Goal: Task Accomplishment & Management: Manage account settings

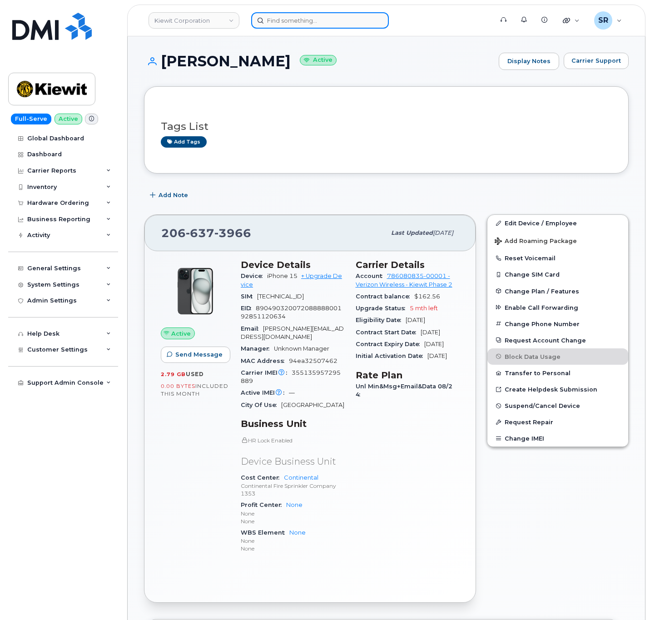
click at [311, 15] on input at bounding box center [320, 20] width 138 height 16
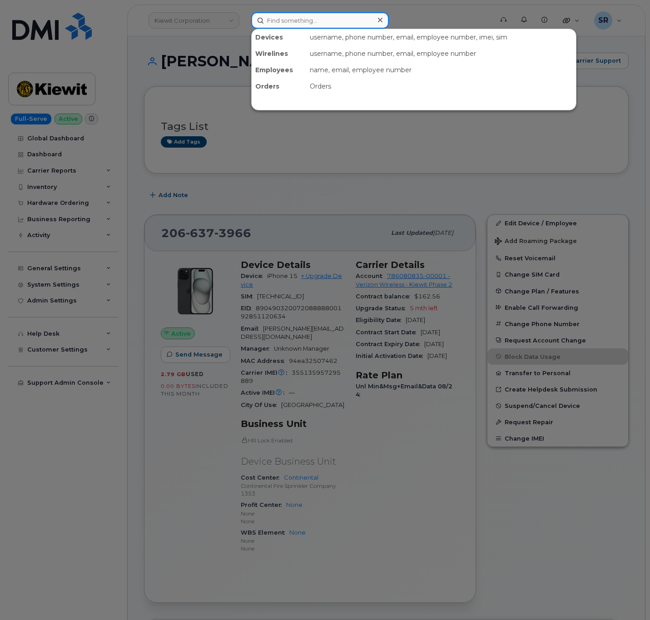
paste input "qxz57o2"
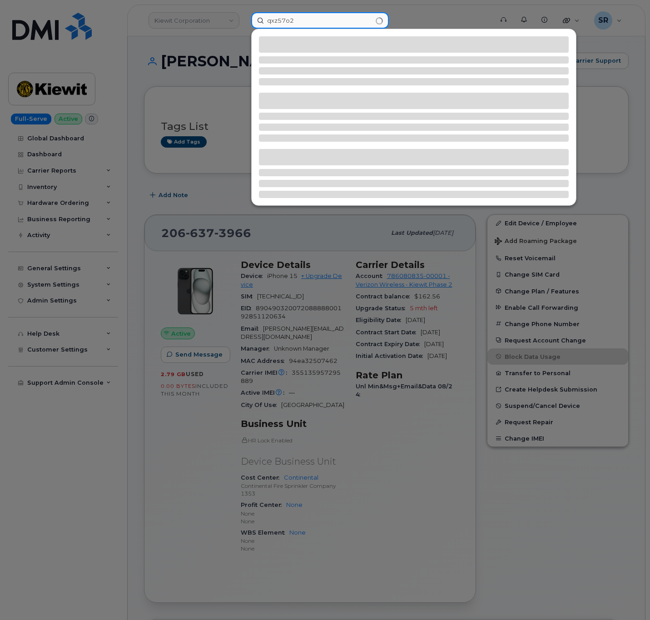
type input "qxz57o2"
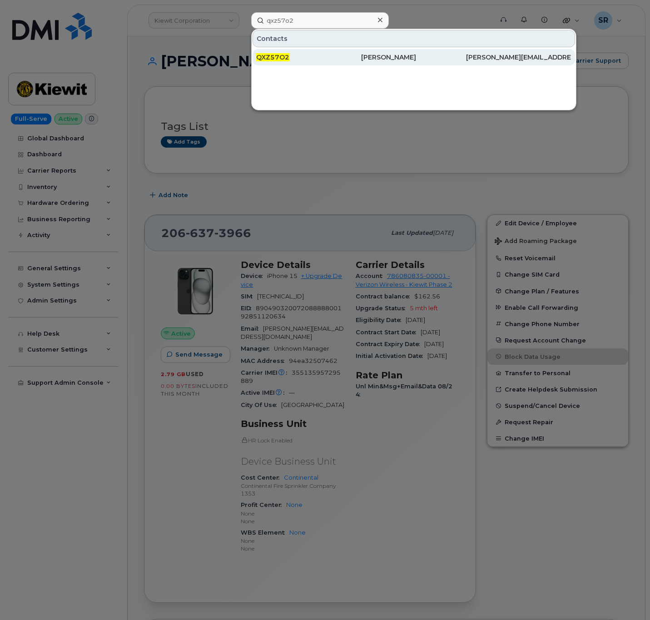
click at [284, 55] on span "QXZ57O2" at bounding box center [272, 57] width 33 height 8
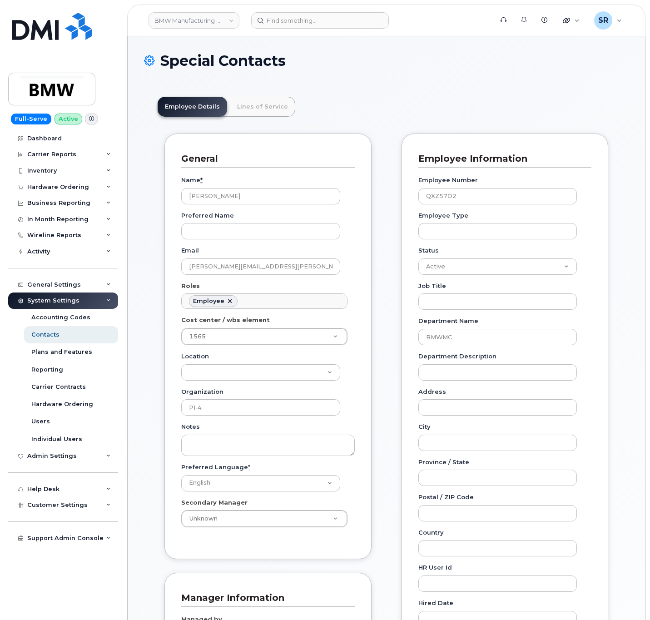
scroll to position [27, 0]
drag, startPoint x: 249, startPoint y: 201, endPoint x: 127, endPoint y: 205, distance: 122.7
click at [127, 205] on div "BMW Manufacturing Co LLC Support Alerts Knowledge Base Quicklinks Suspend / Can…" at bounding box center [386, 575] width 518 height 1078
click at [71, 184] on div "Hardware Ordering" at bounding box center [58, 187] width 62 height 7
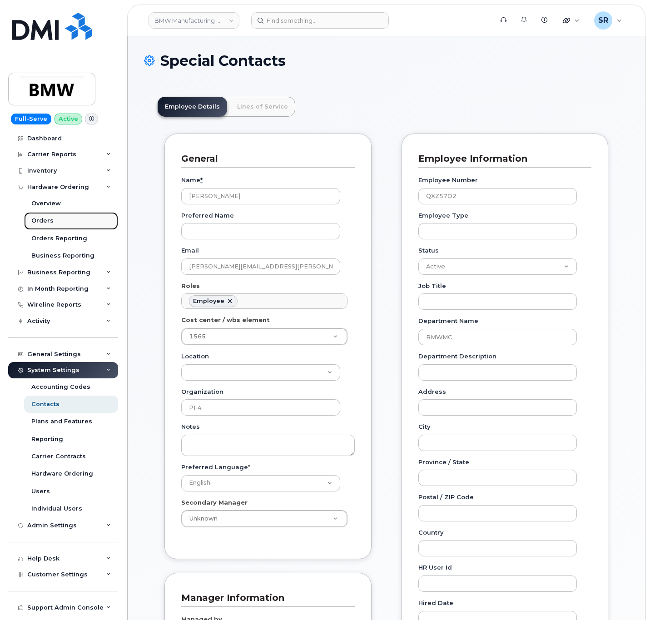
click at [57, 217] on link "Orders" at bounding box center [71, 220] width 94 height 17
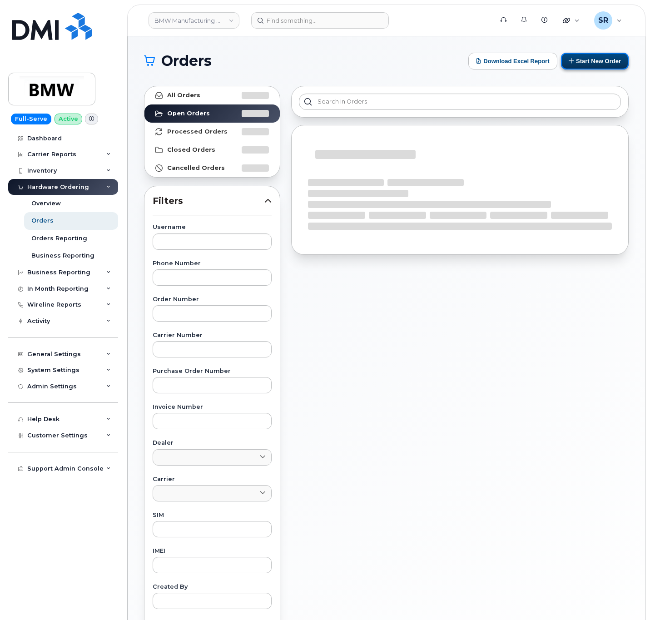
click at [582, 63] on button "Start New Order" at bounding box center [595, 61] width 68 height 17
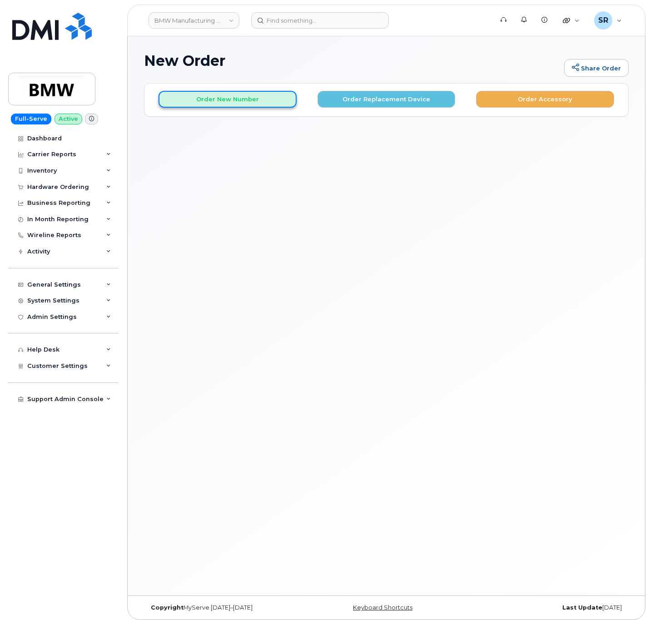
click at [268, 101] on button "Order New Number" at bounding box center [228, 99] width 138 height 17
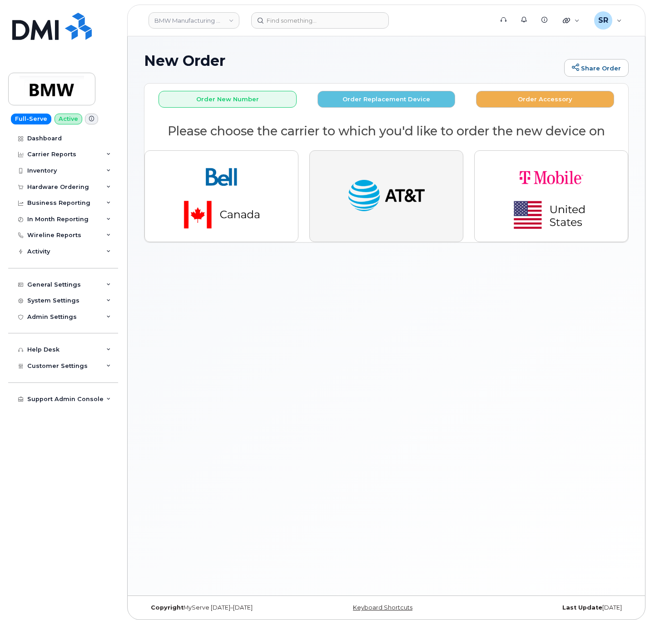
click at [399, 206] on img "button" at bounding box center [386, 196] width 79 height 41
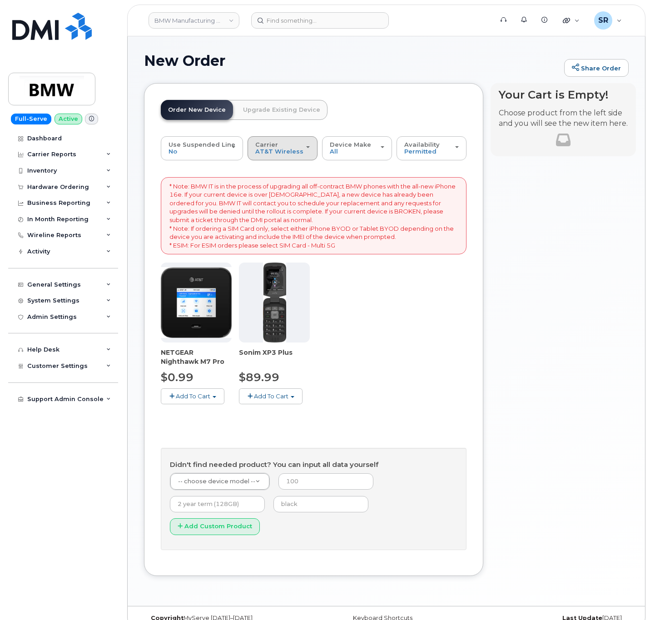
click at [294, 152] on div "Carrier Bell AT&T Wireless T-Mobile" at bounding box center [282, 148] width 55 height 14
click at [290, 170] on div "Bell" at bounding box center [293, 169] width 86 height 11
click at [269, 135] on div "Order New Device Upgrade Existing Device Order new device and new line Order ne…" at bounding box center [244, 118] width 167 height 36
click at [272, 148] on span "Carrier" at bounding box center [266, 144] width 23 height 7
click at [265, 170] on label "Bell" at bounding box center [261, 169] width 23 height 11
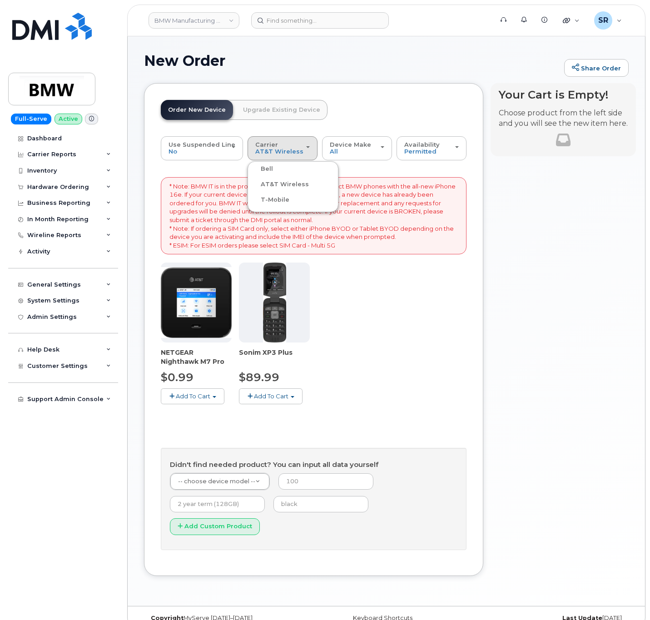
click at [0, 0] on input "Bell" at bounding box center [0, 0] width 0 height 0
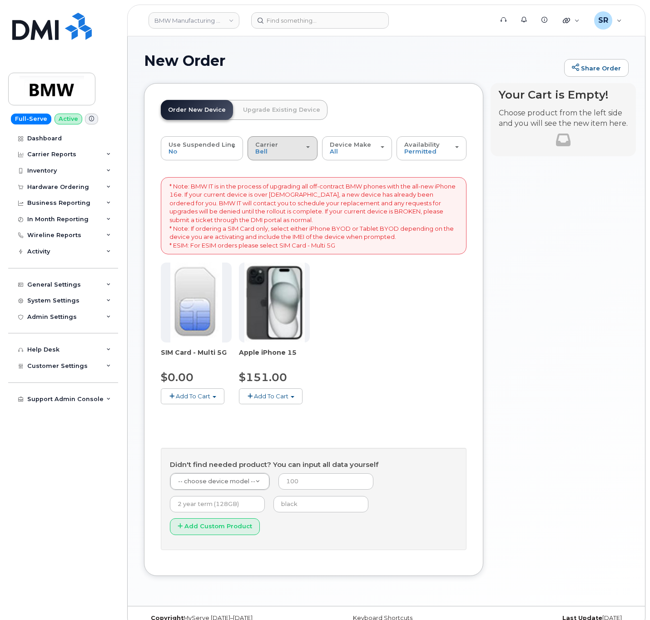
click at [302, 151] on div "Carrier Bell AT&T Wireless T-Mobile" at bounding box center [282, 148] width 55 height 14
click at [405, 261] on div "* Note: BMW IT is in the process of upgrading all off-contract BMW phones with …" at bounding box center [314, 363] width 306 height 373
drag, startPoint x: 303, startPoint y: 142, endPoint x: 305, endPoint y: 159, distance: 17.0
click at [303, 142] on div "Carrier Bell AT&T Wireless T-Mobile" at bounding box center [282, 148] width 55 height 14
click at [276, 199] on label "T-Mobile" at bounding box center [270, 199] width 40 height 11
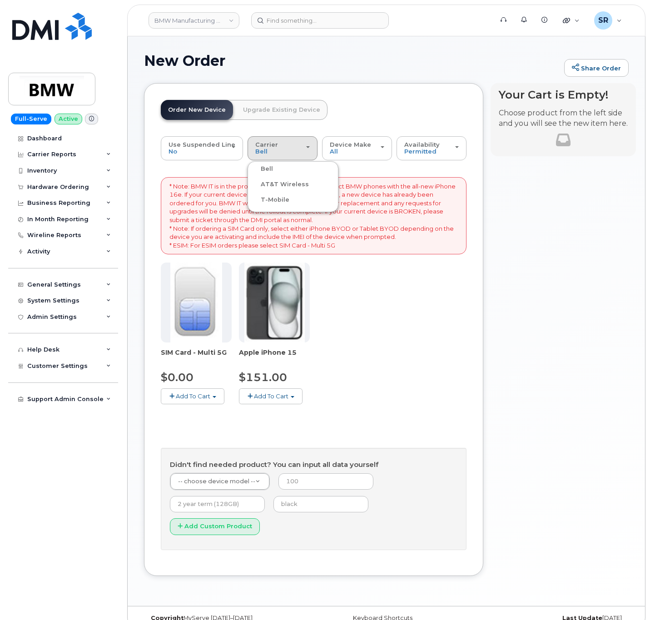
click at [0, 0] on input "T-Mobile" at bounding box center [0, 0] width 0 height 0
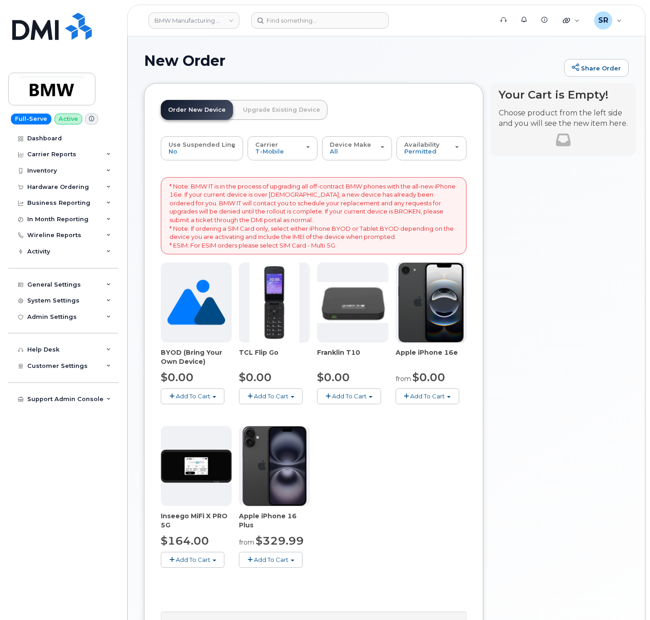
click at [445, 398] on button "Add To Cart" at bounding box center [428, 396] width 64 height 16
click at [412, 469] on div "BYOD (Bring Your Own Device) $0.00 Add To Cart $0.00 - Activation TCL Flip Go $…" at bounding box center [314, 423] width 306 height 320
click at [444, 392] on button "Add To Cart" at bounding box center [428, 396] width 64 height 16
click at [422, 519] on div "BYOD (Bring Your Own Device) $0.00 Add To Cart $0.00 - Activation TCL Flip Go $…" at bounding box center [314, 423] width 306 height 320
click at [435, 400] on span "Add To Cart" at bounding box center [427, 395] width 35 height 7
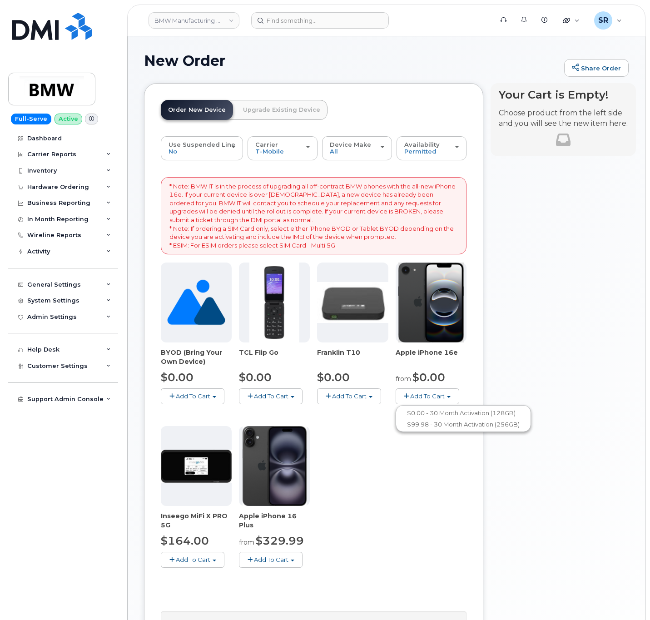
click at [428, 467] on div "BYOD (Bring Your Own Device) $0.00 Add To Cart $0.00 - Activation TCL Flip Go $…" at bounding box center [314, 423] width 306 height 320
click at [418, 501] on div "BYOD (Bring Your Own Device) $0.00 Add To Cart $0.00 - Activation TCL Flip Go $…" at bounding box center [314, 423] width 306 height 320
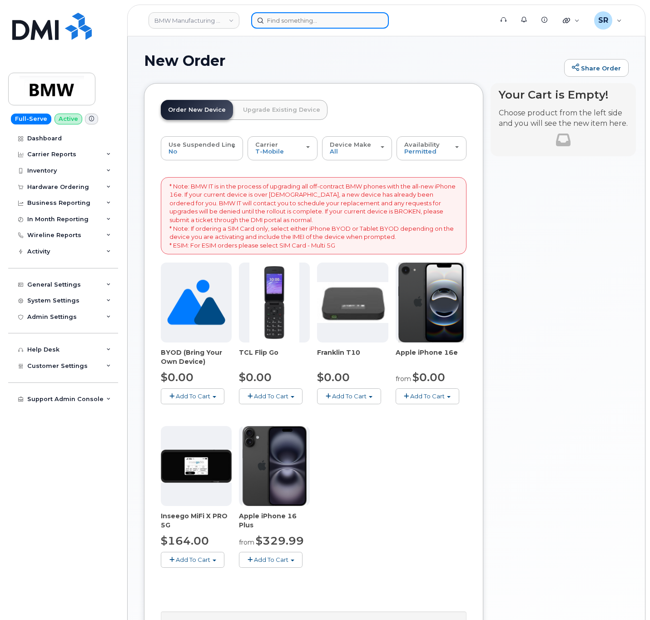
click at [308, 23] on input at bounding box center [320, 20] width 138 height 16
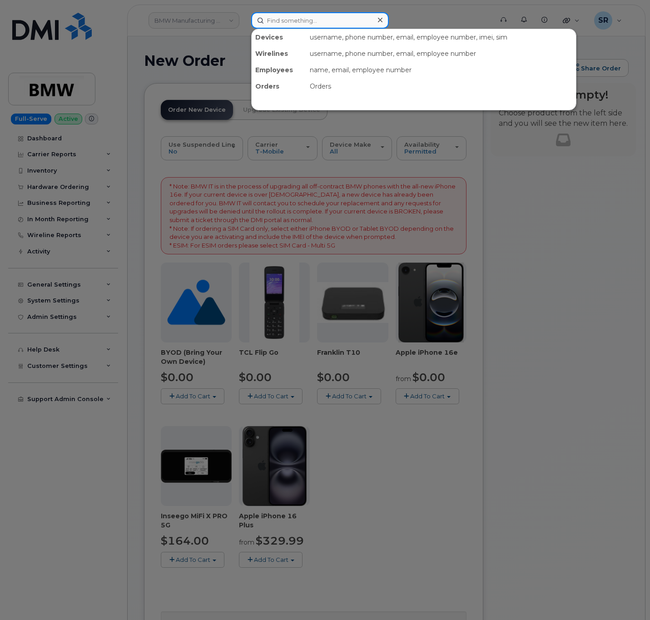
paste input "qxz57o2"
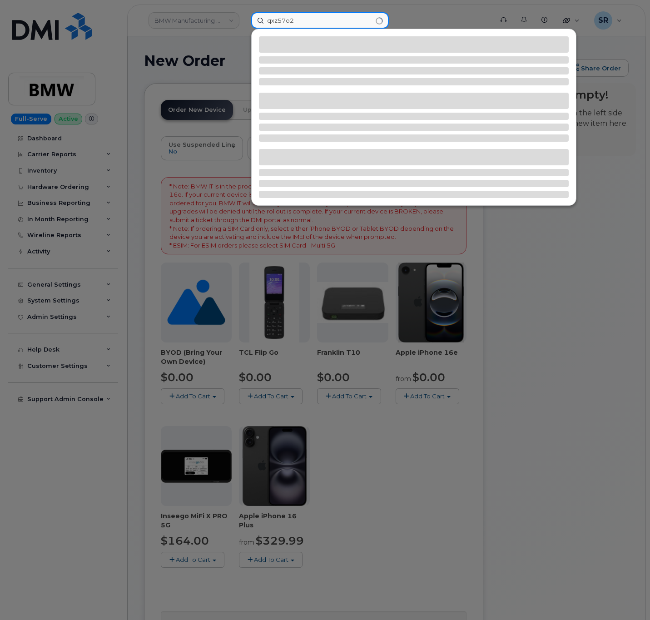
type input "qxz57o2"
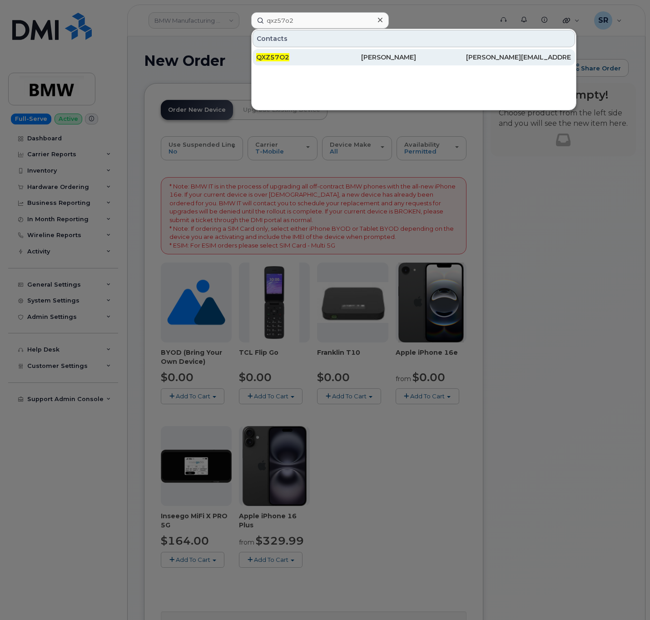
click at [371, 60] on div "Malathi Poojary" at bounding box center [413, 57] width 105 height 9
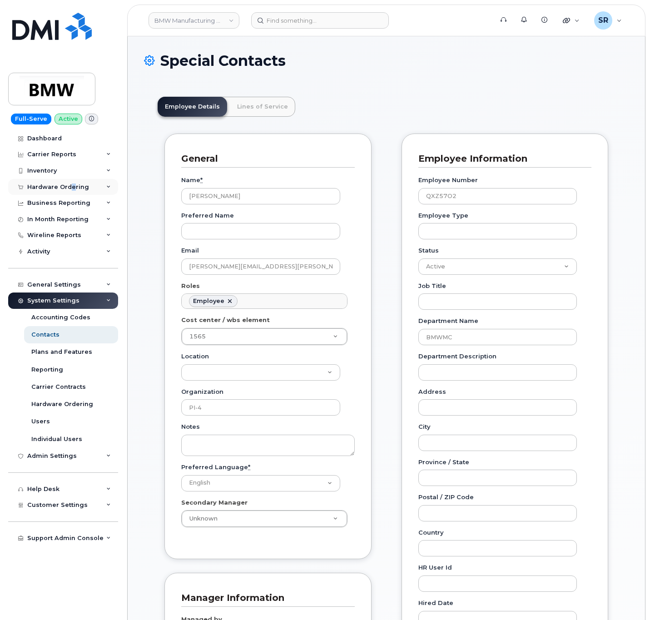
drag, startPoint x: 74, startPoint y: 183, endPoint x: 68, endPoint y: 185, distance: 5.9
click at [68, 185] on div "Hardware Ordering" at bounding box center [58, 187] width 62 height 7
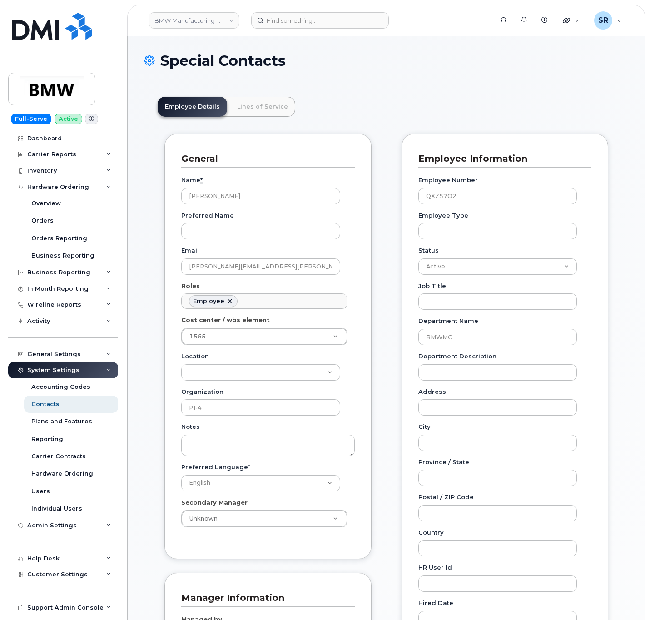
click at [397, 86] on div "Employee Details Lines of Service General Name * Malathi Poojary Preferred Name…" at bounding box center [386, 590] width 485 height 1015
drag, startPoint x: 233, startPoint y: 194, endPoint x: 123, endPoint y: 195, distance: 110.4
click at [123, 195] on body "BMW Manufacturing Co LLC Support Alerts Knowledge Base Quicklinks Suspend / Can…" at bounding box center [325, 571] width 650 height 1143
click at [388, 84] on div "Employee Details Lines of Service General Name * Malathi Poojary Preferred Name…" at bounding box center [386, 590] width 485 height 1015
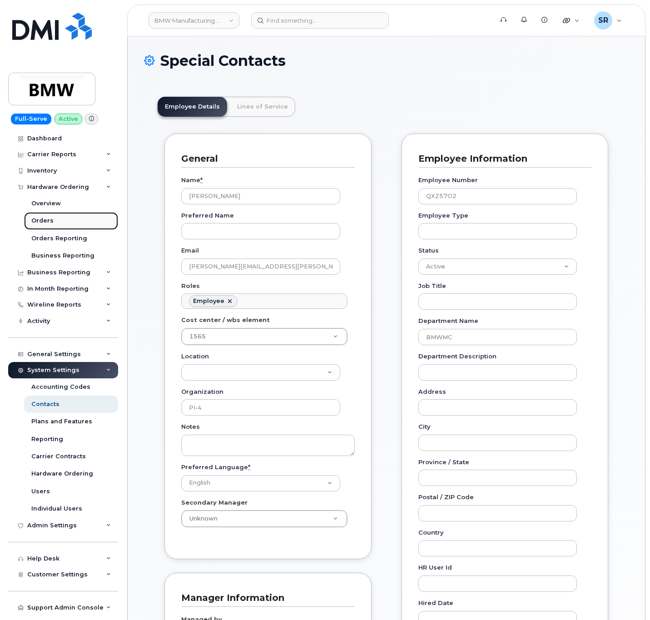
click at [54, 217] on link "Orders" at bounding box center [71, 220] width 94 height 17
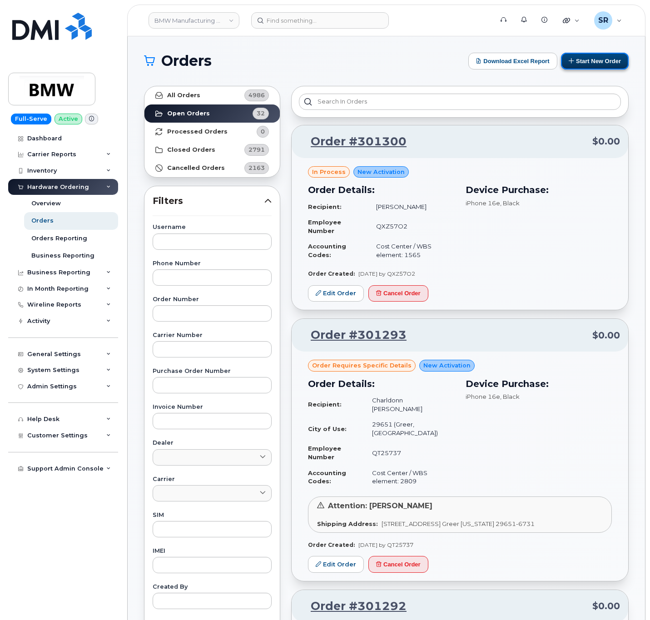
click at [597, 64] on button "Start New Order" at bounding box center [595, 61] width 68 height 17
click at [204, 15] on link "BMW Manufacturing Co LLC" at bounding box center [194, 20] width 91 height 16
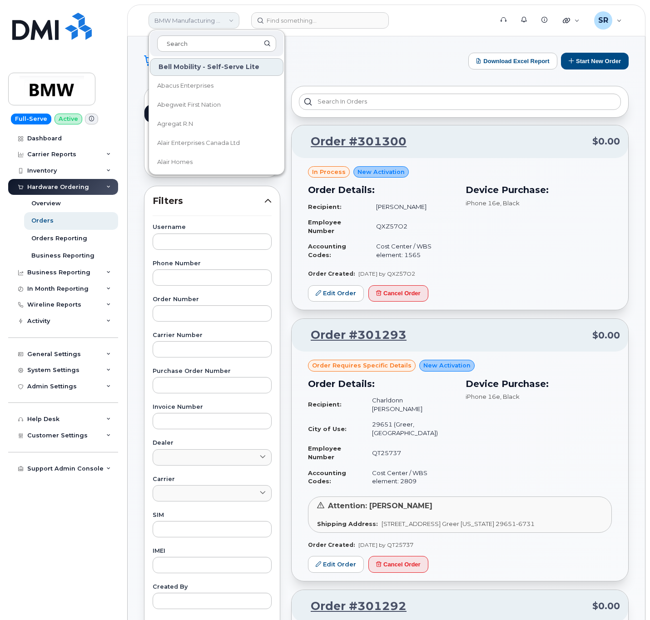
click at [204, 15] on link "BMW Manufacturing Co LLC" at bounding box center [194, 20] width 91 height 16
click at [398, 55] on h1 "Orders" at bounding box center [304, 61] width 320 height 15
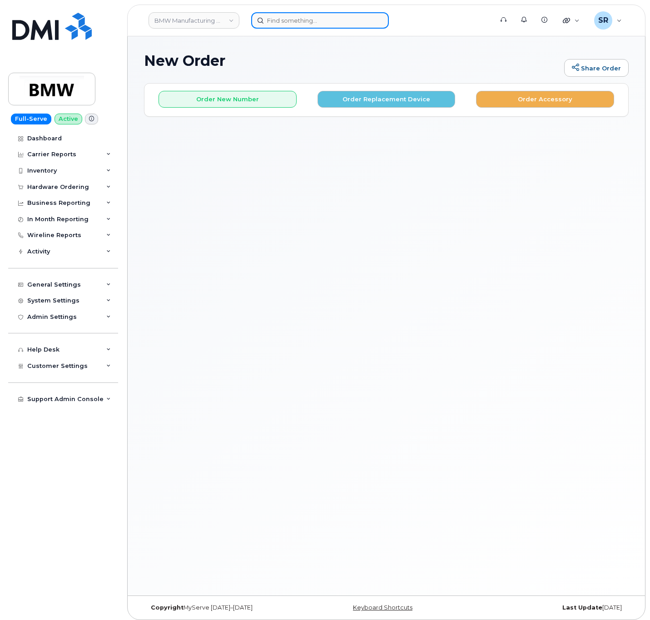
click at [279, 22] on input at bounding box center [320, 20] width 138 height 16
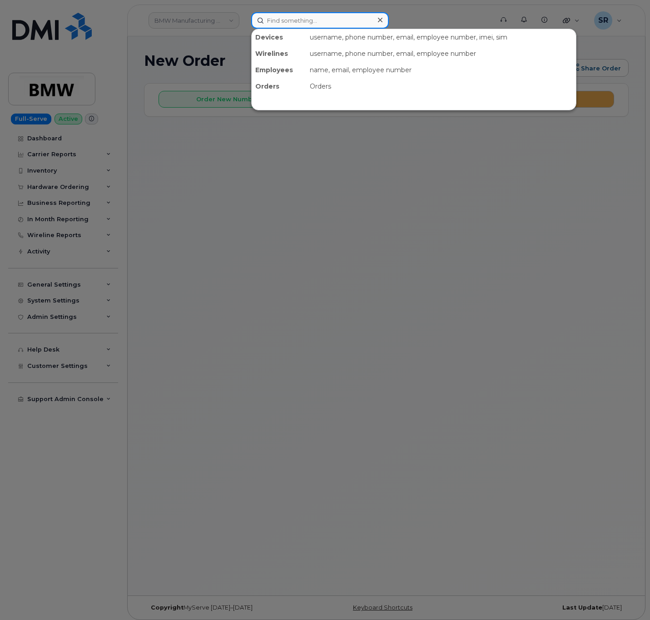
paste input "Q327945"
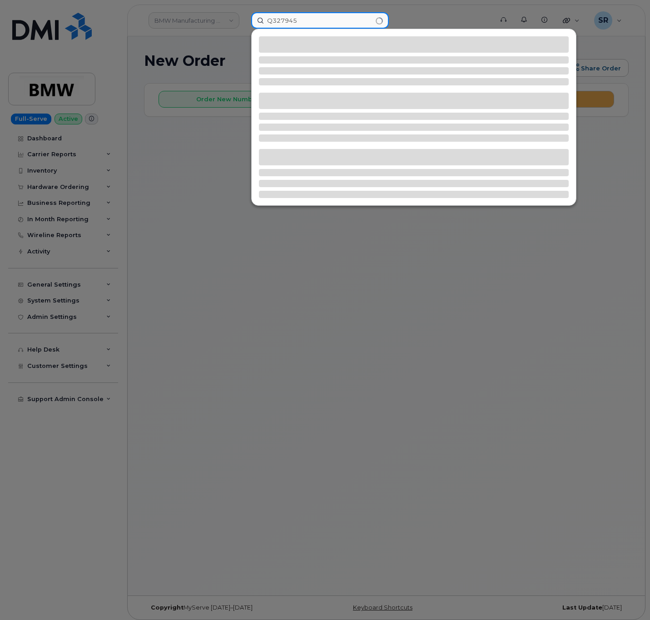
type input "Q327945"
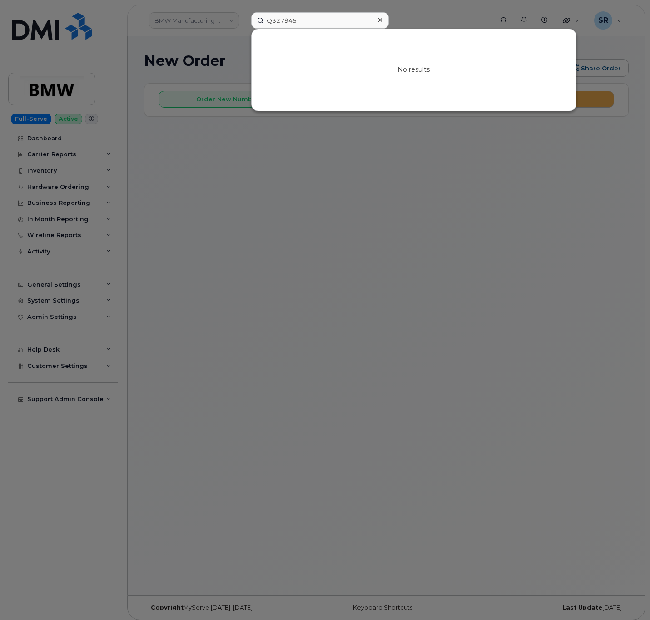
click at [424, 292] on div at bounding box center [325, 310] width 650 height 620
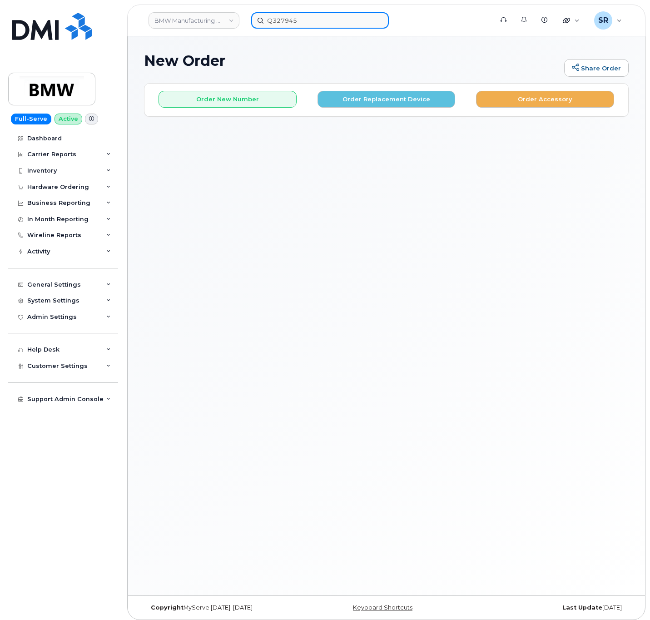
click at [337, 22] on input "Q327945" at bounding box center [320, 20] width 138 height 16
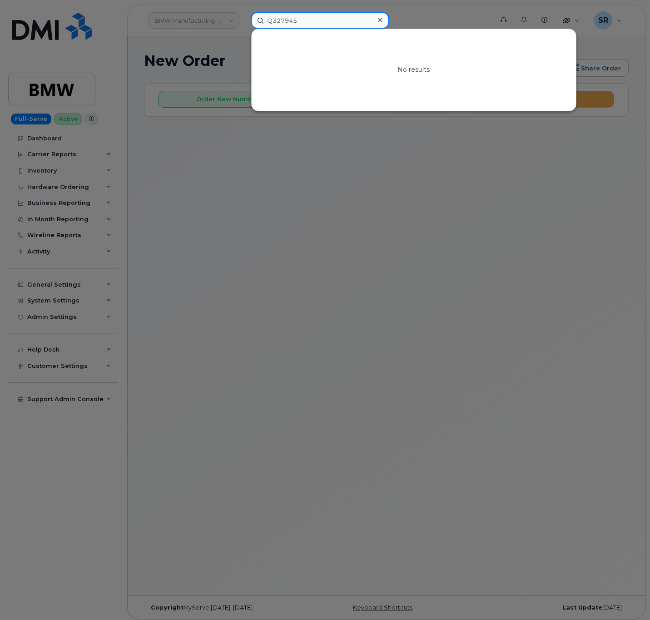
click at [337, 23] on input "Q327945" at bounding box center [320, 20] width 138 height 16
click at [357, 29] on div "Q327945 No results" at bounding box center [369, 20] width 236 height 16
click at [382, 20] on icon at bounding box center [380, 19] width 5 height 7
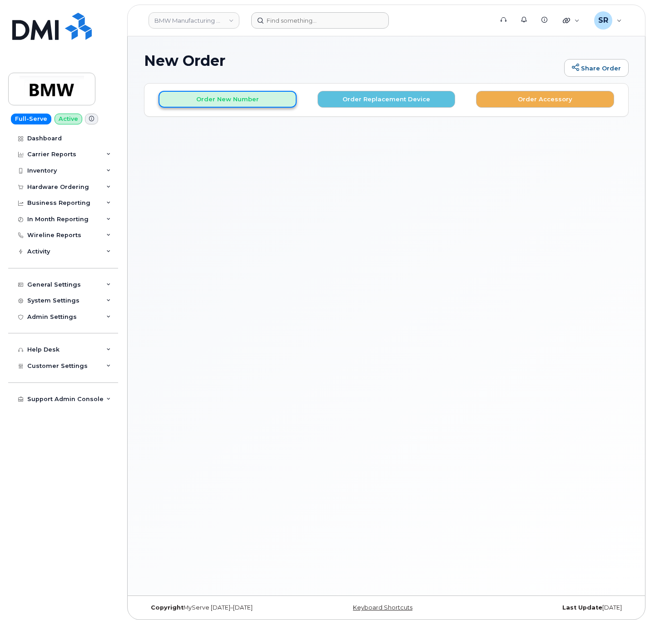
click at [189, 99] on button "Order New Number" at bounding box center [228, 99] width 138 height 17
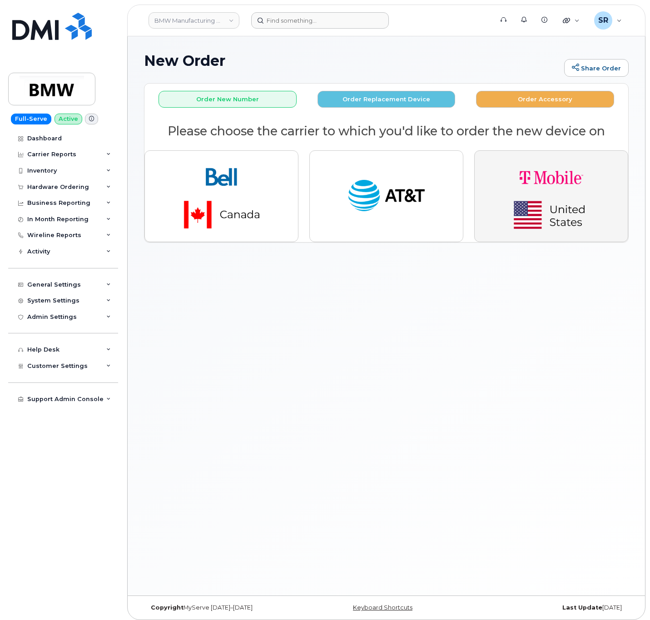
click at [579, 199] on img "button" at bounding box center [551, 196] width 127 height 76
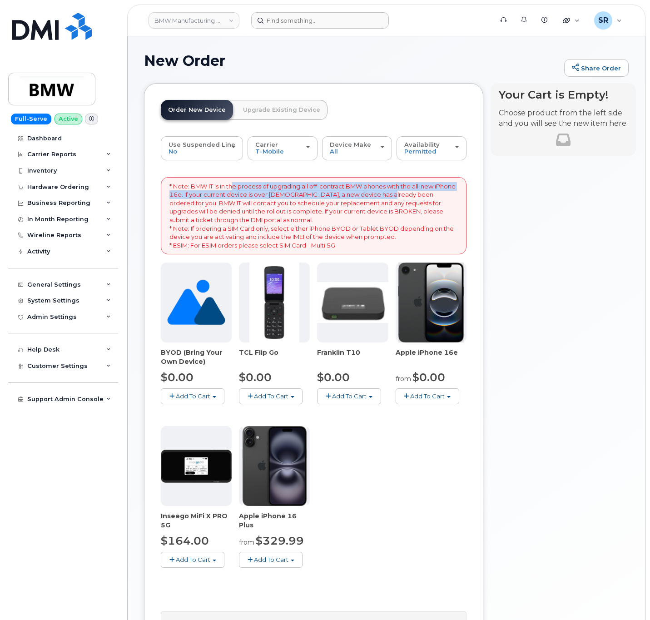
drag, startPoint x: 235, startPoint y: 191, endPoint x: 402, endPoint y: 196, distance: 167.2
click at [402, 196] on p "* Note: BMW IT is in the process of upgrading all off-contract BMW phones with …" at bounding box center [313, 216] width 288 height 68
click at [438, 397] on span "Add To Cart" at bounding box center [427, 395] width 35 height 7
click at [490, 417] on link "$0.00 - 30 Month Activation (128GB)" at bounding box center [463, 412] width 131 height 11
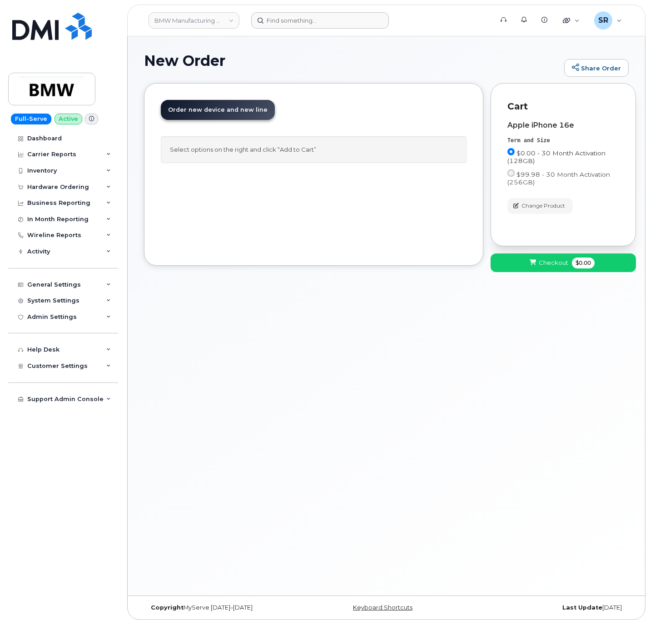
click at [519, 153] on span "$0.00 - 30 Month Activation (128GB)" at bounding box center [556, 156] width 98 height 15
click at [515, 153] on input "$0.00 - 30 Month Activation (128GB)" at bounding box center [510, 151] width 7 height 7
click at [238, 142] on div "Select options on the right and click “Add to Cart”" at bounding box center [314, 149] width 306 height 27
click at [308, 152] on div "Select options on the right and click “Add to Cart”" at bounding box center [314, 149] width 306 height 27
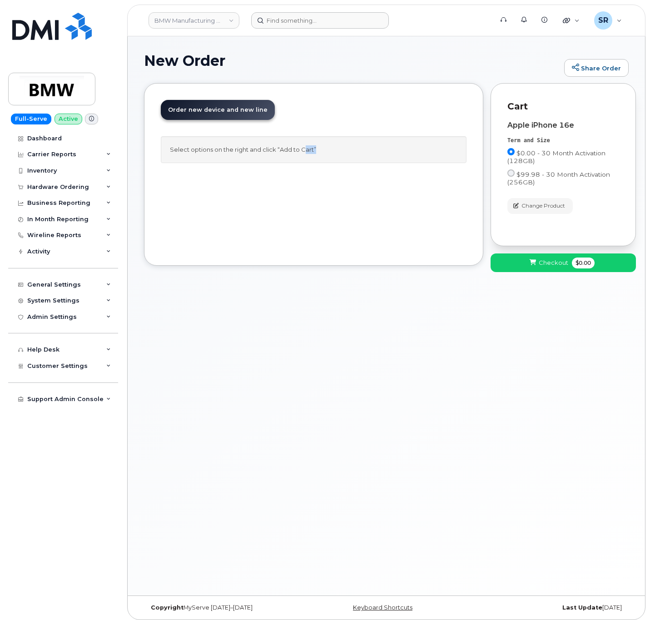
drag, startPoint x: 308, startPoint y: 152, endPoint x: 227, endPoint y: 108, distance: 92.7
click at [288, 147] on div "Select options on the right and click “Add to Cart”" at bounding box center [314, 149] width 306 height 27
click at [227, 108] on span "Order new device and new line" at bounding box center [217, 109] width 99 height 7
click at [421, 266] on div "Order New Device Upgrade Existing Device Order new device and new line Order ne…" at bounding box center [313, 174] width 339 height 183
click at [574, 260] on span "$0.00" at bounding box center [583, 263] width 23 height 11
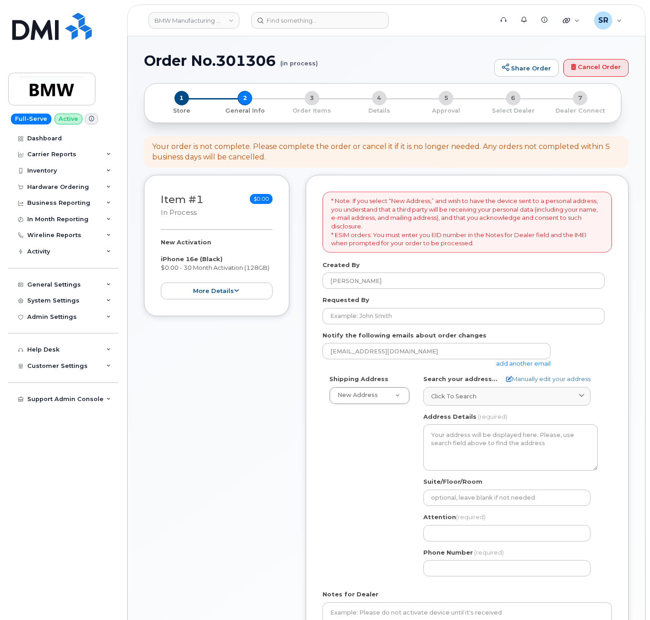
select select
click at [455, 315] on input "Requested By" at bounding box center [464, 316] width 282 height 16
paste input "[PERSON_NAME]"
type input "[PERSON_NAME]"
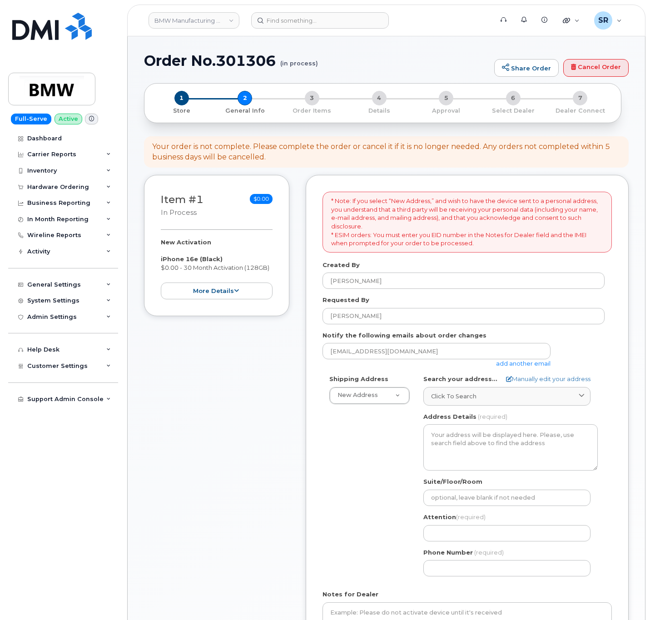
click at [372, 439] on div "Shipping Address New Address New Address BMW MC Plant BMW [GEOGRAPHIC_DATA] Fin…" at bounding box center [464, 479] width 282 height 208
click at [520, 367] on link "add another email" at bounding box center [523, 363] width 55 height 7
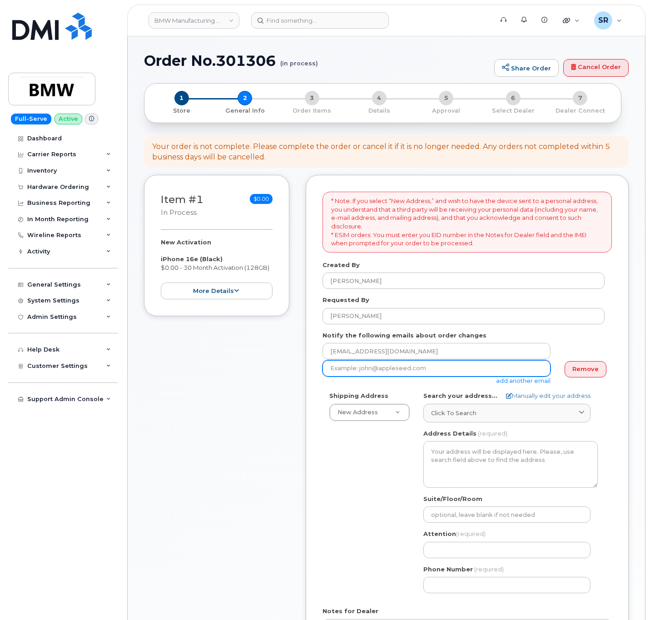
click at [486, 373] on input "email" at bounding box center [437, 368] width 228 height 16
paste input "[PERSON_NAME][EMAIL_ADDRESS][PERSON_NAME][DOMAIN_NAME]"
type input "[PERSON_NAME][EMAIL_ADDRESS][PERSON_NAME][DOMAIN_NAME]"
click at [577, 340] on div "Notify the following emails about order changes [EMAIL_ADDRESS][DOMAIN_NAME] [P…" at bounding box center [467, 358] width 289 height 54
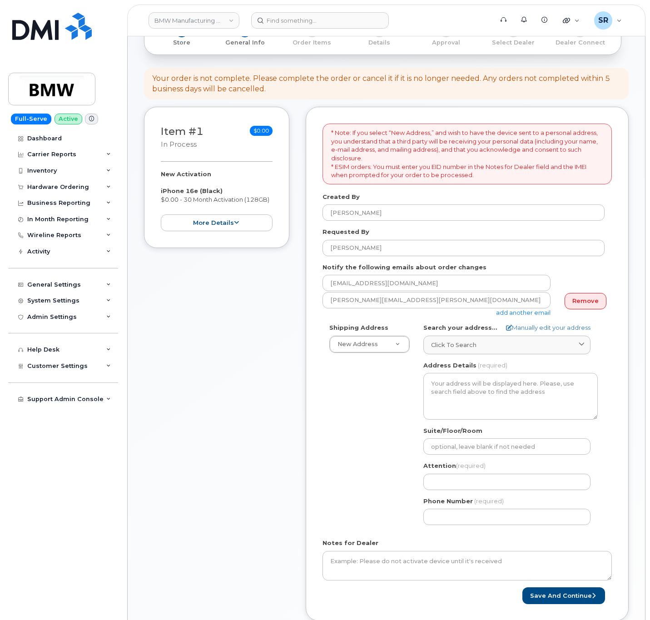
click at [408, 322] on form "* Note: If you select “New Address,” and wish to have the device sent to a pers…" at bounding box center [467, 364] width 289 height 481
click at [540, 329] on link "Manually edit your address" at bounding box center [548, 327] width 84 height 9
select select
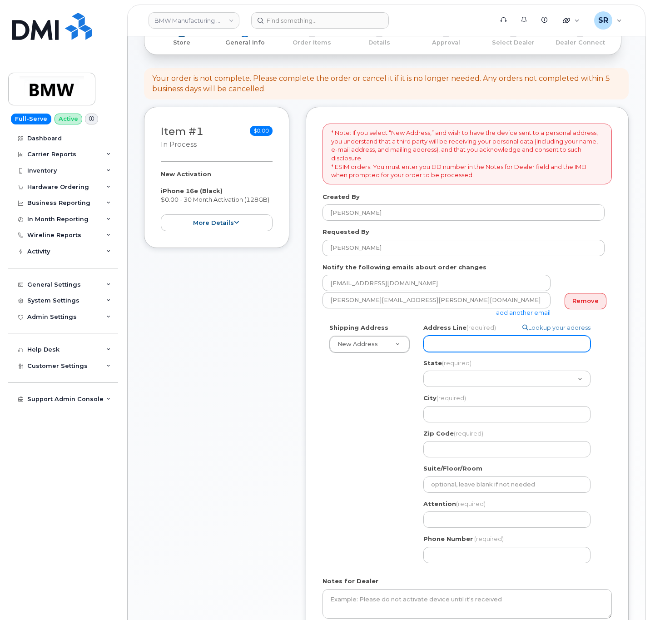
click at [501, 347] on input "Address Line (required)" at bounding box center [506, 344] width 167 height 16
paste input "1400 SC-101"
select select
type input "1400 SC-101"
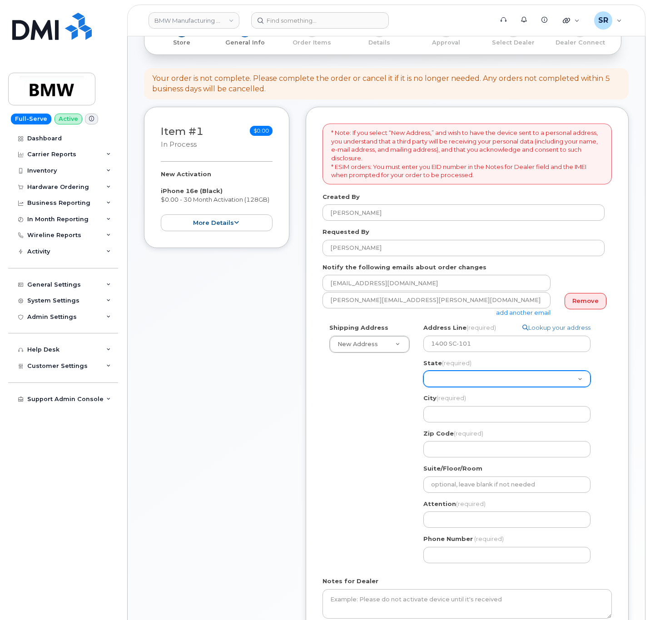
click at [496, 372] on select "Alabama Alaska American Samoa Arizona Arkansas California Colorado Connecticut …" at bounding box center [506, 379] width 167 height 16
select select "SC"
click at [423, 372] on select "Alabama Alaska American Samoa Arizona Arkansas California Colorado Connecticut …" at bounding box center [506, 379] width 167 height 16
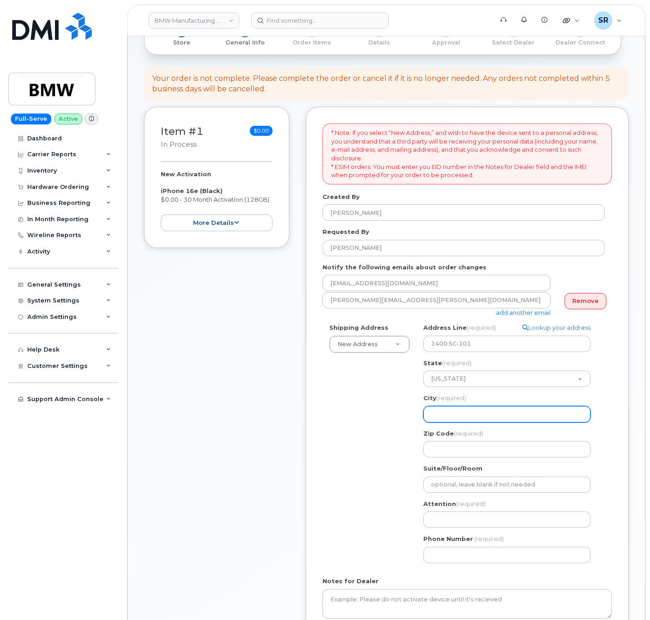
click at [476, 416] on input "City (required)" at bounding box center [506, 414] width 167 height 16
select select
type input "G"
select select
type input "Gr"
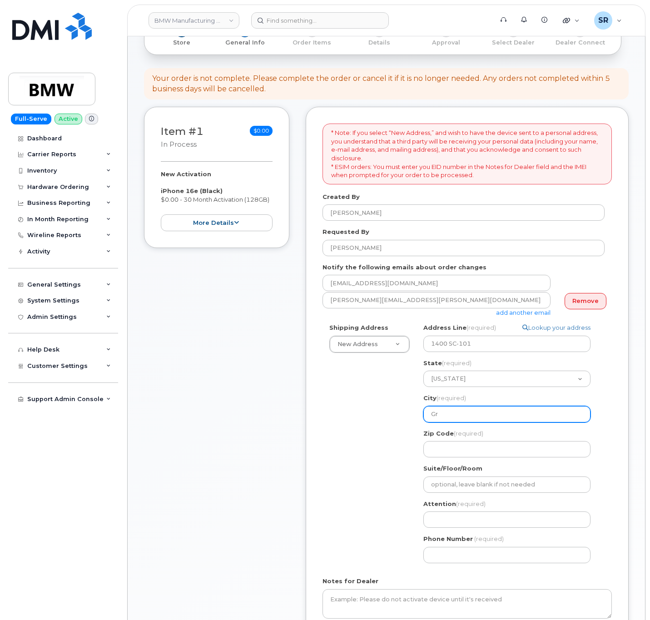
select select
type input "Gre"
select select
type input "Gree"
select select
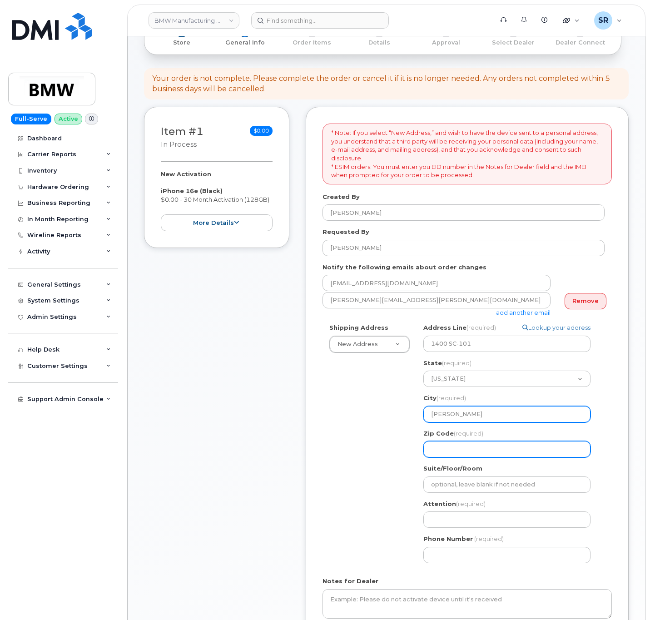
type input "Greer"
click at [452, 454] on input "Zip Code (required)" at bounding box center [506, 449] width 167 height 16
paste input "29651"
select select
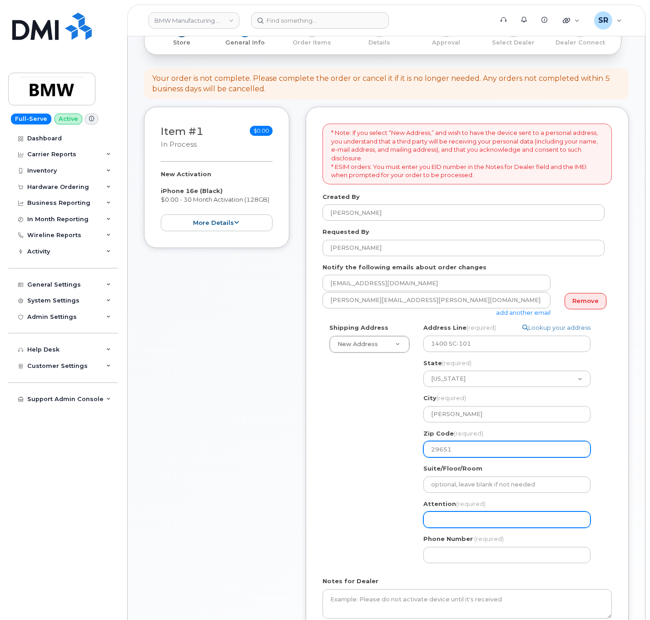
type input "29651"
click at [501, 514] on input "Attention (required)" at bounding box center [506, 519] width 167 height 16
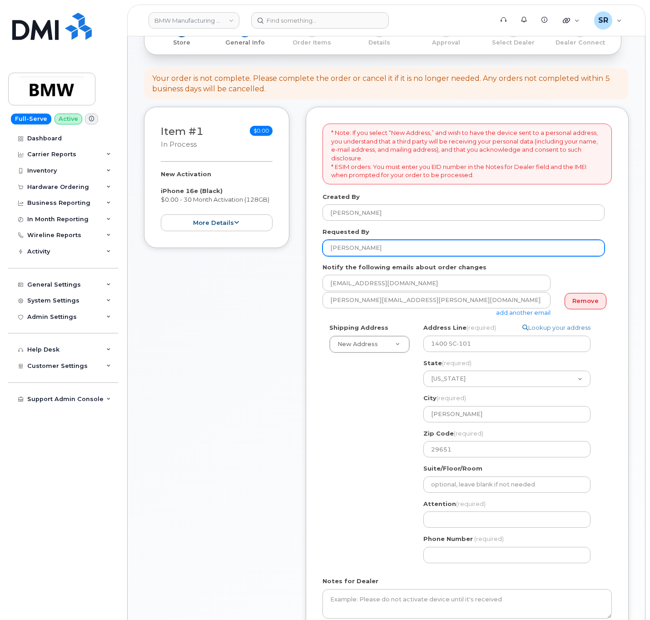
drag, startPoint x: 406, startPoint y: 252, endPoint x: 244, endPoint y: 258, distance: 162.3
click at [244, 258] on div "Item #1 in process $0.00 New Activation iPhone 16e (Black) $0.00 - 30 Month Act…" at bounding box center [386, 390] width 485 height 566
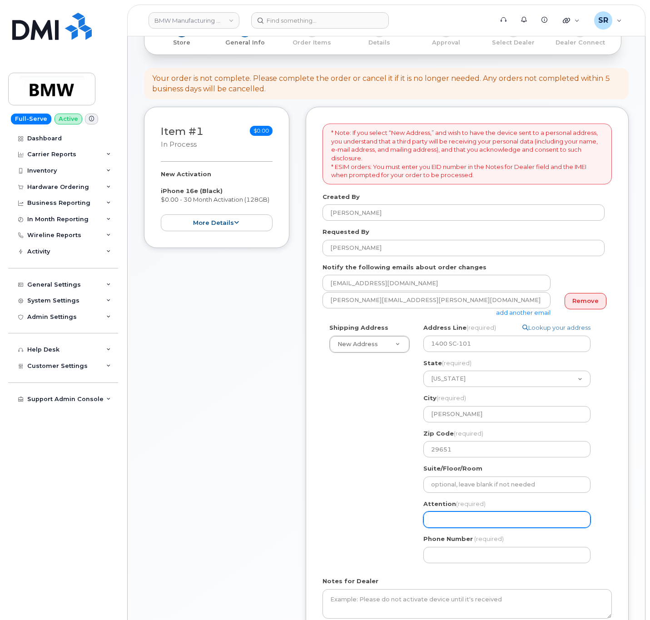
click at [548, 521] on input "Attention (required)" at bounding box center [506, 519] width 167 height 16
paste input "[PERSON_NAME]"
select select
type input "[PERSON_NAME]"
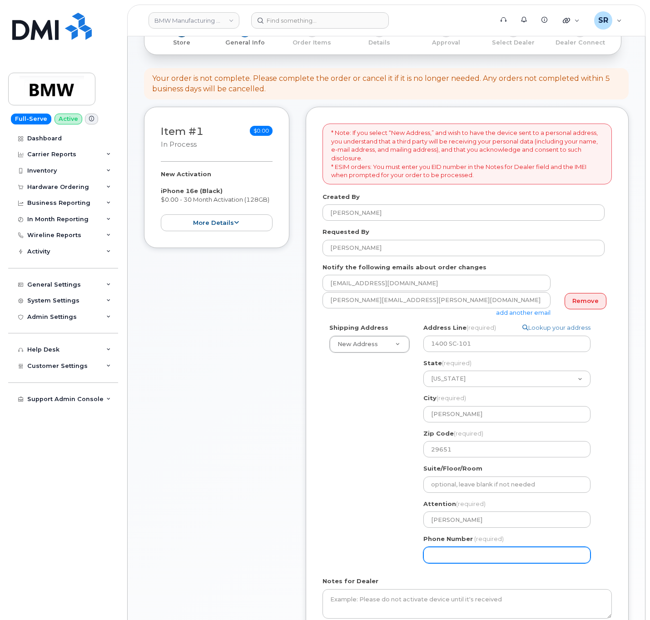
click at [503, 559] on input "Phone Number" at bounding box center [506, 555] width 167 height 16
paste input "8649058252"
select select
type input "8649058252"
click at [392, 493] on div "Shipping Address New Address New Address BMW MC Plant BMW North America Financi…" at bounding box center [464, 446] width 282 height 247
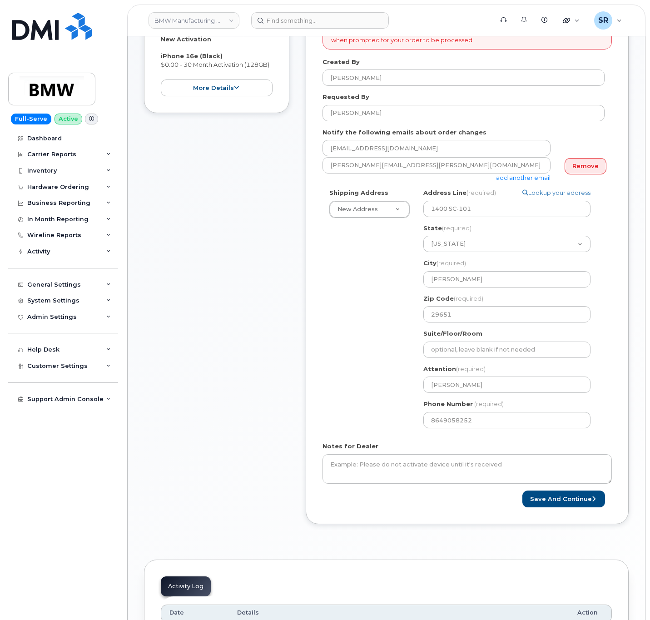
scroll to position [204, 0]
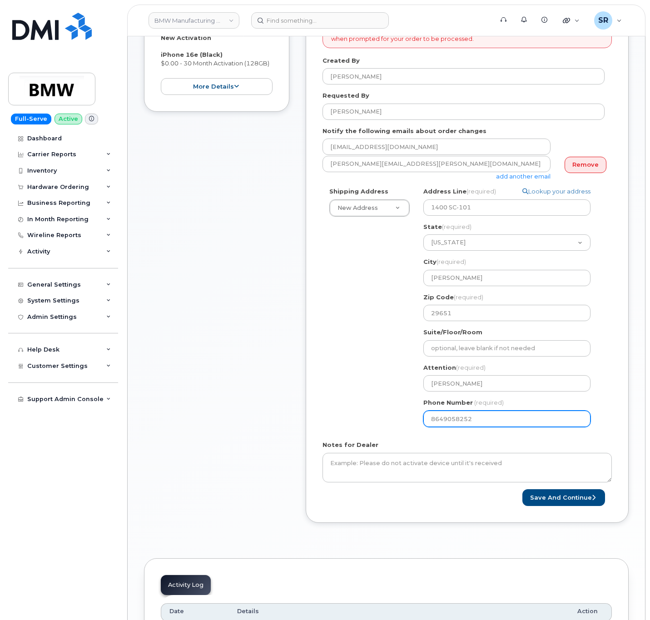
drag, startPoint x: 497, startPoint y: 414, endPoint x: 380, endPoint y: 411, distance: 117.3
click at [380, 411] on div "Shipping Address New Address New Address BMW MC Plant BMW North America Financi…" at bounding box center [464, 310] width 282 height 247
select select
click at [455, 422] on input "Phone Number" at bounding box center [506, 419] width 167 height 16
paste input "8647643516"
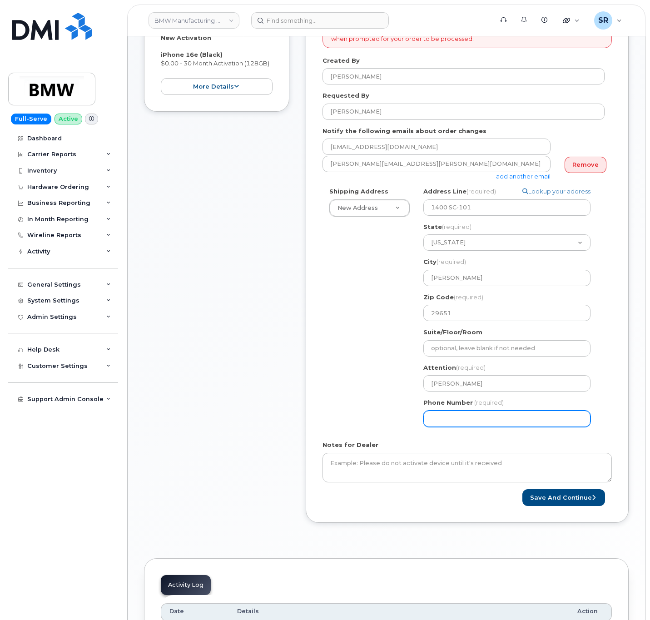
select select
type input "8647643516"
click at [350, 396] on div "Shipping Address New Address New Address BMW MC Plant BMW North America Financi…" at bounding box center [464, 310] width 282 height 247
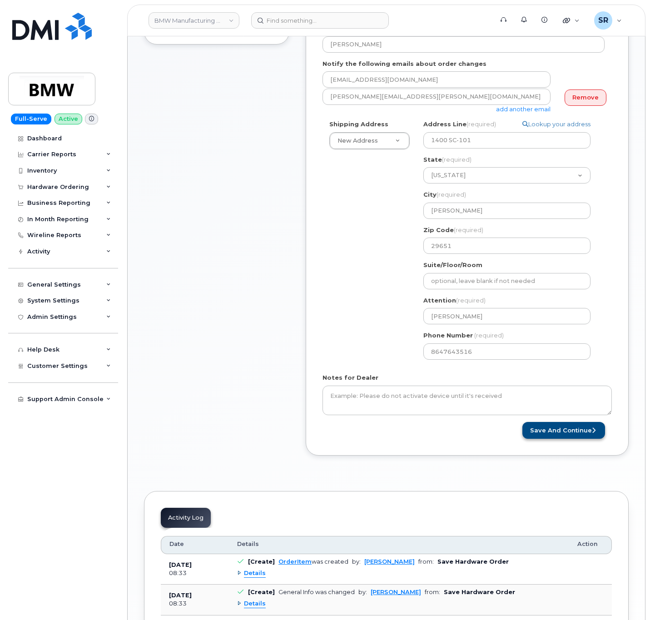
scroll to position [273, 0]
click at [571, 433] on button "Save and Continue" at bounding box center [563, 429] width 83 height 17
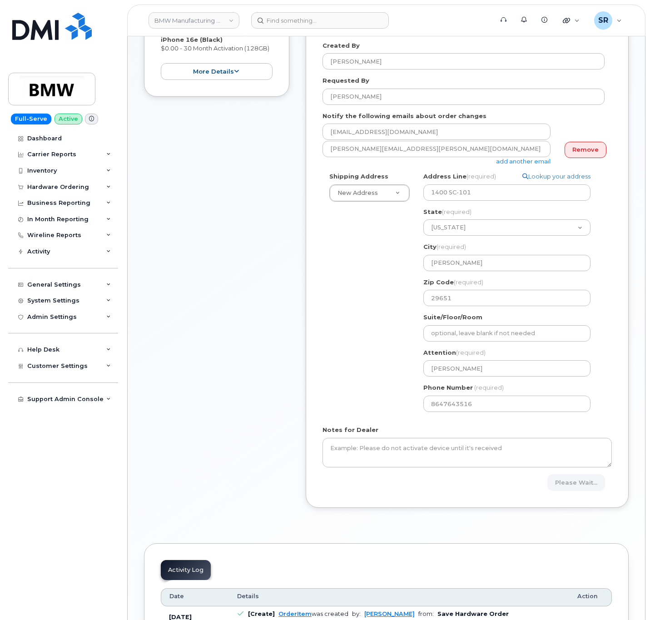
scroll to position [0, 0]
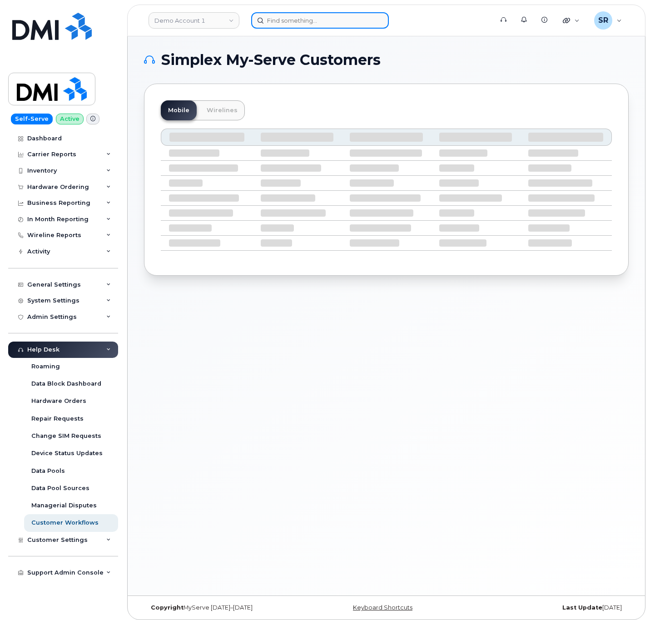
click at [328, 28] on div at bounding box center [369, 20] width 236 height 16
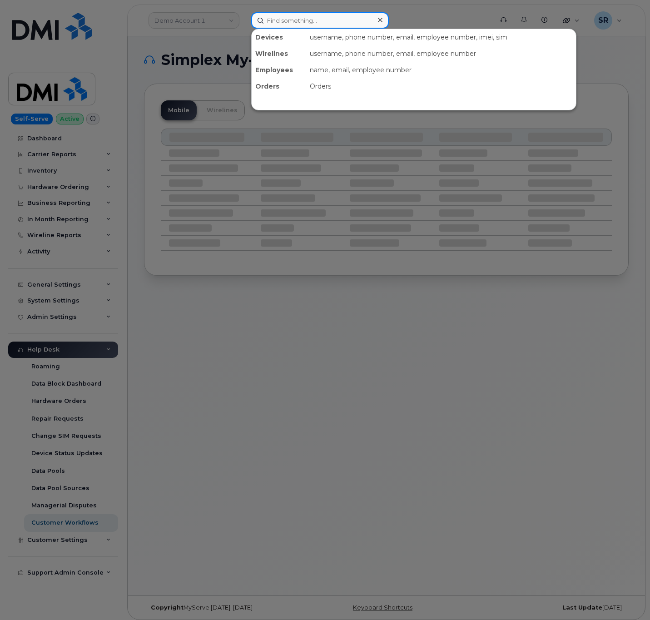
paste input "qxz57o2"
type input "qxz57o2"
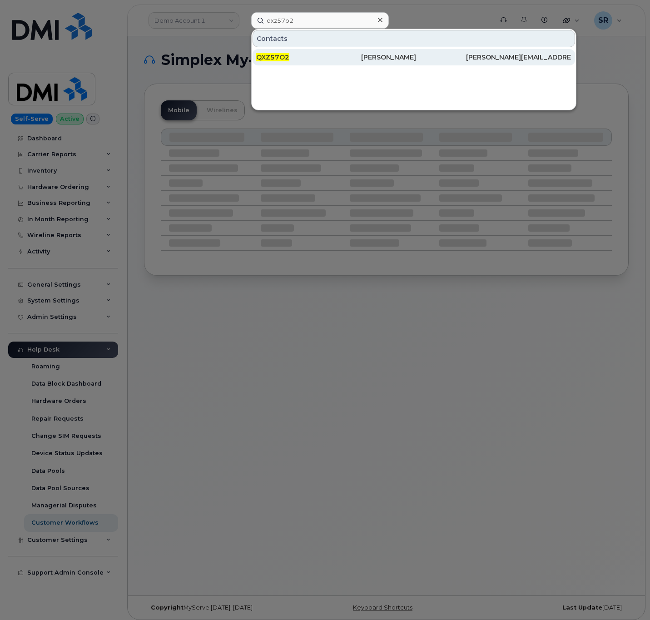
click at [289, 60] on div "QXZ57O2" at bounding box center [308, 57] width 105 height 9
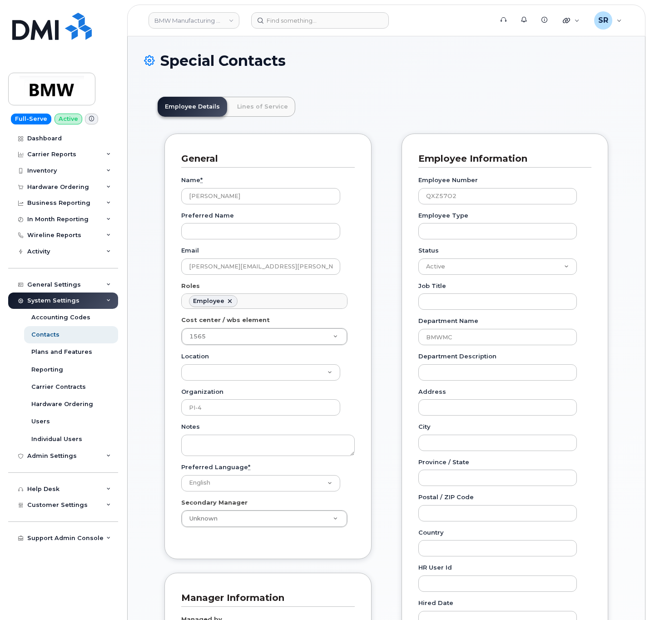
scroll to position [27, 0]
drag, startPoint x: 260, startPoint y: 204, endPoint x: 145, endPoint y: 191, distance: 116.1
click at [146, 198] on div "Employee Details Lines of Service General Name * Malathi Poojary Preferred Name…" at bounding box center [386, 590] width 485 height 1015
drag, startPoint x: 305, startPoint y: 269, endPoint x: 147, endPoint y: 263, distance: 158.2
click at [147, 263] on div "Employee Details Lines of Service General Name * Malathi Poojary Preferred Name…" at bounding box center [386, 590] width 485 height 1015
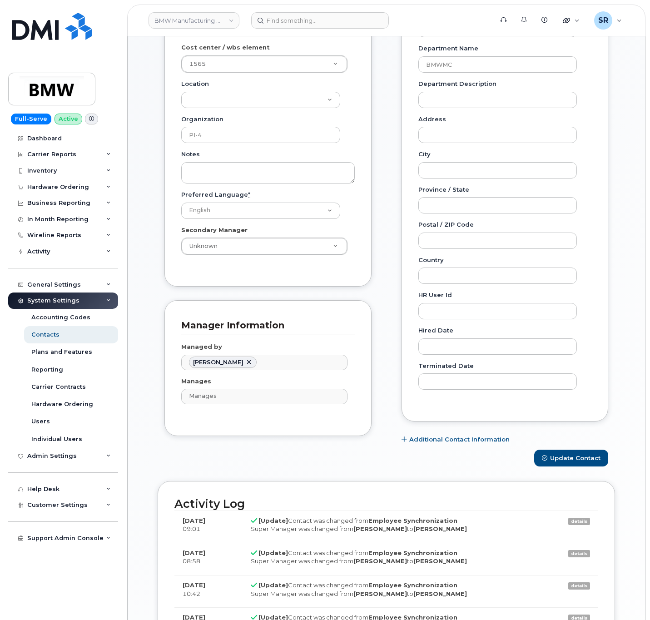
scroll to position [68, 0]
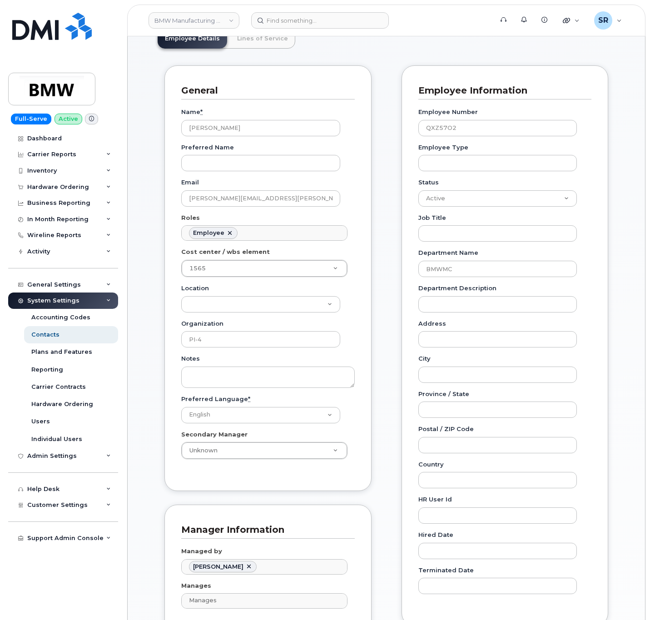
click at [366, 303] on div "General Name * Malathi Poojary Preferred Name Email malathi.poojary@bmwmcext.co…" at bounding box center [267, 278] width 207 height 426
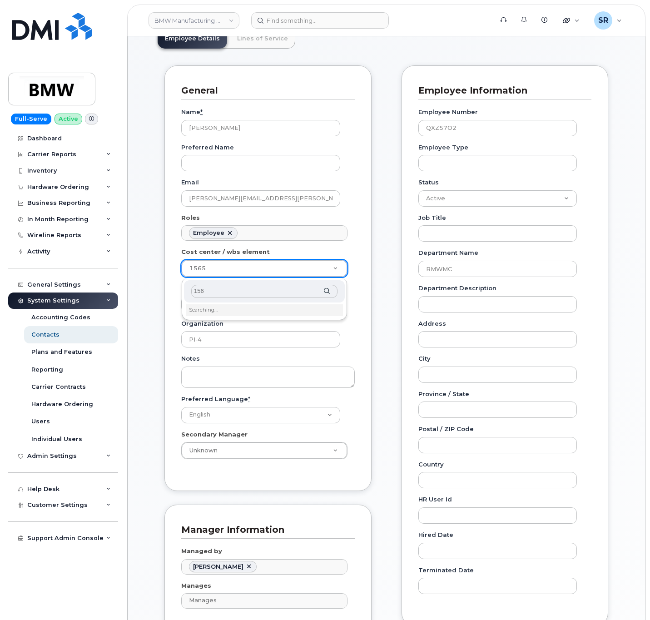
type input "1565"
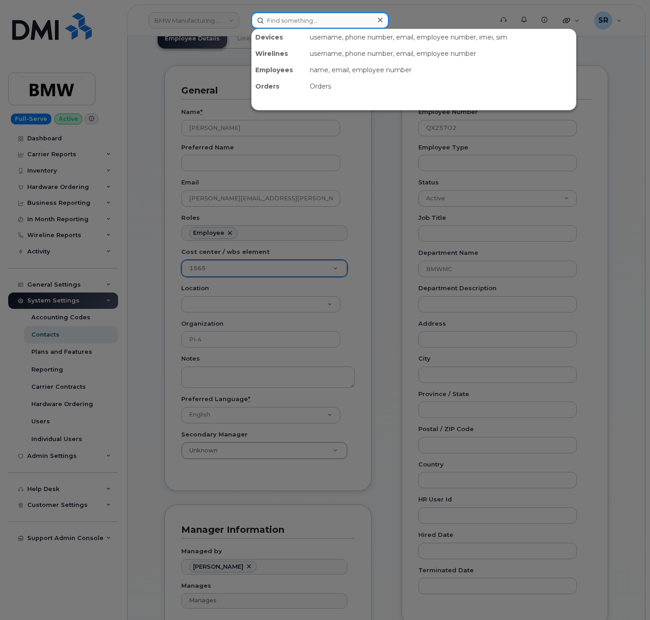
click at [307, 16] on input at bounding box center [320, 20] width 138 height 16
paste input "301306"
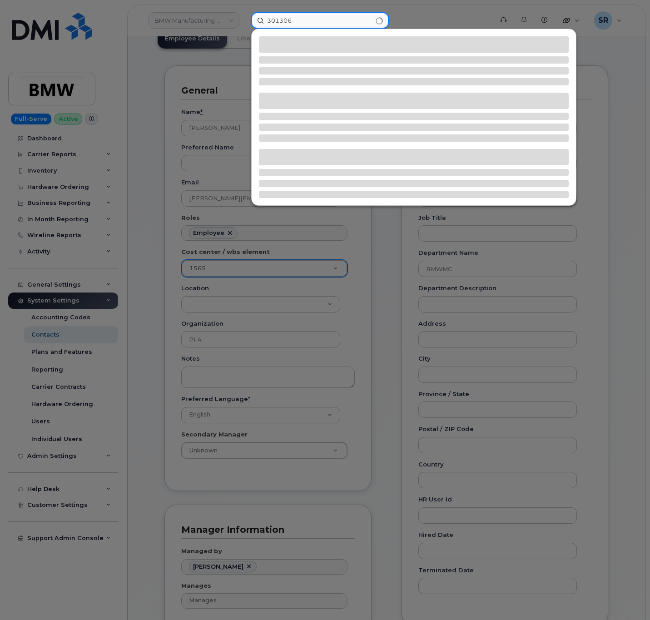
type input "301306"
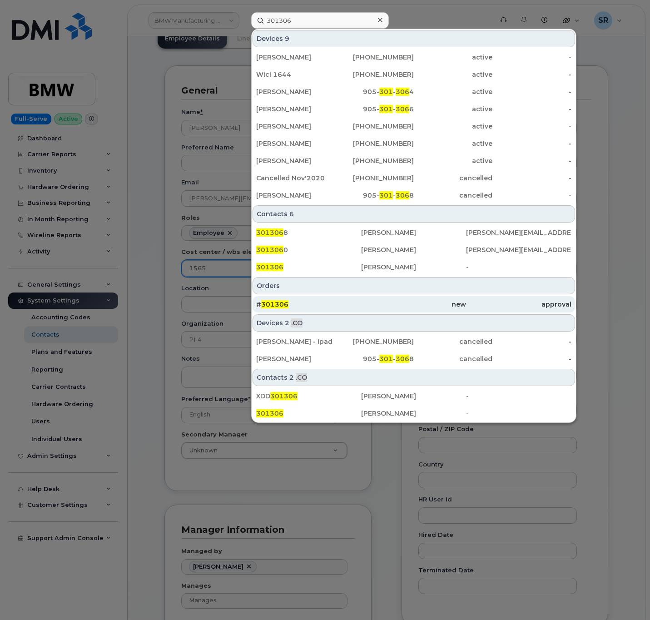
click at [403, 301] on div "new" at bounding box center [413, 304] width 105 height 9
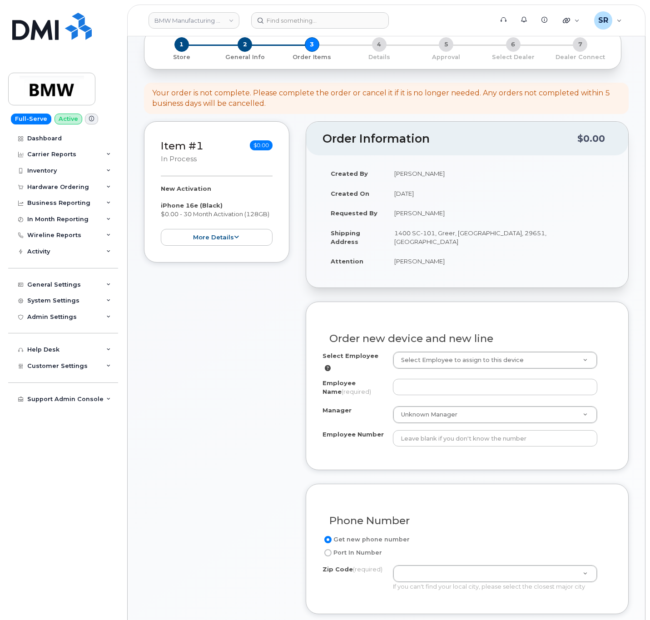
scroll to position [136, 0]
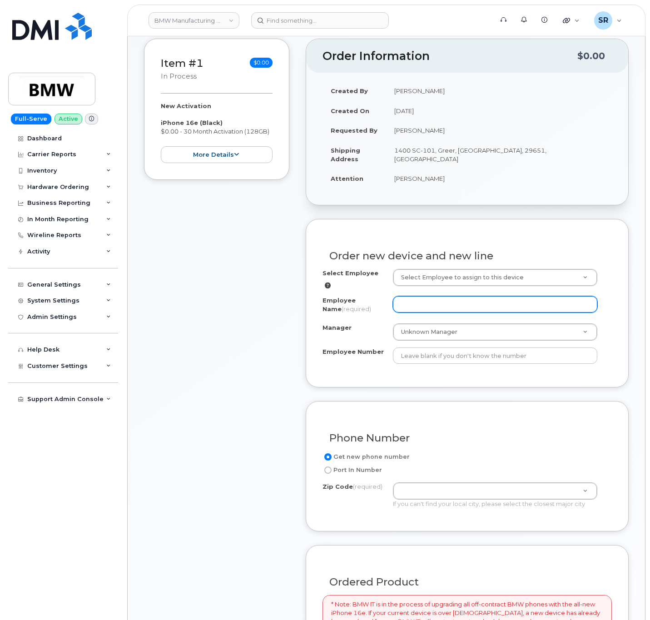
click at [461, 302] on input "Employee Name (required)" at bounding box center [495, 304] width 204 height 16
click at [409, 302] on input "Employee Name (required)" at bounding box center [495, 304] width 204 height 16
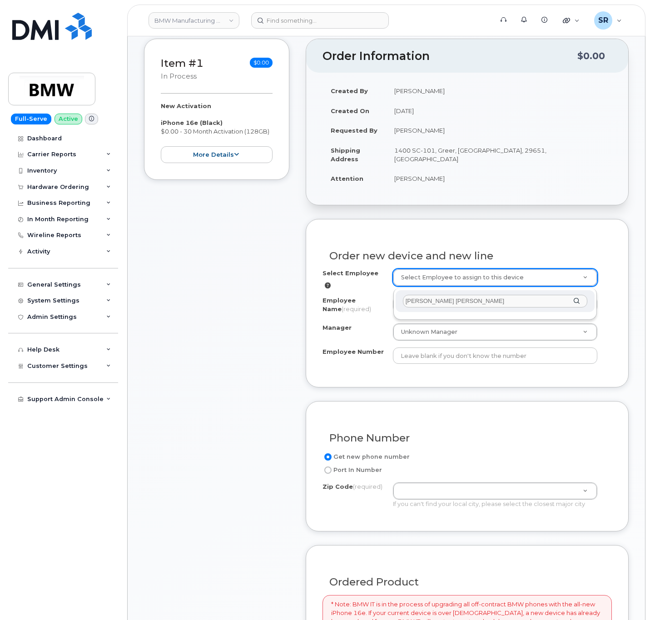
click at [443, 303] on input "[PERSON_NAME] [PERSON_NAME]" at bounding box center [495, 301] width 184 height 13
type input "[PERSON_NAME]"
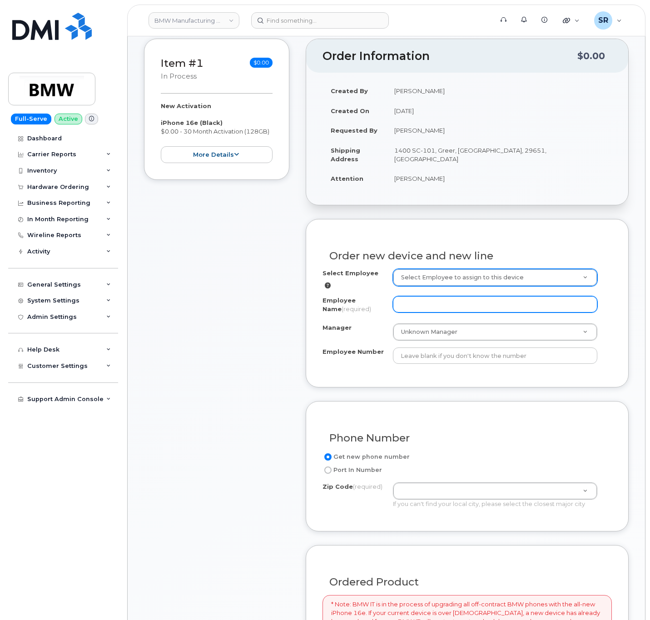
click at [540, 303] on input "Employee Name (required)" at bounding box center [495, 304] width 204 height 16
paste input "[PERSON_NAME] [PERSON_NAME]"
click at [441, 303] on input "[PERSON_NAME] [PERSON_NAME]" at bounding box center [495, 304] width 204 height 16
type input "[PERSON_NAME]"
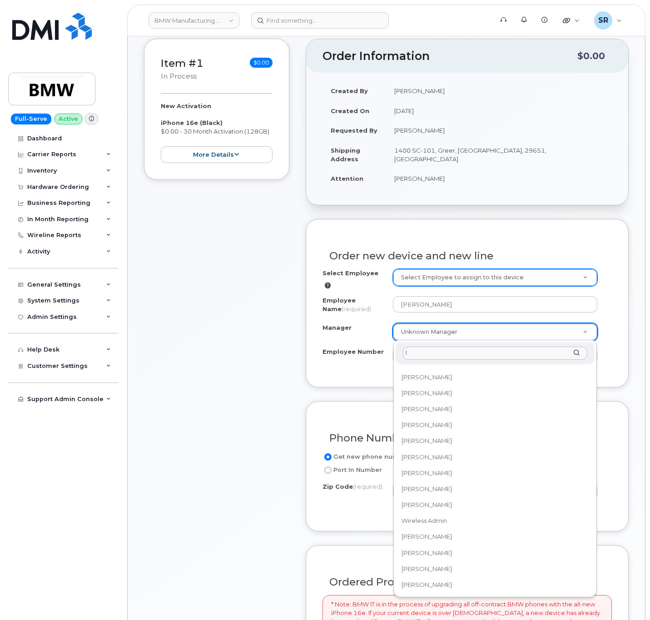
scroll to position [0, 0]
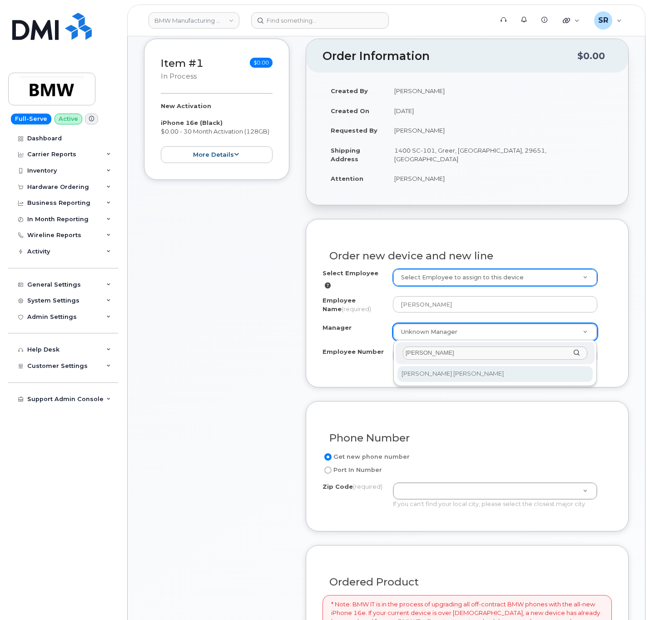
type input "[PERSON_NAME]"
select select "1895439"
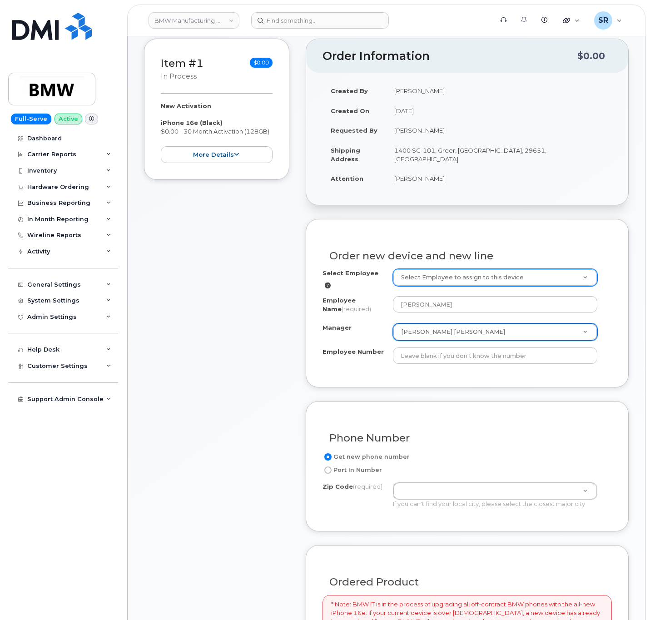
click at [465, 374] on div "Order new device and new line Select Employee Select Employee to assign to this…" at bounding box center [467, 303] width 323 height 169
click at [536, 356] on input "Employee Number" at bounding box center [495, 355] width 204 height 16
click at [448, 357] on input "Employee Number" at bounding box center [495, 355] width 204 height 16
paste input "Q327945"
type input "Q327945"
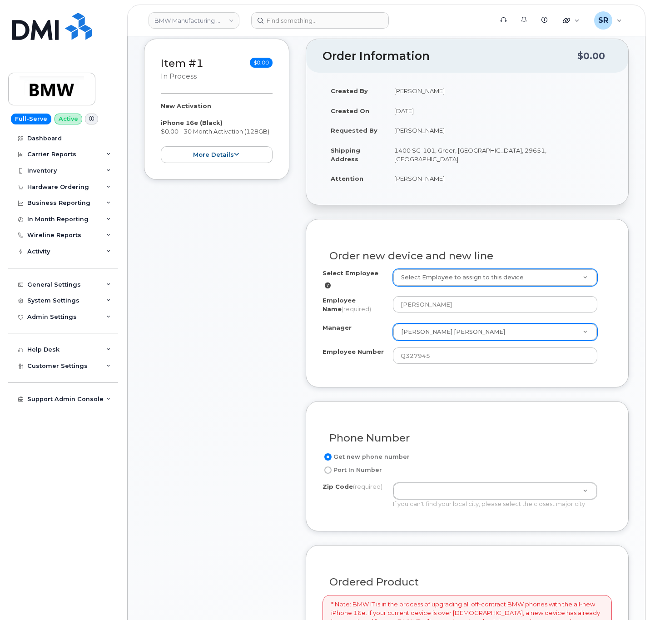
click at [489, 399] on form "Existing User Additional cost to upgrading the device Selected device is Eligib…" at bounding box center [467, 554] width 323 height 670
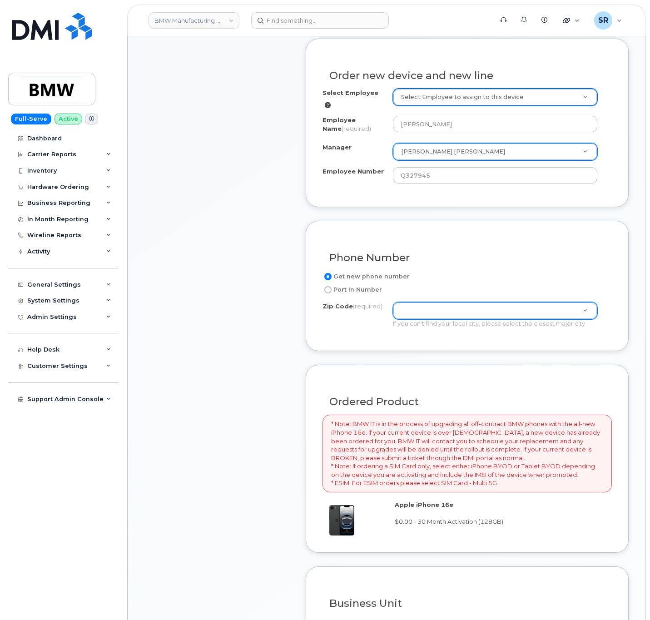
scroll to position [341, 0]
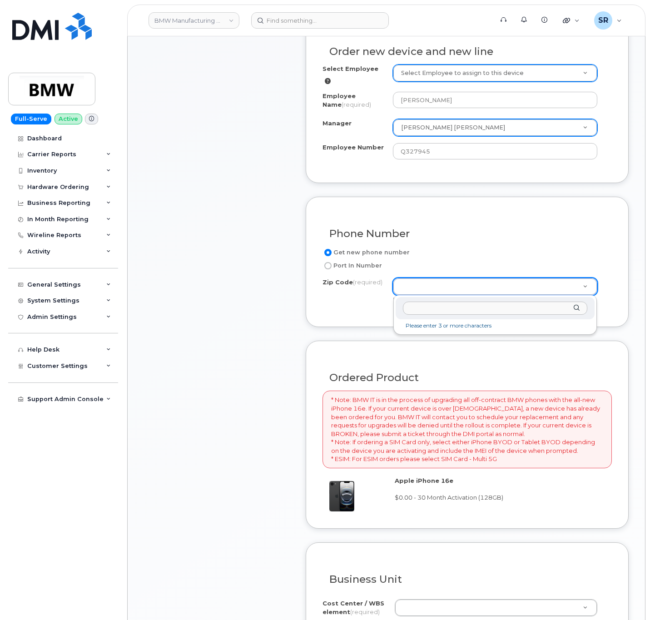
click at [518, 305] on input "Zip Code (required)" at bounding box center [495, 308] width 184 height 13
paste input "29651"
type input "29651"
type input "29651 (Greer, [GEOGRAPHIC_DATA])"
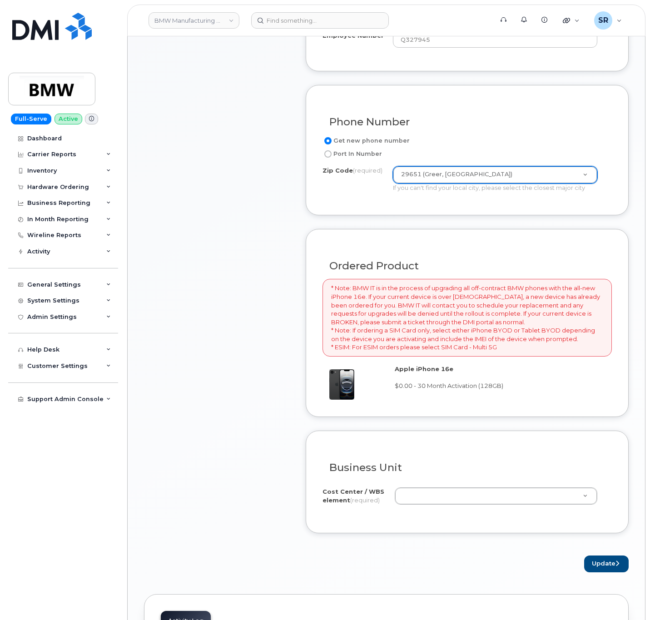
scroll to position [477, 0]
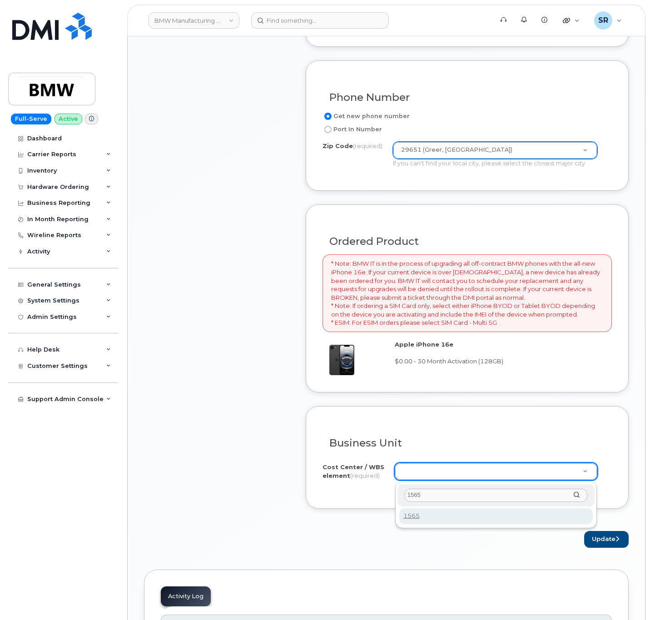
type input "1565"
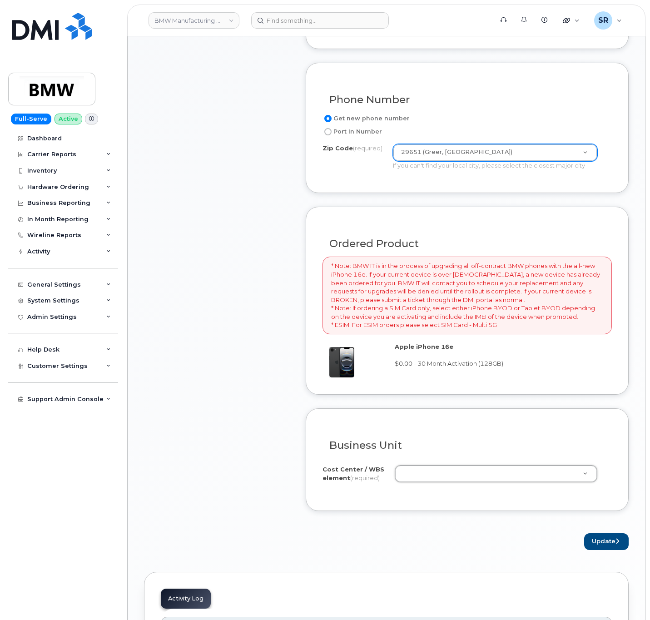
scroll to position [292, 0]
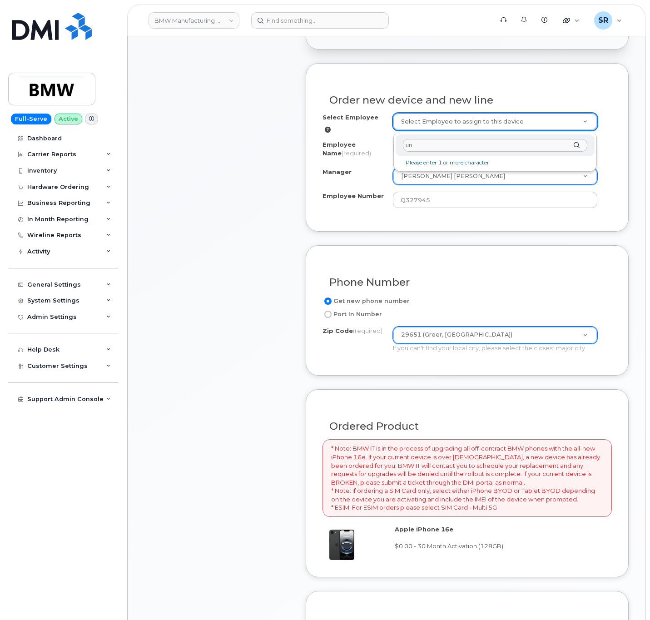
type input "u"
type input "g"
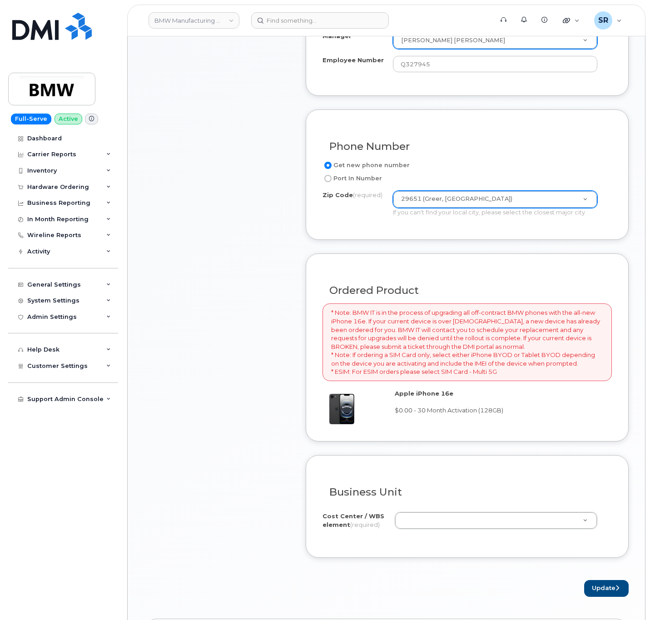
scroll to position [428, 0]
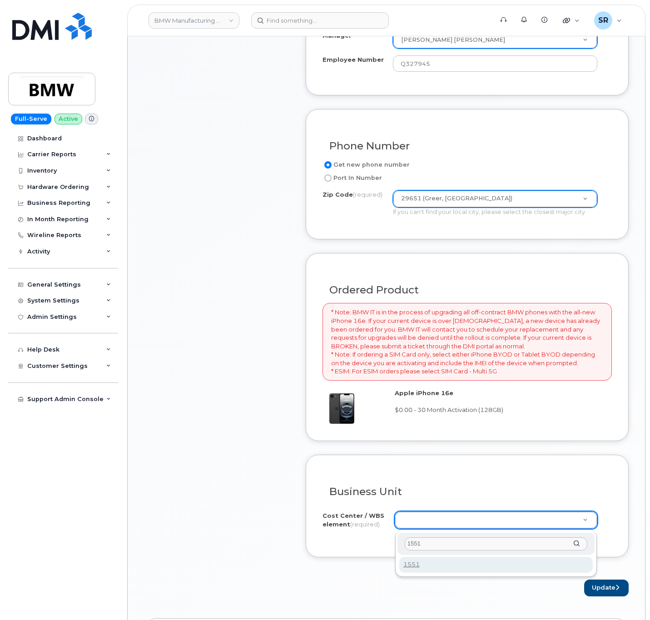
type input "1551"
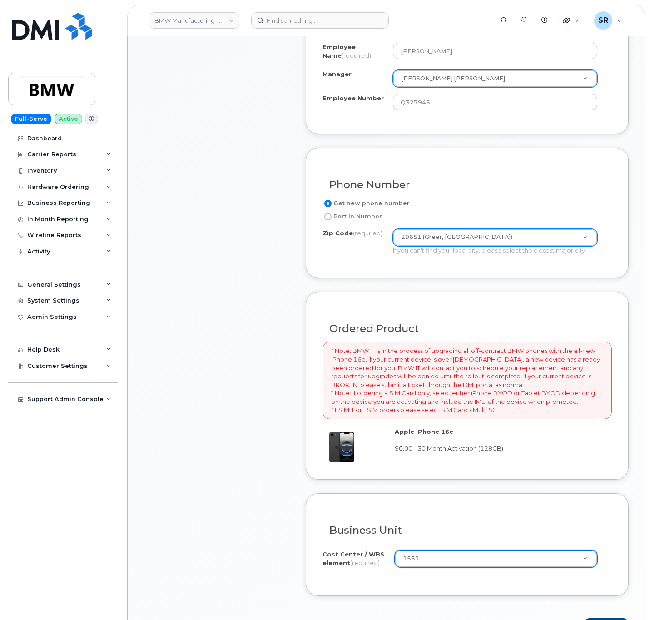
scroll to position [88, 0]
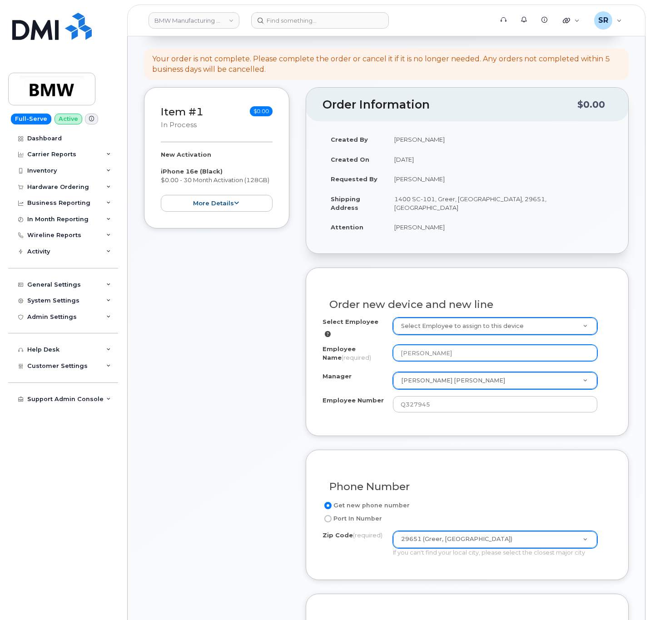
click at [416, 352] on input "[PERSON_NAME]" at bounding box center [495, 353] width 204 height 16
click at [417, 351] on input "[PERSON_NAME]" at bounding box center [495, 353] width 204 height 16
type input "[PERSON_NAME] [PERSON_NAME]"
click at [433, 440] on form "Existing User Additional cost to upgrading the device Selected device is Eligib…" at bounding box center [467, 603] width 323 height 670
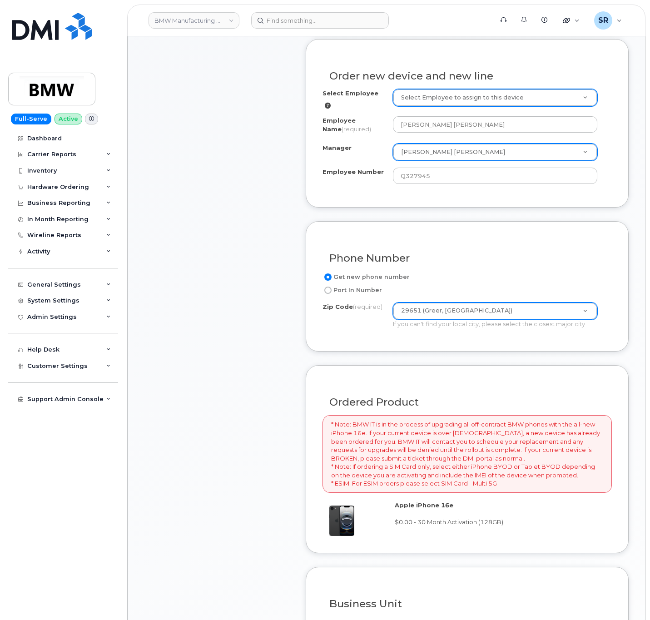
scroll to position [292, 0]
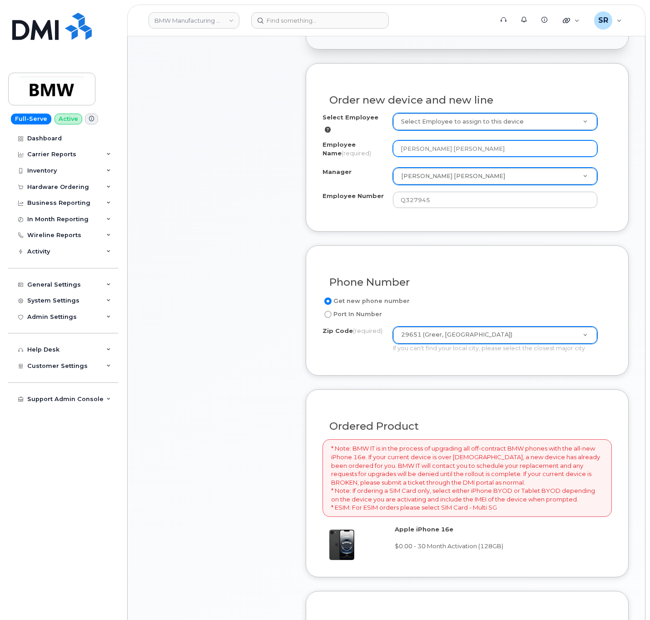
click at [466, 149] on input "[PERSON_NAME] [PERSON_NAME]" at bounding box center [495, 148] width 204 height 16
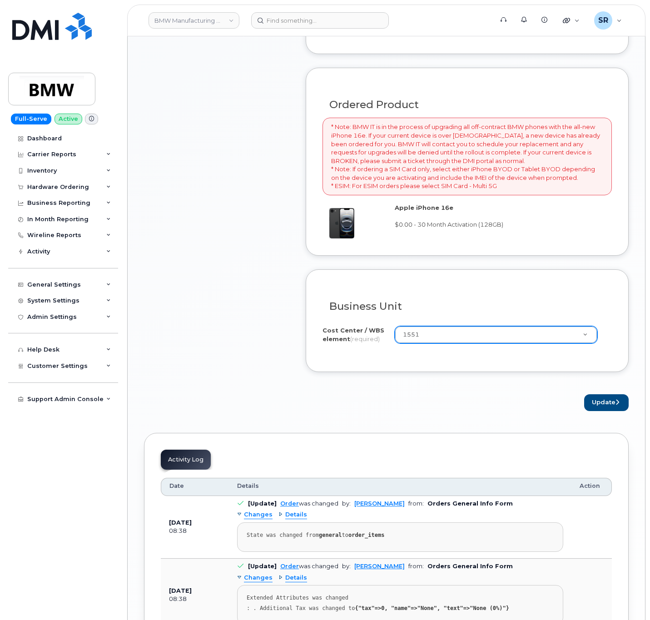
scroll to position [633, 0]
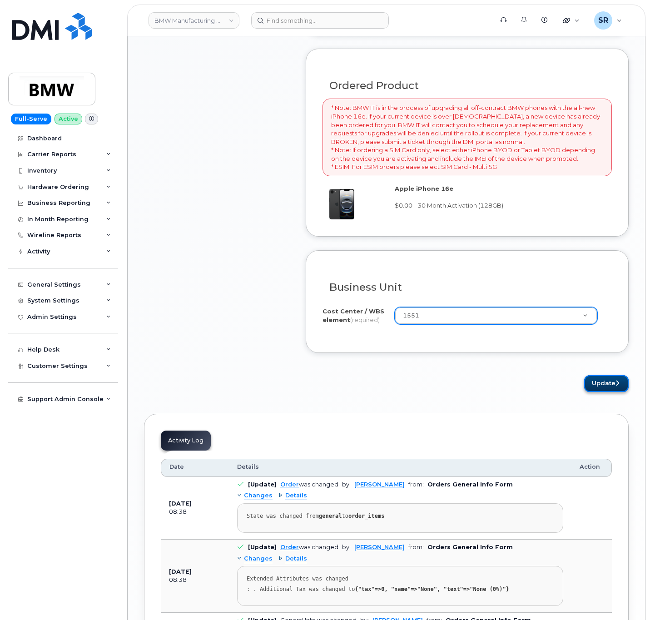
click at [610, 391] on button "Update" at bounding box center [606, 383] width 45 height 17
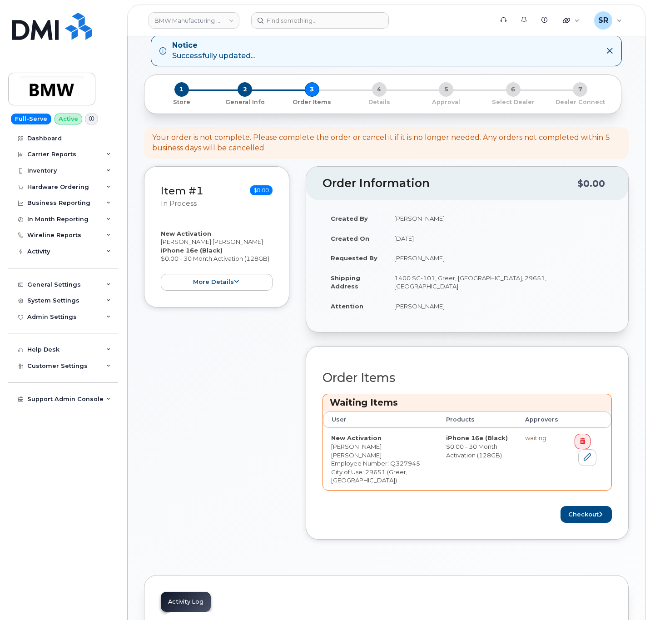
scroll to position [68, 0]
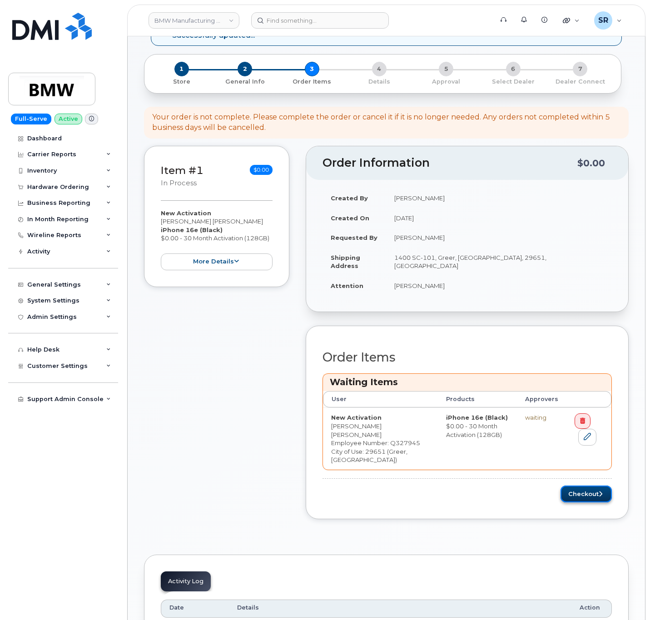
click at [578, 499] on button "Checkout" at bounding box center [586, 494] width 51 height 17
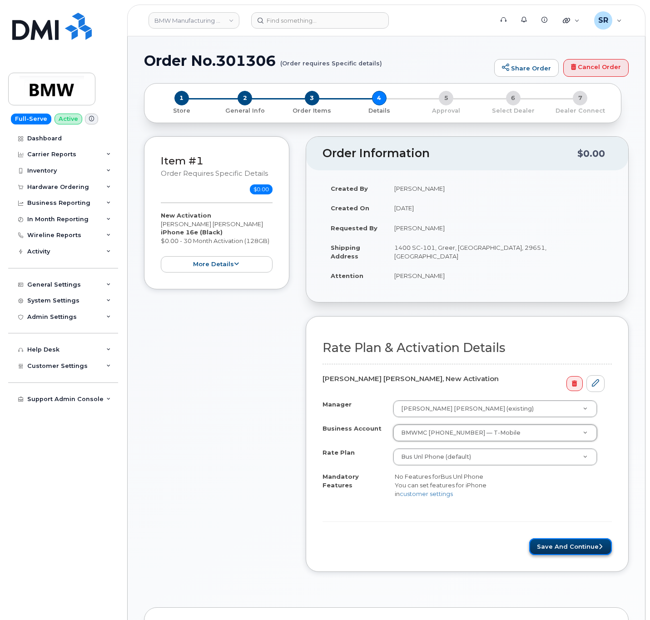
click at [571, 552] on button "Save and Continue" at bounding box center [570, 546] width 83 height 17
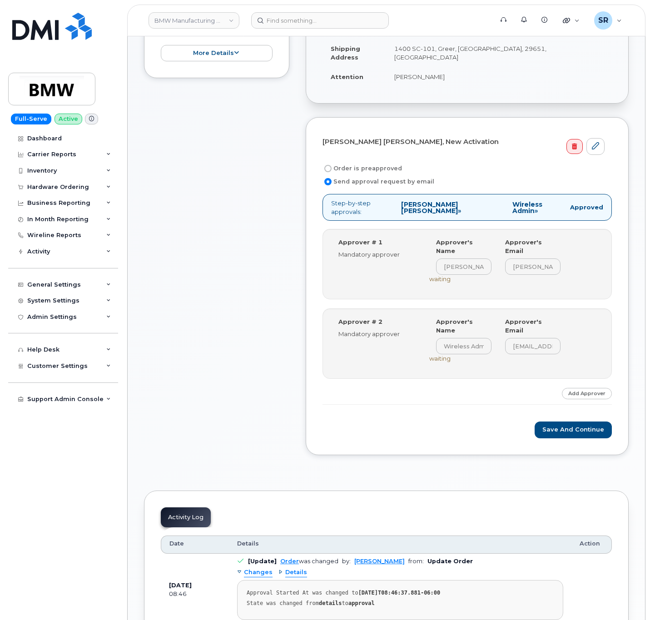
scroll to position [204, 0]
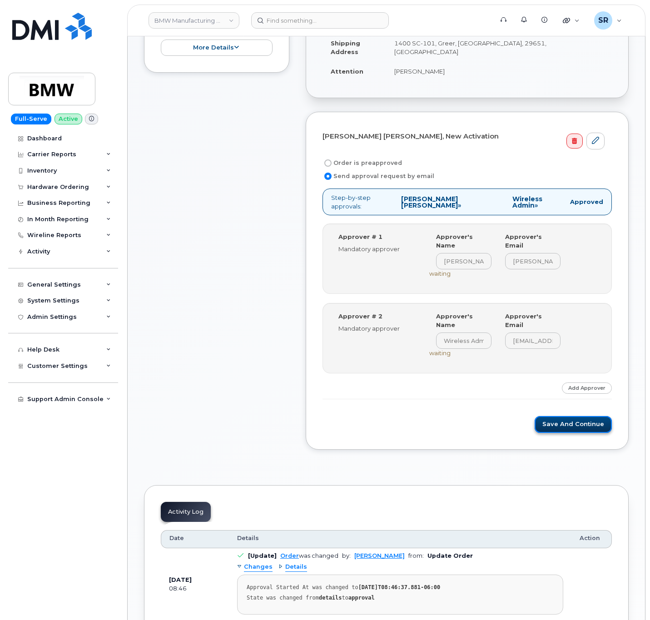
click at [577, 416] on button "Save and Continue" at bounding box center [573, 424] width 77 height 17
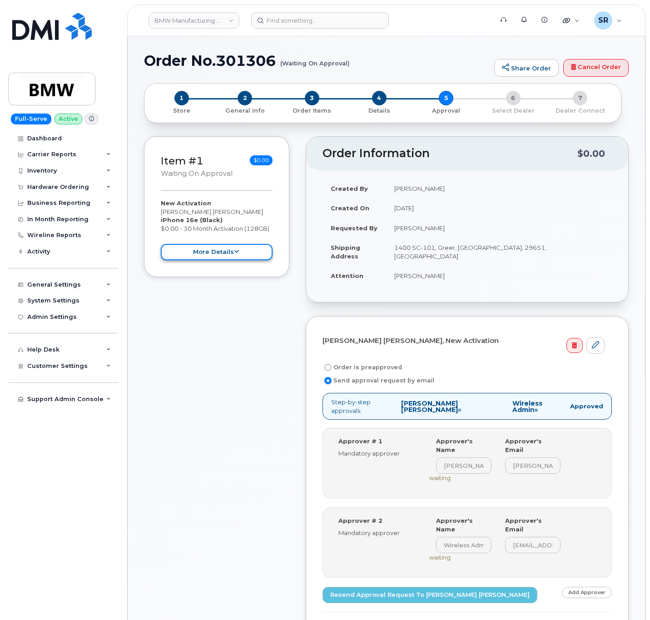
click at [217, 246] on button "more details" at bounding box center [217, 252] width 112 height 17
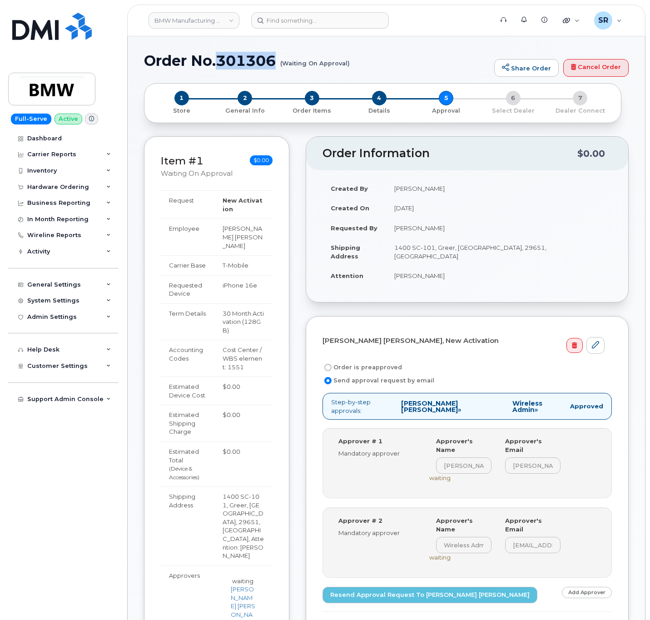
drag, startPoint x: 219, startPoint y: 62, endPoint x: 282, endPoint y: 68, distance: 63.0
click at [282, 68] on h1 "Order No.301306 (Waiting On Approval)" at bounding box center [317, 61] width 346 height 16
click at [326, 55] on small "(Waiting On Approval)" at bounding box center [314, 60] width 69 height 14
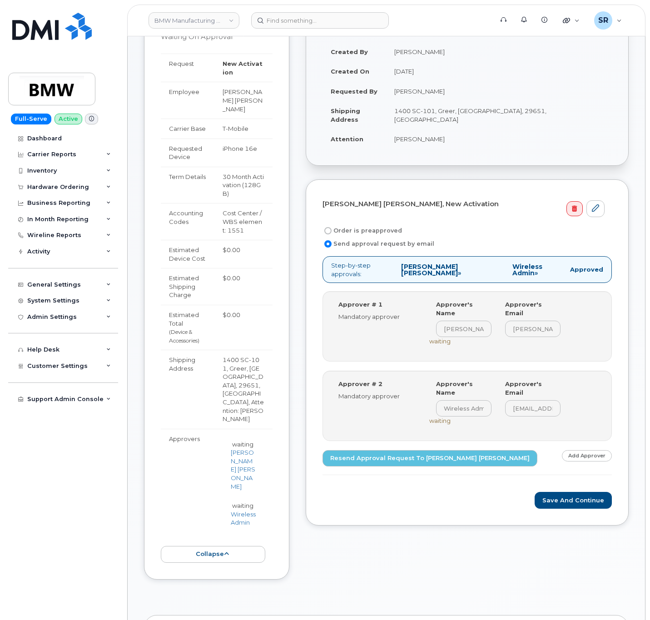
scroll to position [136, 0]
click at [568, 492] on button "Save and Continue" at bounding box center [573, 500] width 77 height 17
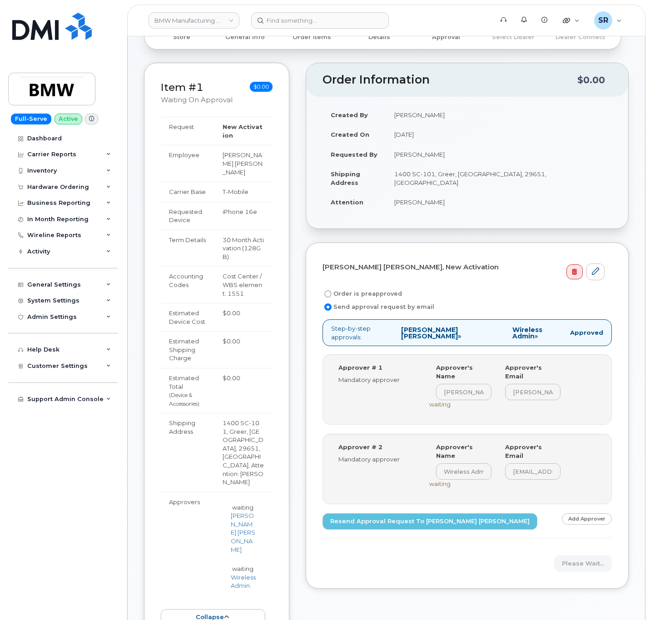
scroll to position [0, 0]
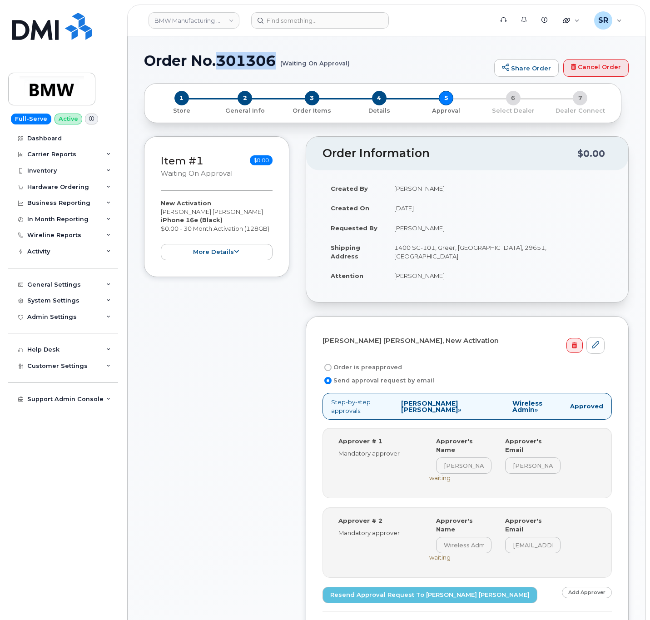
drag, startPoint x: 278, startPoint y: 60, endPoint x: 222, endPoint y: 60, distance: 55.9
click at [222, 60] on h1 "Order No.301306 (Waiting On Approval)" at bounding box center [317, 61] width 346 height 16
click at [283, 57] on h1 "Order No.301306 (Waiting On Approval)" at bounding box center [317, 61] width 346 height 16
click at [280, 56] on h1 "Order No.301306 (Waiting On Approval)" at bounding box center [317, 61] width 346 height 16
drag, startPoint x: 279, startPoint y: 57, endPoint x: 148, endPoint y: 60, distance: 131.8
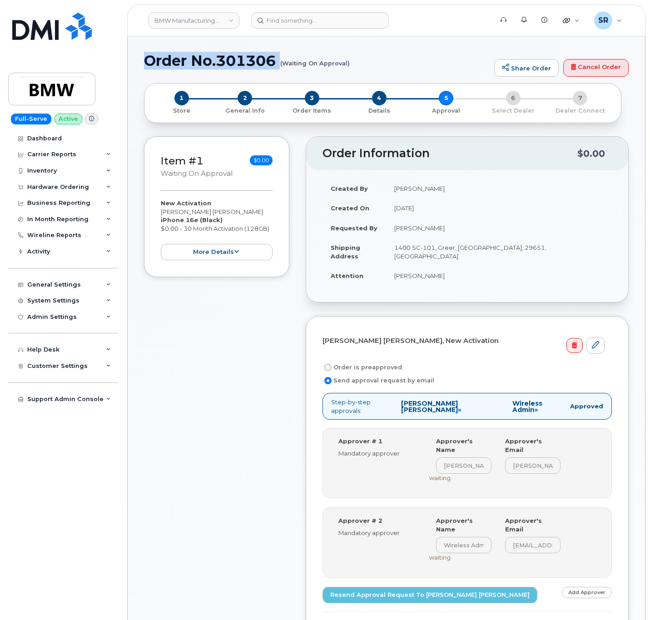
click at [148, 60] on h1 "Order No.301306 (Waiting On Approval)" at bounding box center [317, 61] width 346 height 16
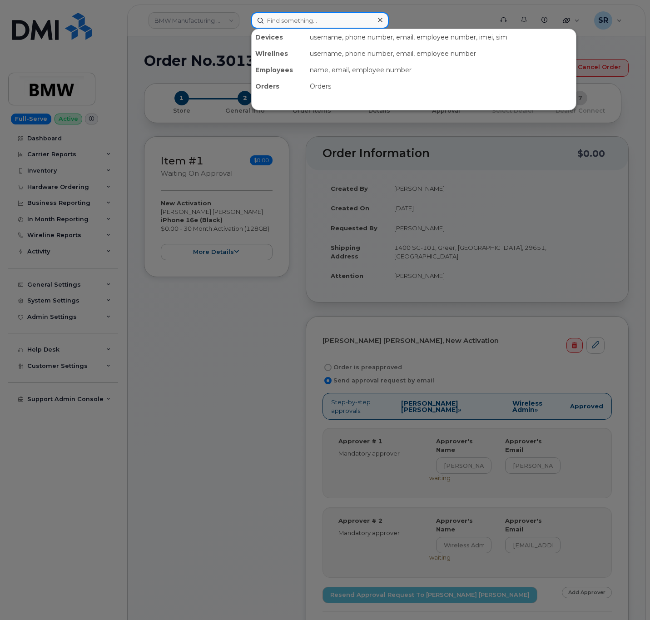
click at [304, 25] on input at bounding box center [320, 20] width 138 height 16
paste input "300248"
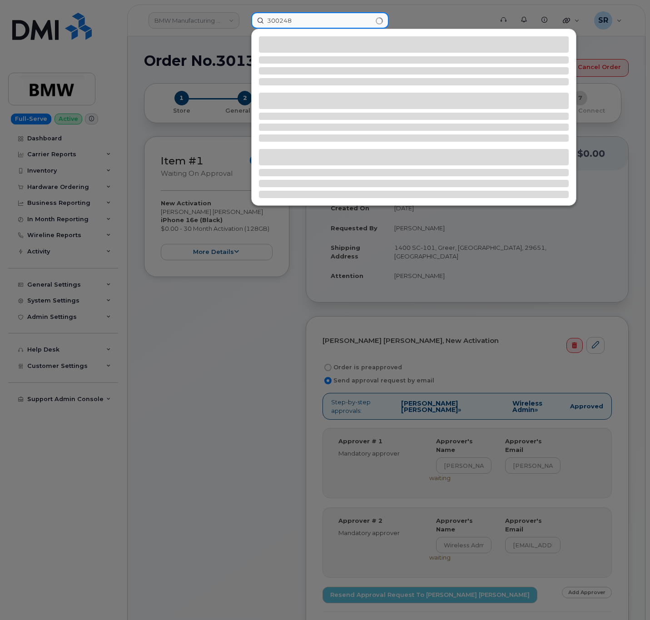
type input "300248"
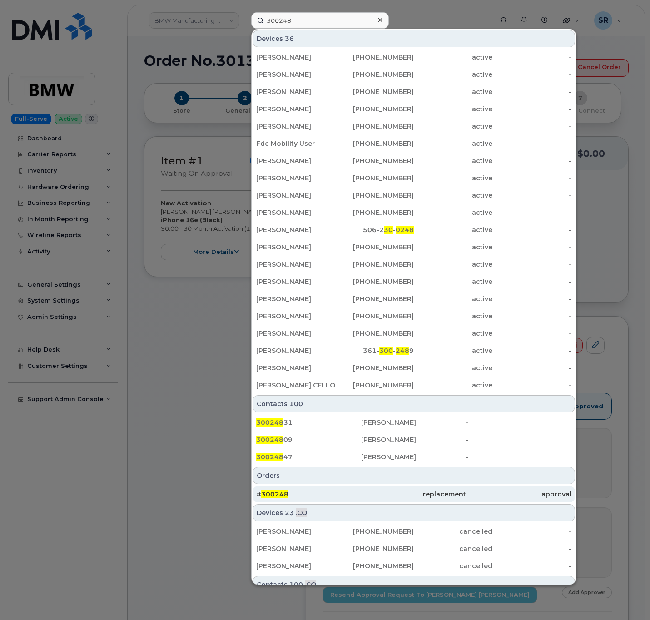
click at [330, 497] on div "# 300248" at bounding box center [308, 494] width 105 height 9
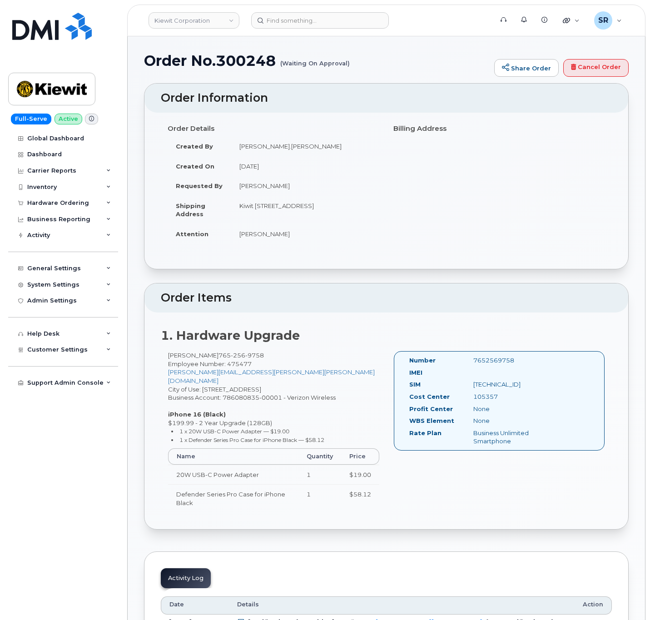
click at [496, 401] on div "105357" at bounding box center [512, 396] width 90 height 9
click at [519, 340] on h2 "1. Hardware Upgrade" at bounding box center [386, 336] width 451 height 14
drag, startPoint x: 505, startPoint y: 413, endPoint x: 470, endPoint y: 408, distance: 34.9
click at [470, 405] on div "Cost Center 105357" at bounding box center [479, 398] width 154 height 12
click at [548, 413] on div "None" at bounding box center [512, 409] width 90 height 9
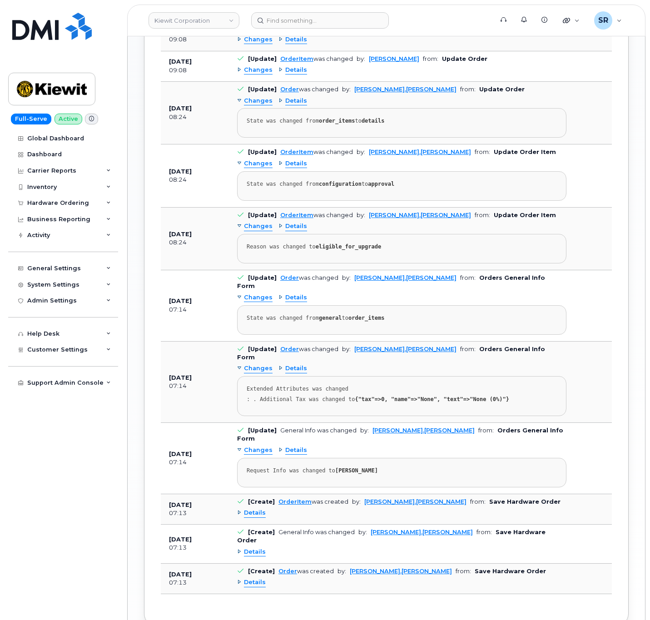
scroll to position [681, 0]
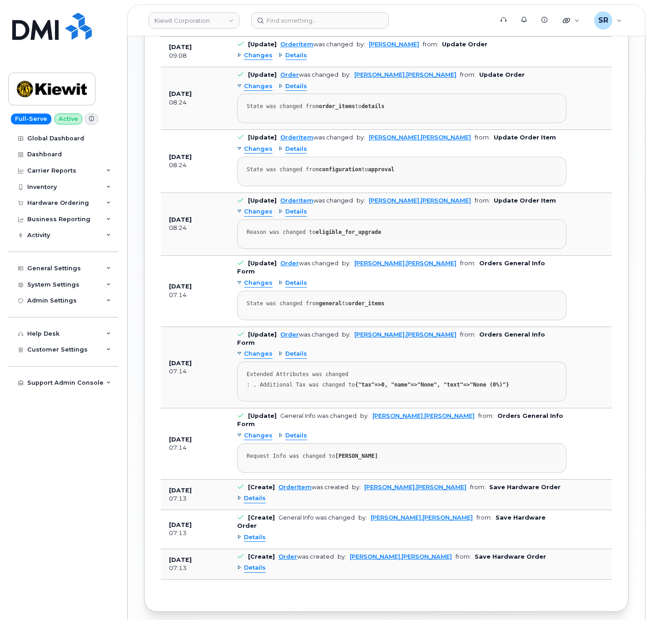
click at [285, 285] on span "Details" at bounding box center [296, 283] width 22 height 9
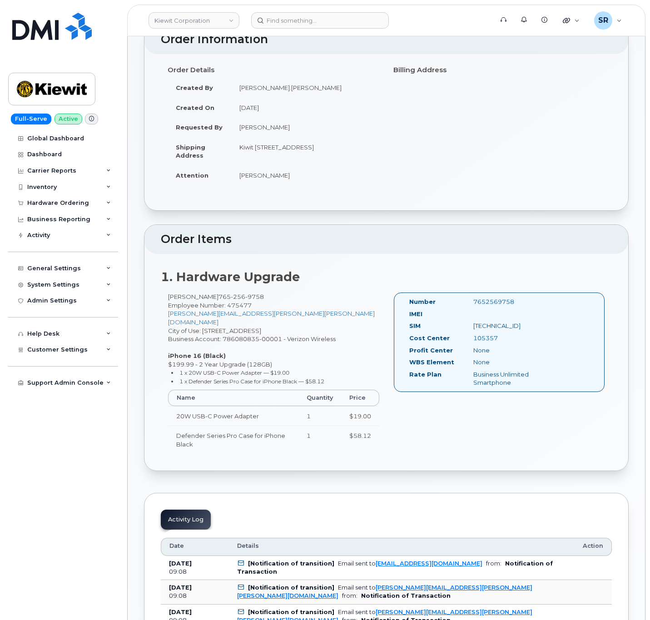
scroll to position [0, 0]
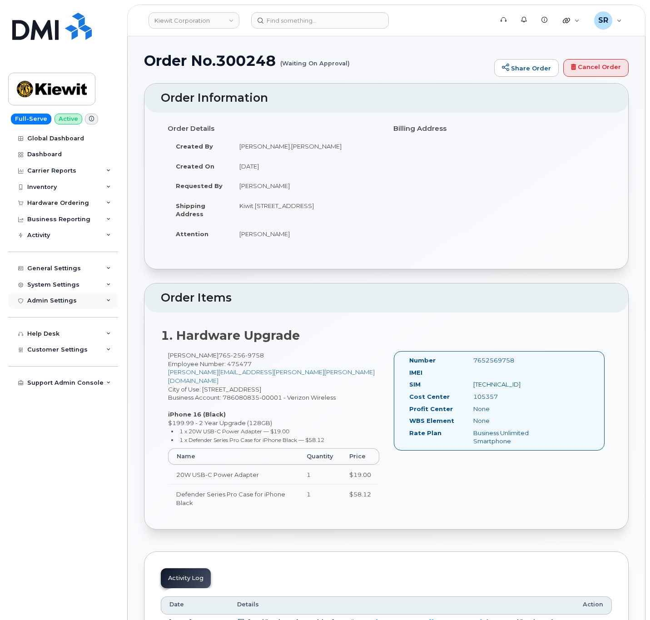
click at [79, 298] on div "Admin Settings" at bounding box center [63, 301] width 110 height 16
drag, startPoint x: 293, startPoint y: 64, endPoint x: 425, endPoint y: 55, distance: 132.5
click at [425, 53] on h1 "Order No.300248 (Waiting On Approval)" at bounding box center [317, 61] width 346 height 16
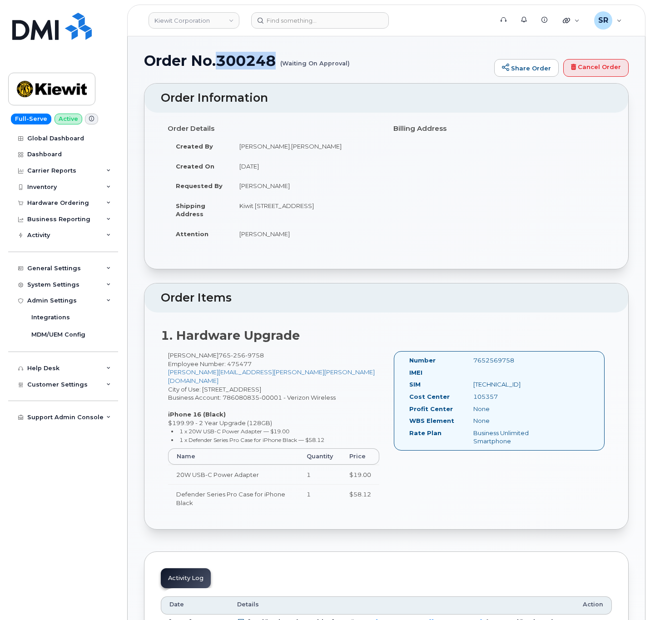
drag, startPoint x: 277, startPoint y: 59, endPoint x: 218, endPoint y: 67, distance: 59.2
click at [218, 67] on h1 "Order No.300248 (Waiting On Approval)" at bounding box center [317, 61] width 346 height 16
copy h1 "300248"
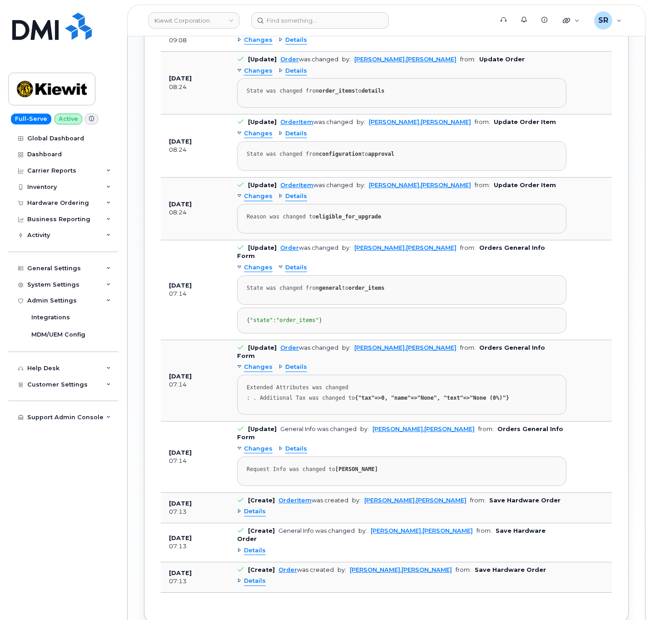
scroll to position [740, 0]
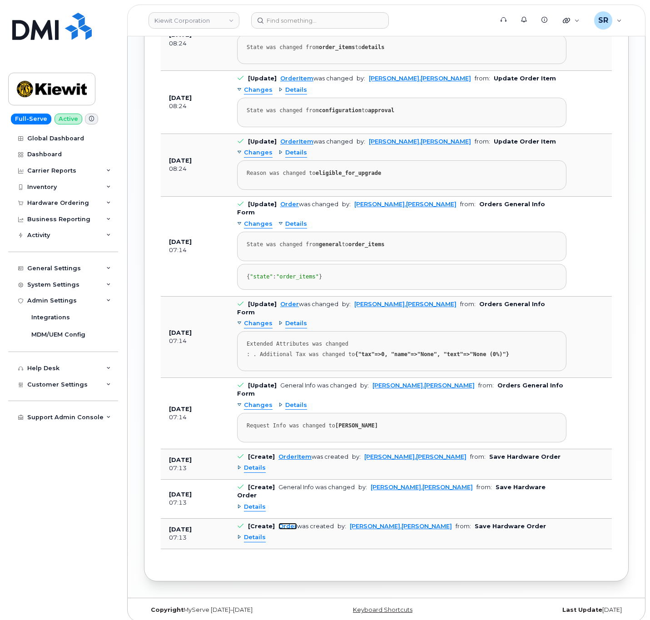
click at [286, 523] on link "Order" at bounding box center [287, 526] width 19 height 7
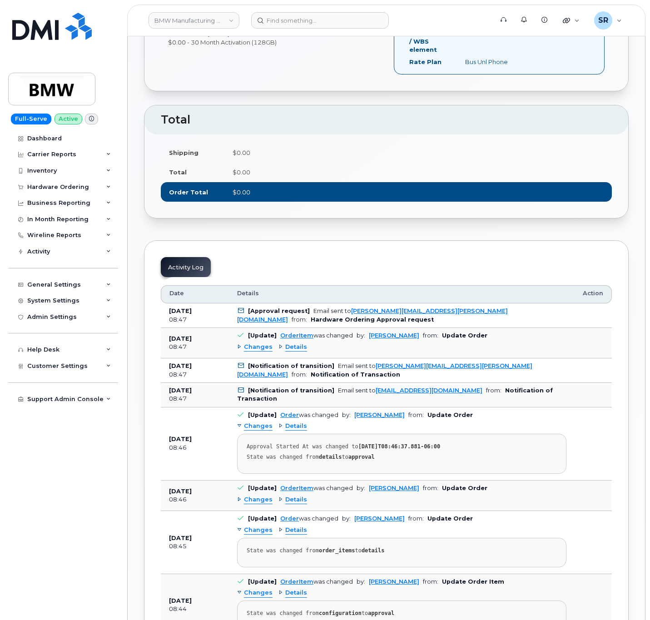
scroll to position [365, 0]
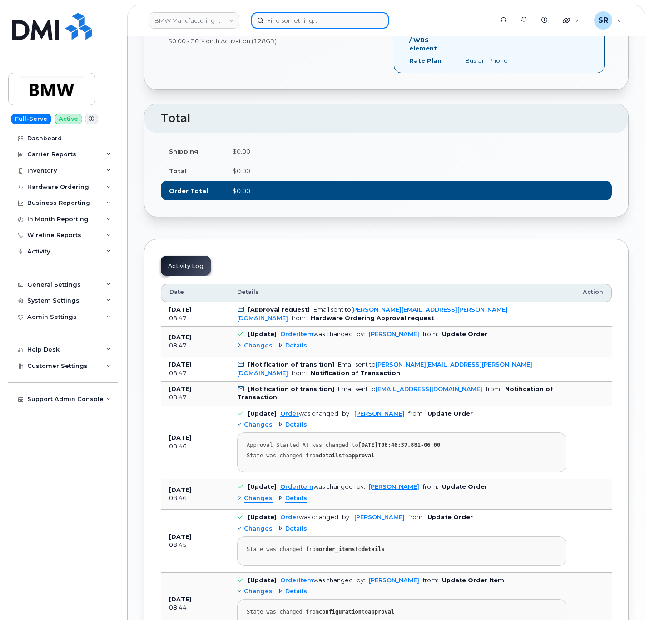
click at [344, 20] on input at bounding box center [320, 20] width 138 height 16
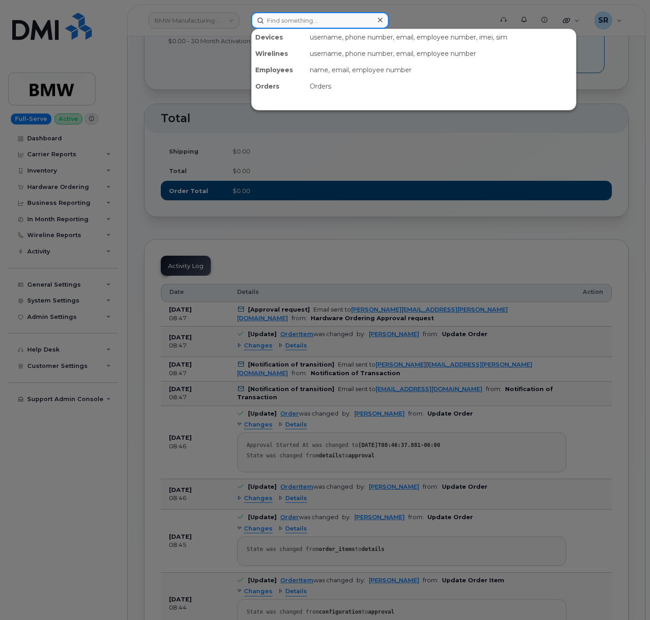
paste input "[PERSON_NAME]"
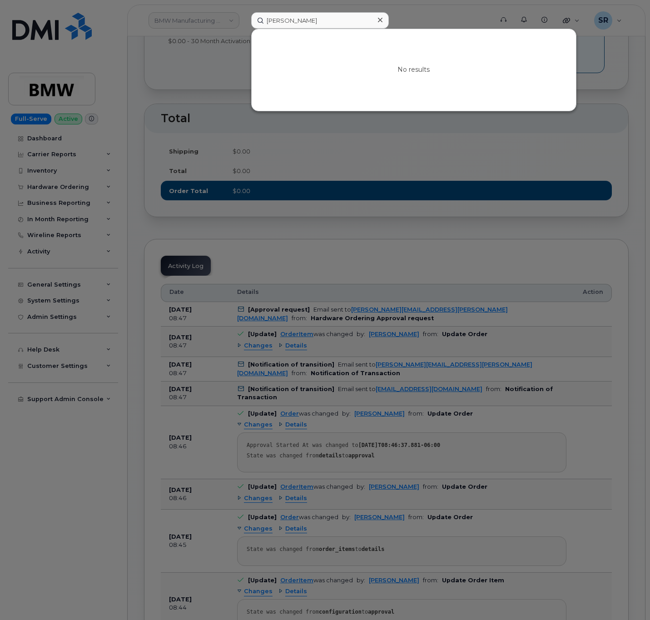
click at [394, 153] on div at bounding box center [325, 310] width 650 height 620
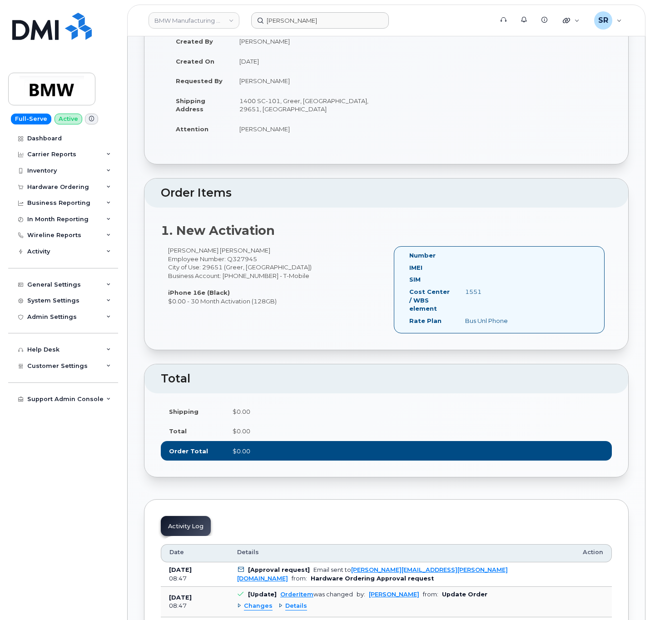
scroll to position [0, 0]
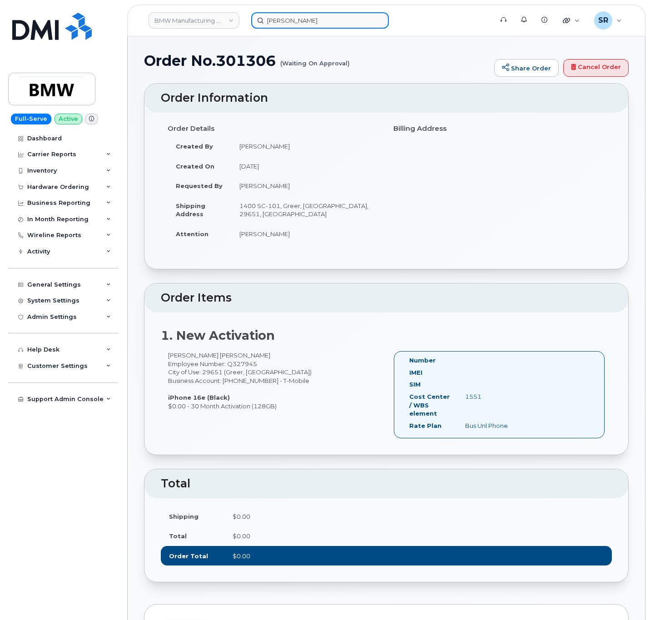
click at [328, 25] on input "[PERSON_NAME]" at bounding box center [320, 20] width 138 height 16
click at [326, 24] on input "[PERSON_NAME]" at bounding box center [320, 20] width 138 height 16
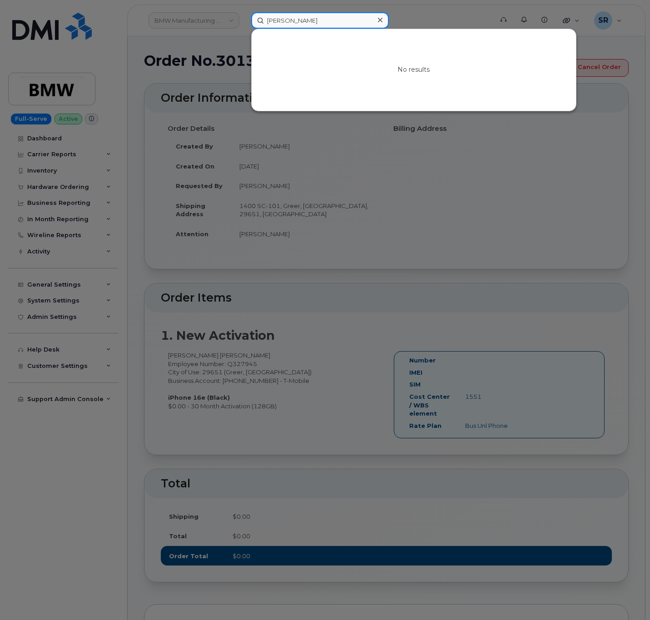
click at [325, 26] on input "[PERSON_NAME]" at bounding box center [320, 20] width 138 height 16
paste input "7652569758"
type input "7652569758"
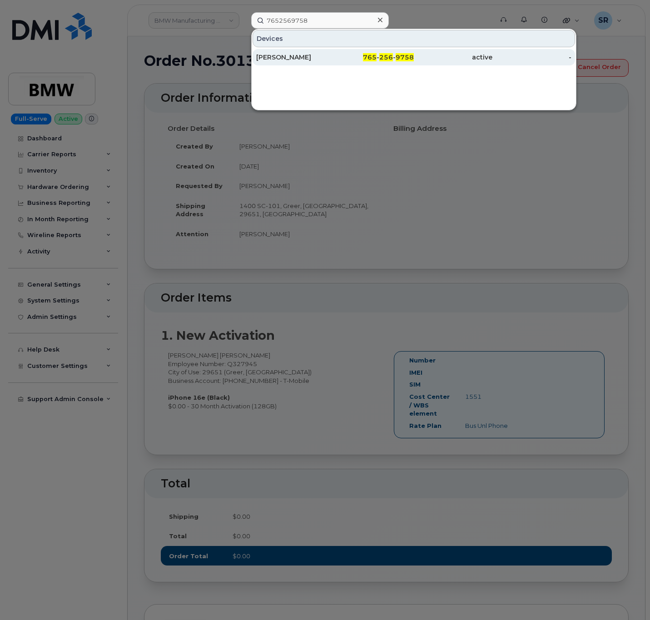
click at [314, 62] on div "[PERSON_NAME]" at bounding box center [295, 57] width 79 height 9
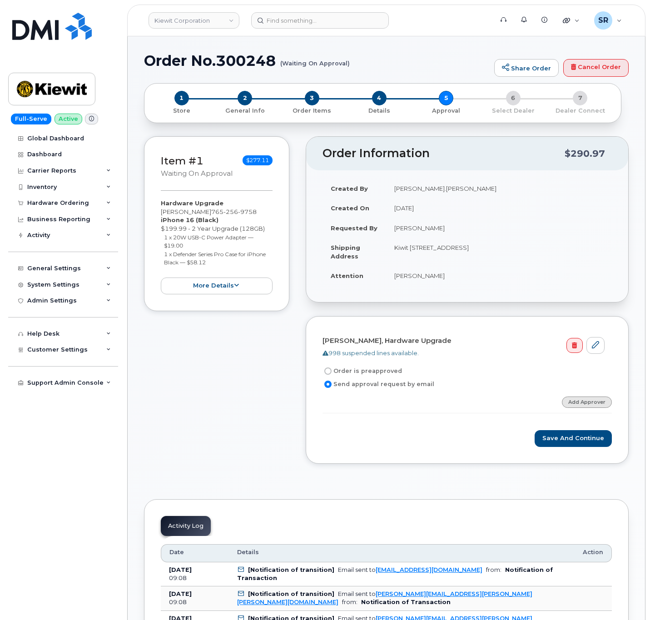
click at [593, 405] on link "Add Approver" at bounding box center [587, 402] width 50 height 11
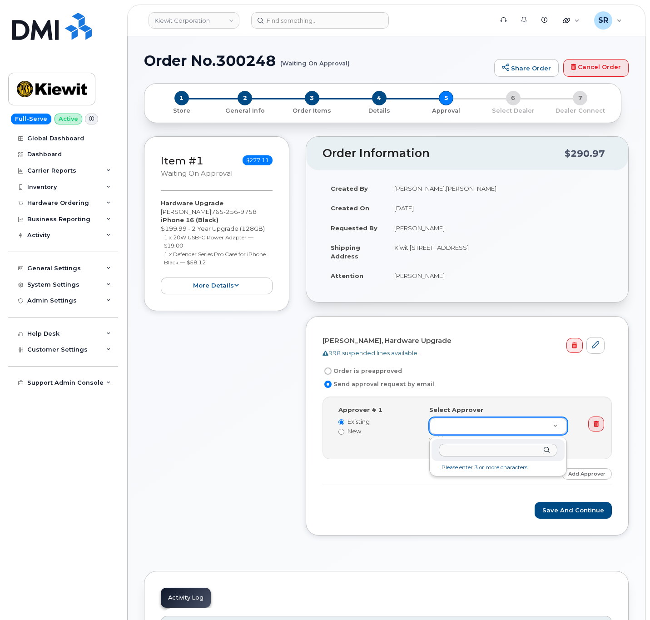
click at [484, 451] on input "text" at bounding box center [498, 450] width 118 height 13
click at [486, 451] on input "text" at bounding box center [498, 450] width 118 height 13
paste input "[PERSON_NAME]"
type input "[PERSON_NAME]"
drag, startPoint x: 428, startPoint y: 277, endPoint x: 397, endPoint y: 277, distance: 31.3
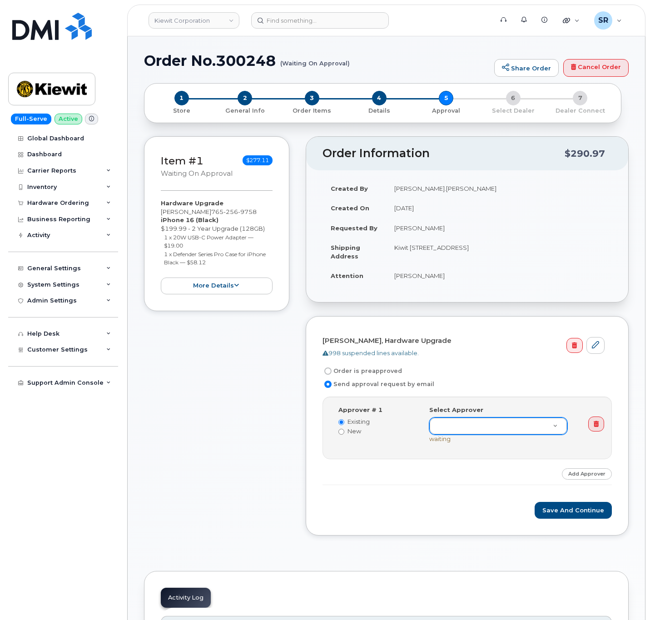
click at [397, 277] on td "[PERSON_NAME]" at bounding box center [499, 276] width 226 height 20
drag, startPoint x: 428, startPoint y: 278, endPoint x: 396, endPoint y: 280, distance: 32.3
click at [396, 280] on td "[PERSON_NAME]" at bounding box center [499, 276] width 226 height 20
copy td "[PERSON_NAME]"
click at [342, 435] on input "New" at bounding box center [341, 432] width 6 height 6
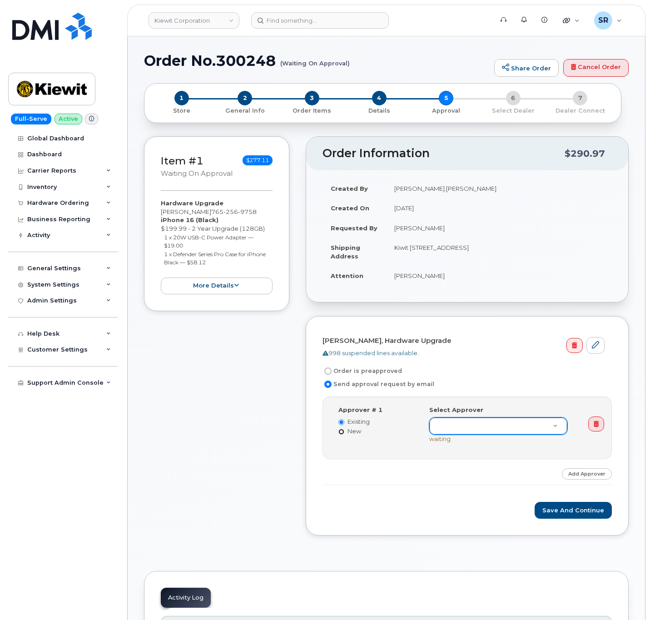
radio input "true"
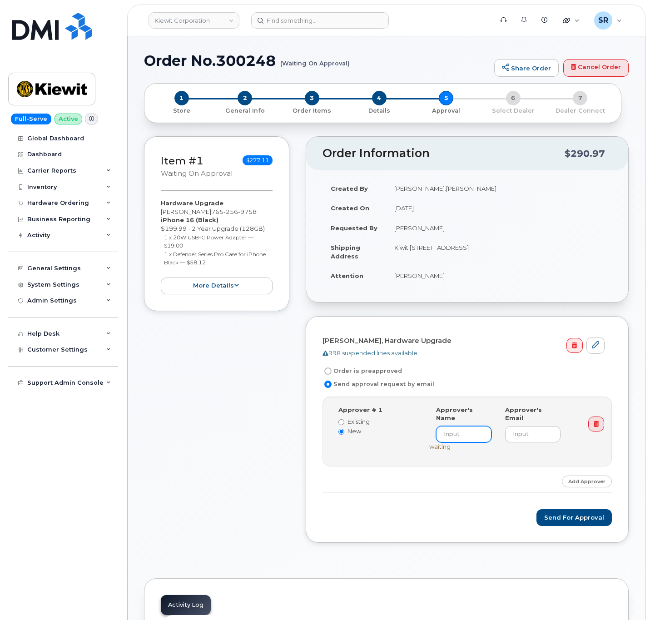
click at [474, 427] on input at bounding box center [463, 434] width 55 height 16
click at [359, 420] on label "Existing" at bounding box center [376, 421] width 77 height 9
click at [344, 420] on input "Existing" at bounding box center [341, 422] width 6 height 6
radio input "true"
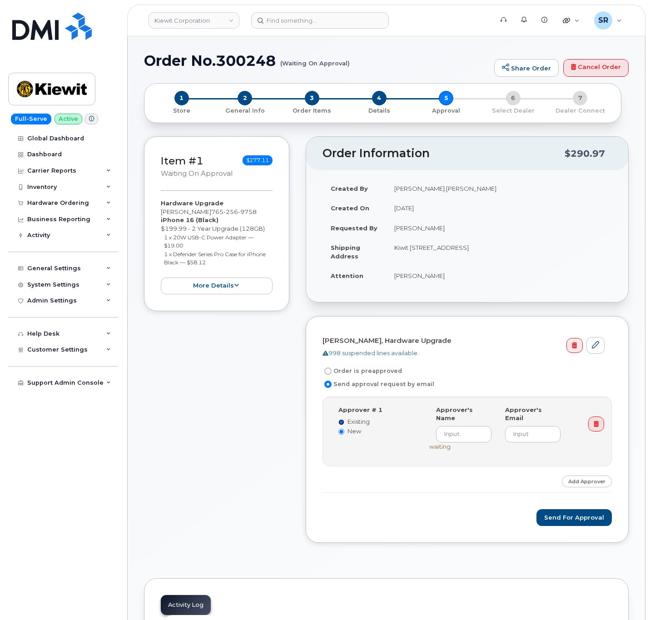
radio input "false"
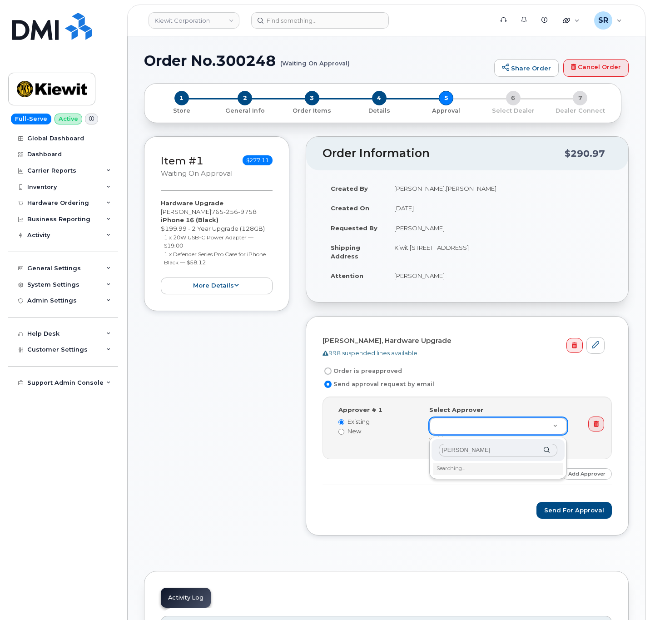
type input "murray"
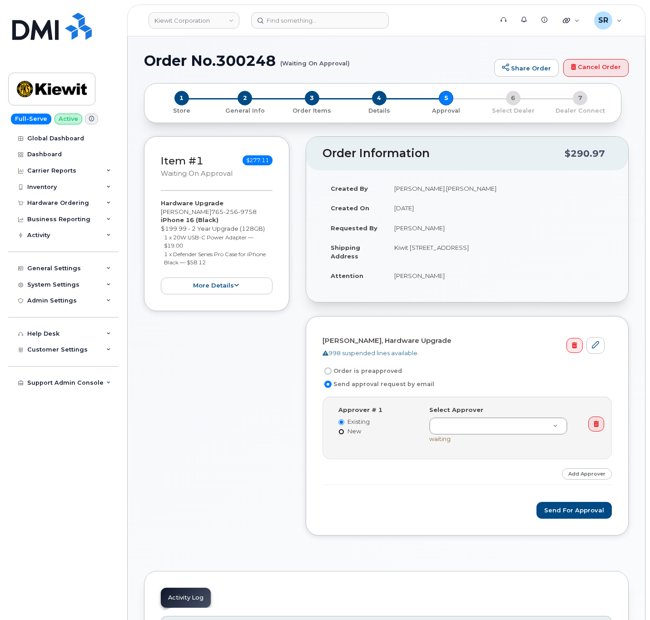
click at [341, 435] on input "New" at bounding box center [341, 432] width 6 height 6
radio input "true"
radio input "false"
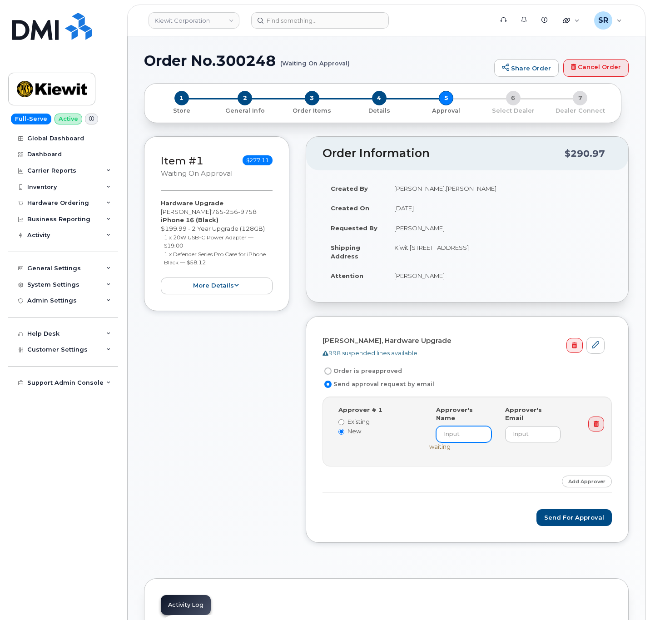
click at [463, 434] on input at bounding box center [463, 434] width 55 height 16
click at [456, 428] on input at bounding box center [463, 434] width 55 height 16
paste input "[PERSON_NAME]"
type input "[PERSON_NAME]"
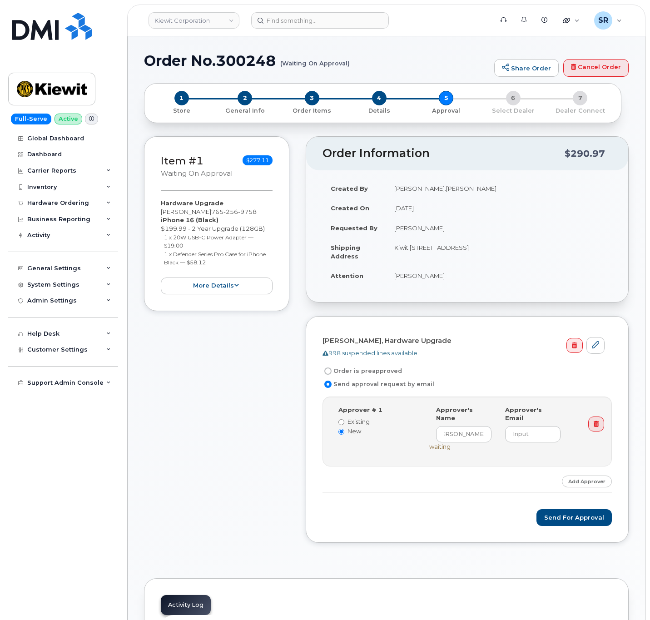
scroll to position [0, 0]
click at [528, 426] on input "email" at bounding box center [532, 434] width 55 height 16
paste input "Shannon.murray@kiewit.com"
type input "Shannon.murray@kiewit.com"
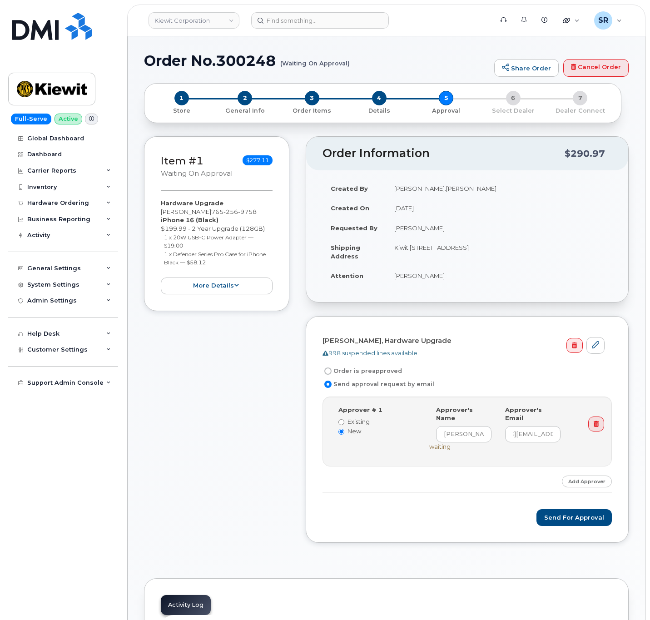
click at [512, 489] on form "Kaitlyn Clune, Hardware Upgrade 998 suspended lines available. Order is preappr…" at bounding box center [467, 429] width 289 height 193
click at [554, 515] on button "Send for Approval" at bounding box center [573, 517] width 75 height 17
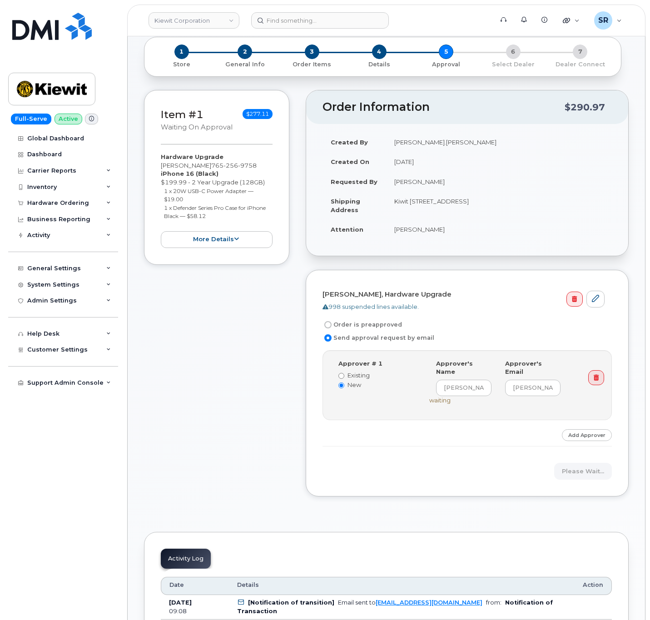
scroll to position [136, 0]
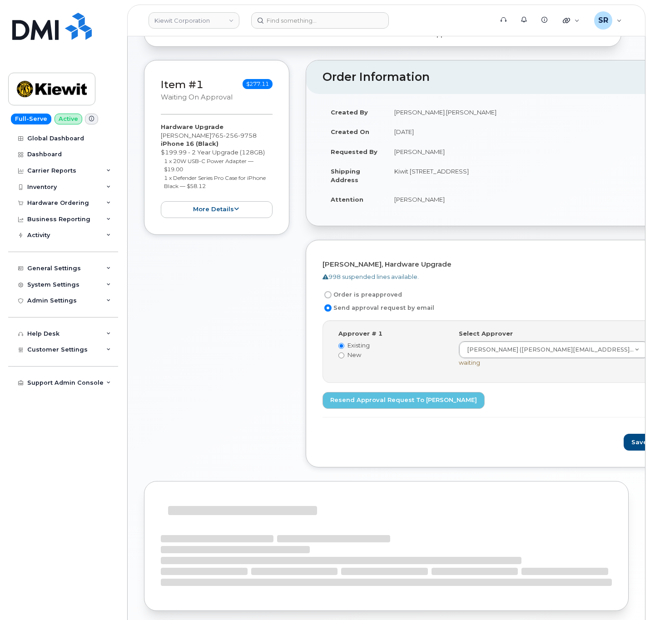
scroll to position [131, 0]
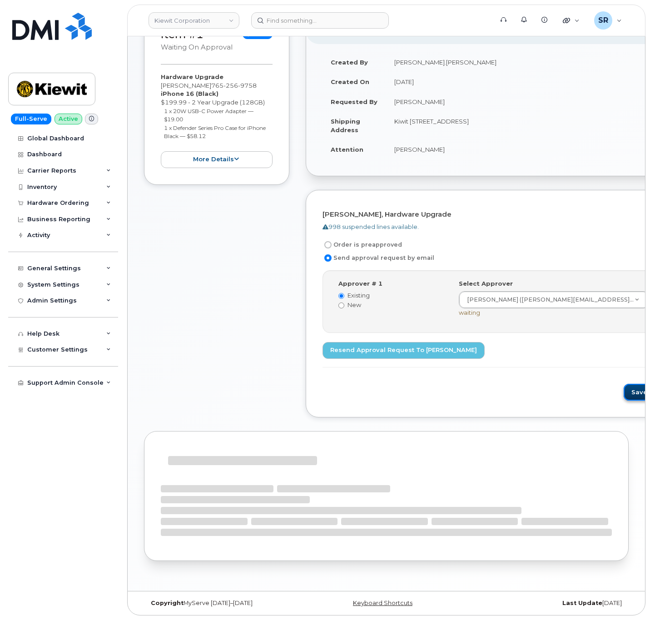
click at [624, 388] on button "Save and Continue" at bounding box center [662, 392] width 77 height 17
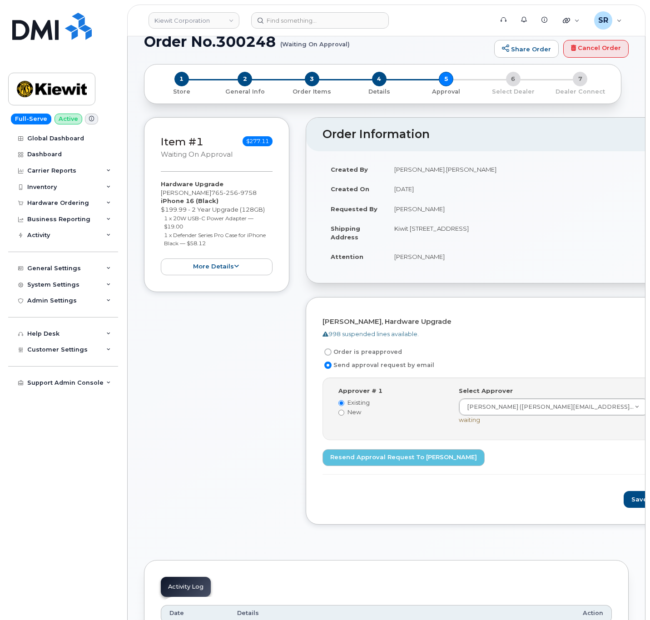
scroll to position [18, 0]
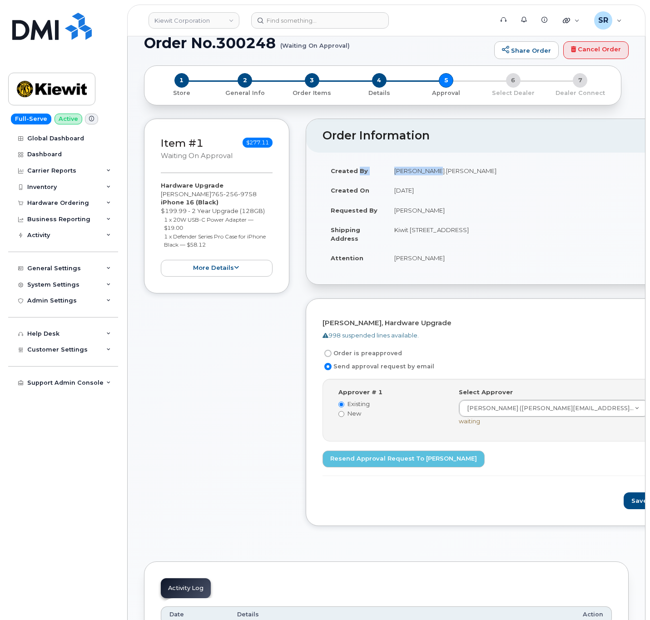
drag, startPoint x: 428, startPoint y: 171, endPoint x: 356, endPoint y: 166, distance: 71.9
click at [356, 166] on tr "Created By Katie.Clune" at bounding box center [512, 171] width 378 height 20
click at [401, 172] on td "Katie.Clune" at bounding box center [543, 171] width 315 height 20
drag, startPoint x: 427, startPoint y: 172, endPoint x: 394, endPoint y: 171, distance: 32.7
click at [394, 171] on td "Katie.Clune" at bounding box center [543, 171] width 315 height 20
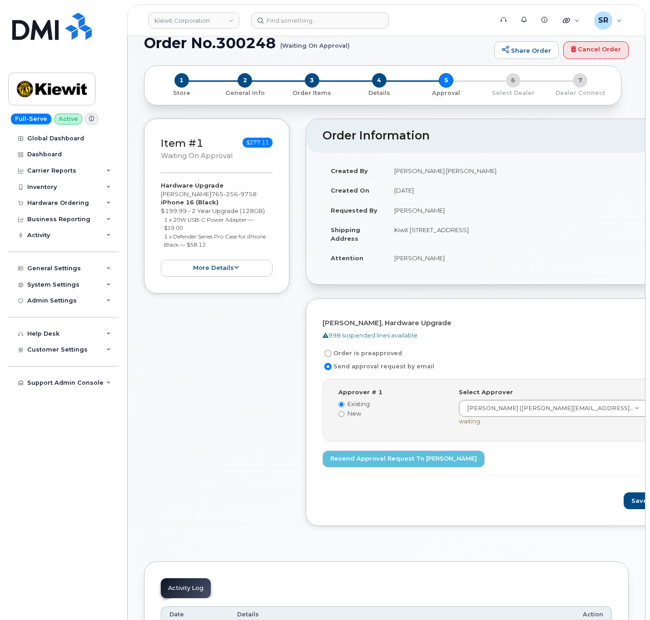
click at [438, 164] on td "Katie.Clune" at bounding box center [543, 171] width 315 height 20
drag, startPoint x: 431, startPoint y: 170, endPoint x: 395, endPoint y: 170, distance: 35.4
click at [395, 170] on td "Katie.Clune" at bounding box center [543, 171] width 315 height 20
copy td "Katie.Clune"
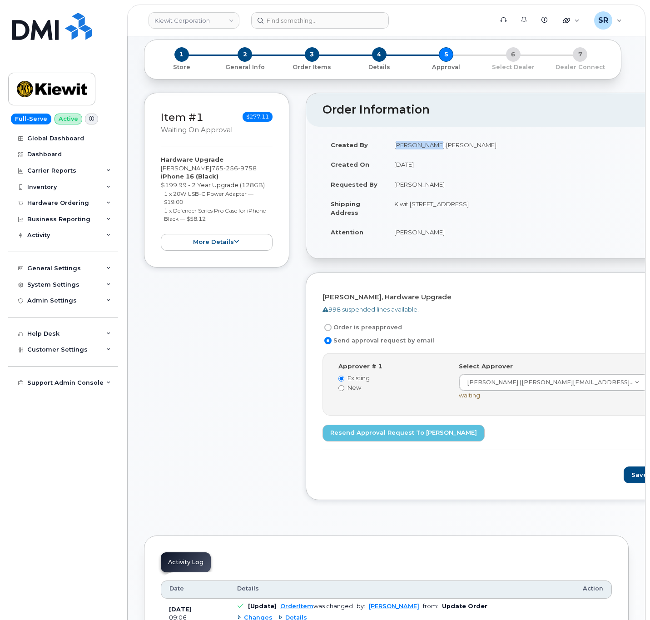
scroll to position [68, 0]
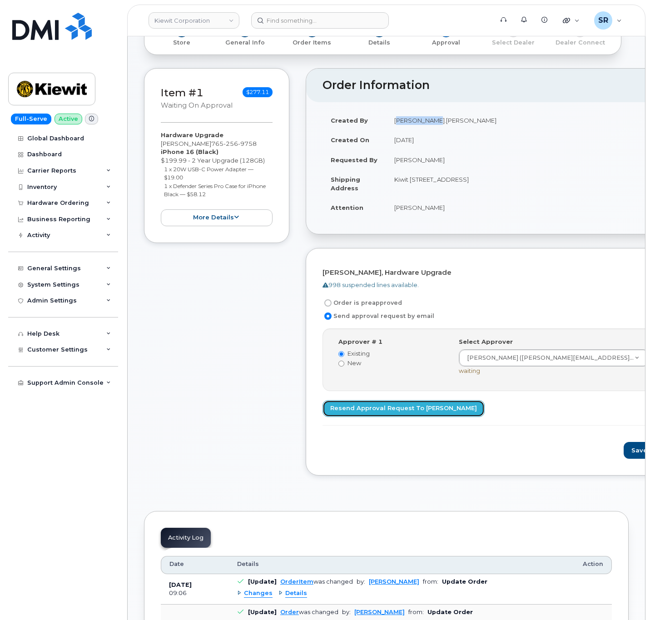
click at [439, 415] on link "Resend Approval Request to Shannon Murray" at bounding box center [404, 408] width 162 height 17
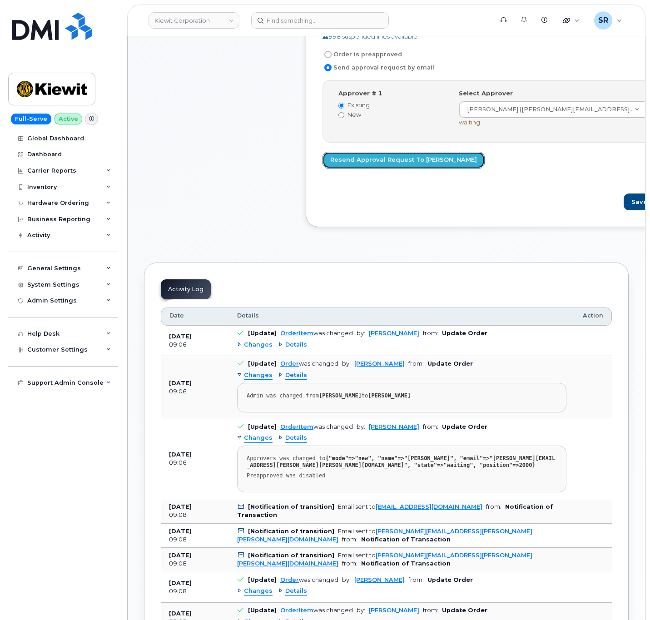
scroll to position [341, 0]
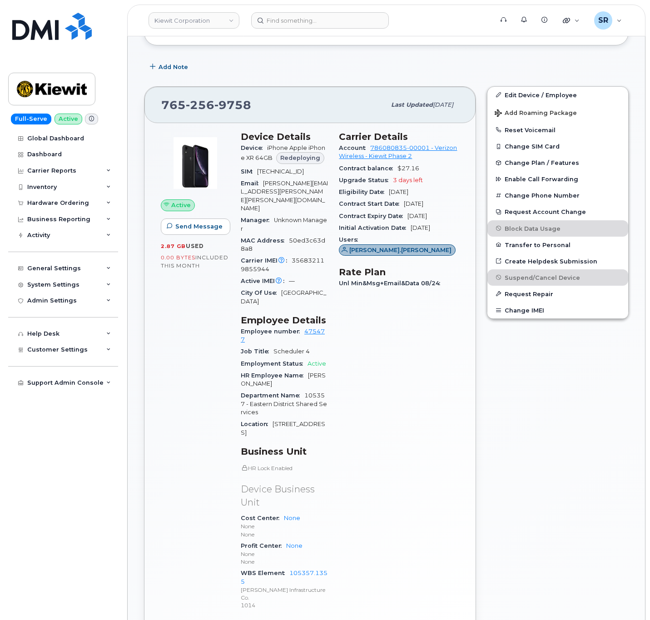
scroll to position [149, 0]
click at [320, 570] on link "105357.1355" at bounding box center [284, 577] width 87 height 15
click at [405, 488] on div "Carrier Details Account 786080835-00001 - Verizon Wireless - Kiewit Phase 2 Con…" at bounding box center [398, 375] width 131 height 498
click at [298, 23] on input at bounding box center [320, 20] width 138 height 16
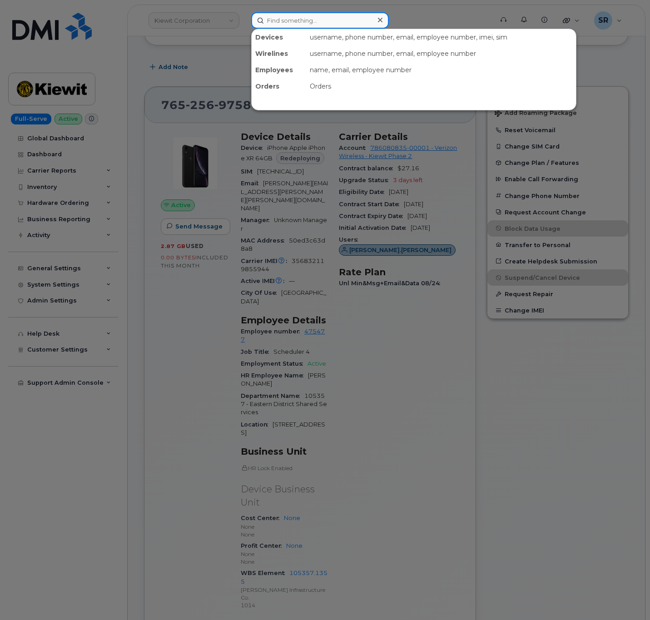
paste input "6178288993"
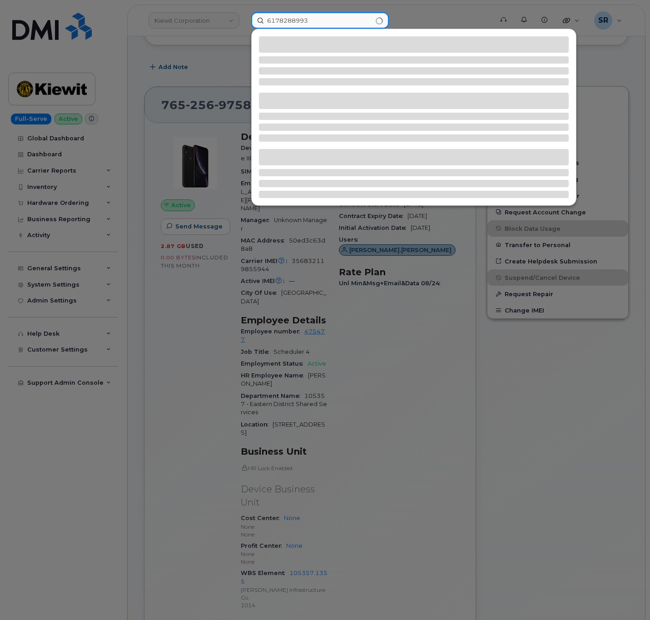
type input "6178288993"
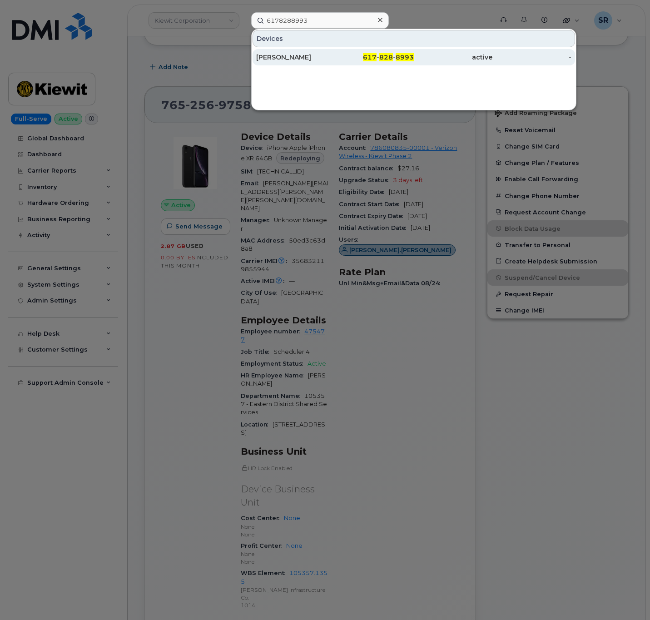
click at [313, 63] on div "WALTER WRIGHT" at bounding box center [295, 57] width 79 height 16
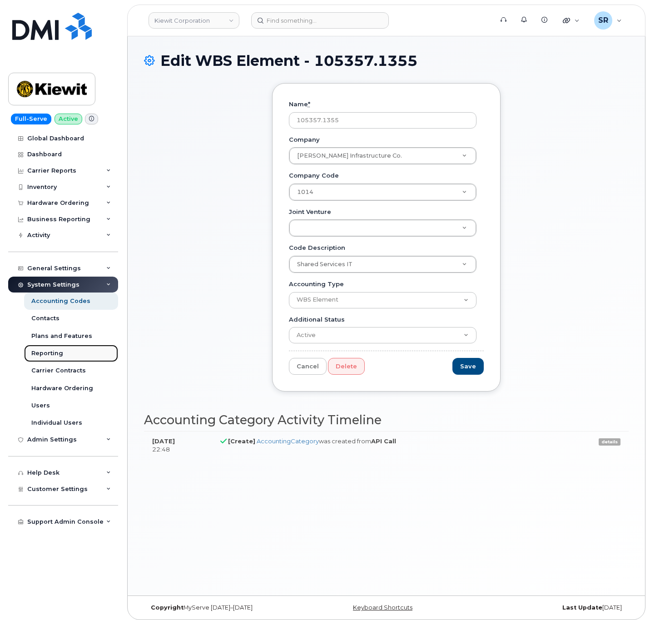
click at [79, 357] on link "Reporting" at bounding box center [71, 353] width 94 height 17
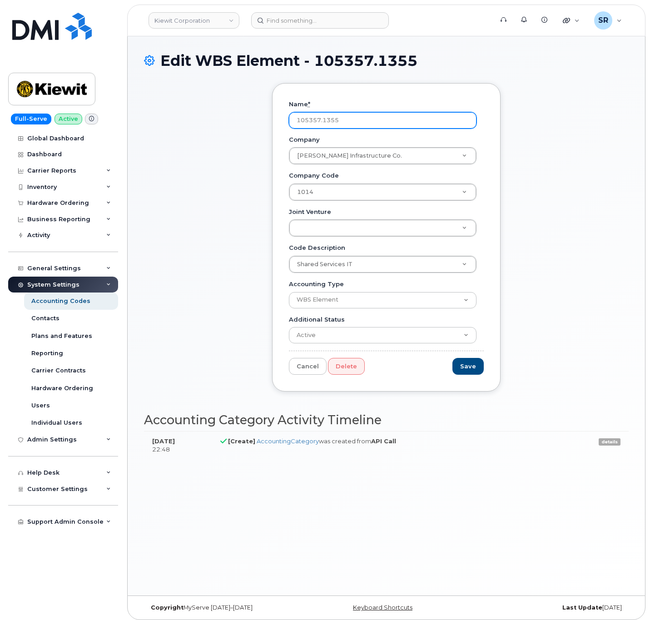
drag, startPoint x: 356, startPoint y: 124, endPoint x: 234, endPoint y: 129, distance: 121.8
click at [234, 129] on div "Name * 105357.1355 Company Kiewit Infrastructure Co. Company Company Shared Ser…" at bounding box center [386, 244] width 485 height 322
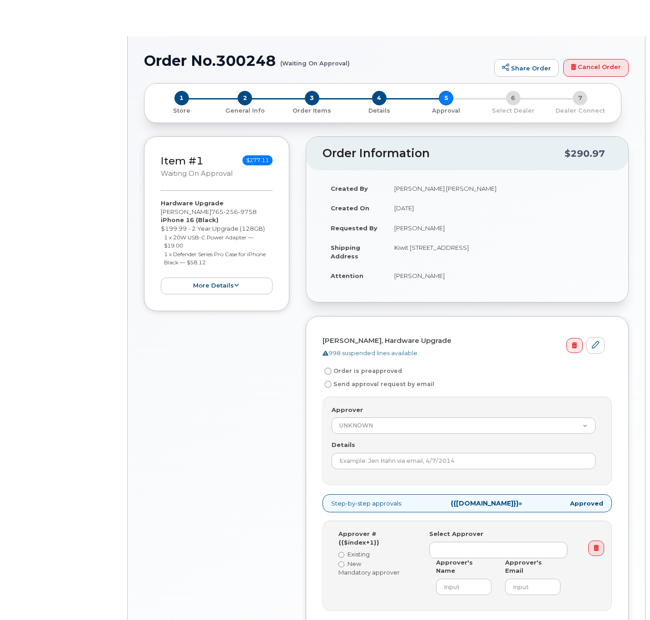
radio input "true"
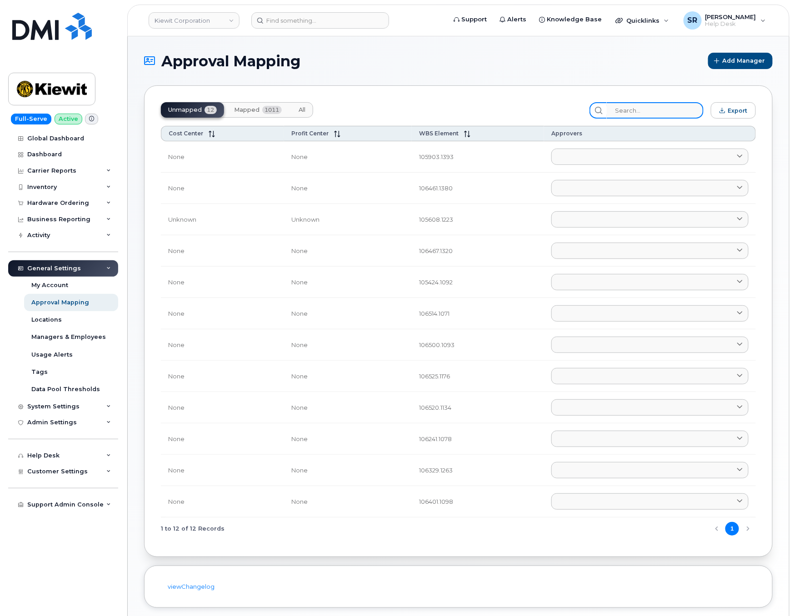
click at [642, 119] on input "search" at bounding box center [654, 110] width 97 height 16
paste input "105357.1355"
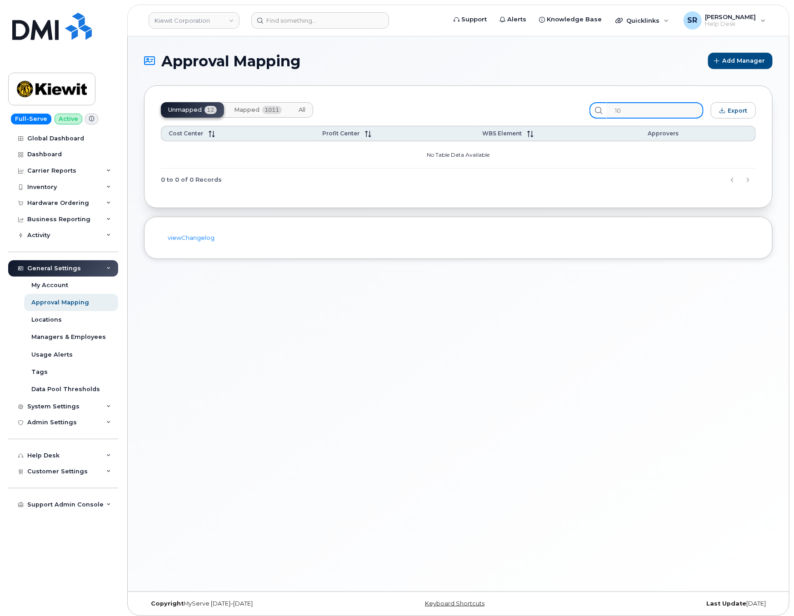
type input "1"
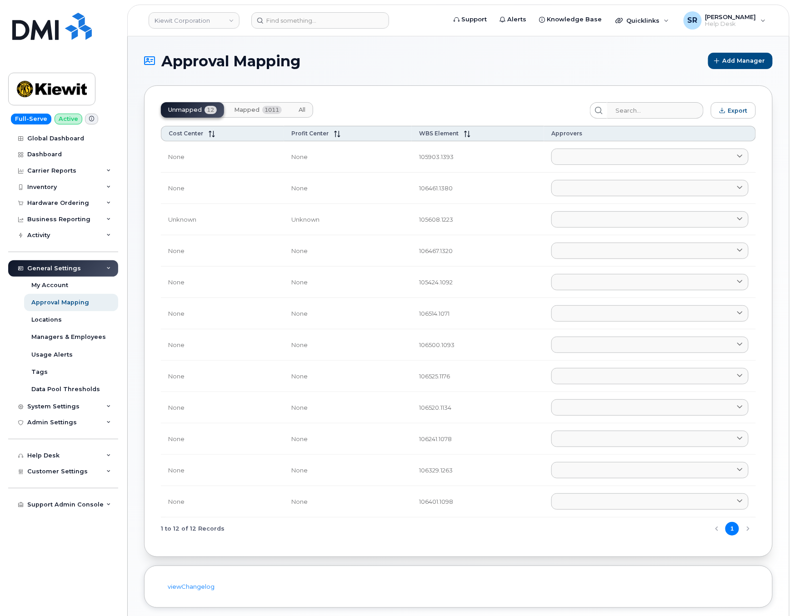
click at [250, 112] on span "Mapped" at bounding box center [246, 109] width 25 height 7
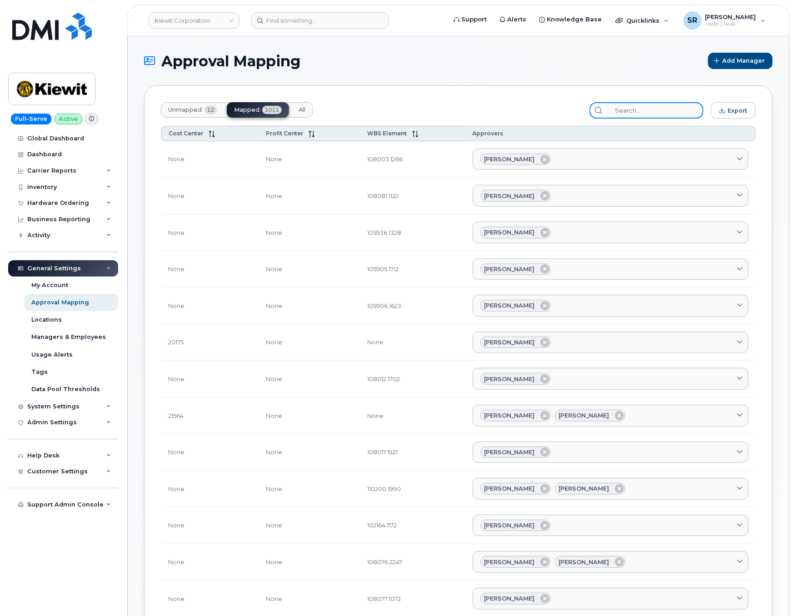
click at [657, 109] on input "search" at bounding box center [654, 110] width 97 height 16
paste input "105357.1355"
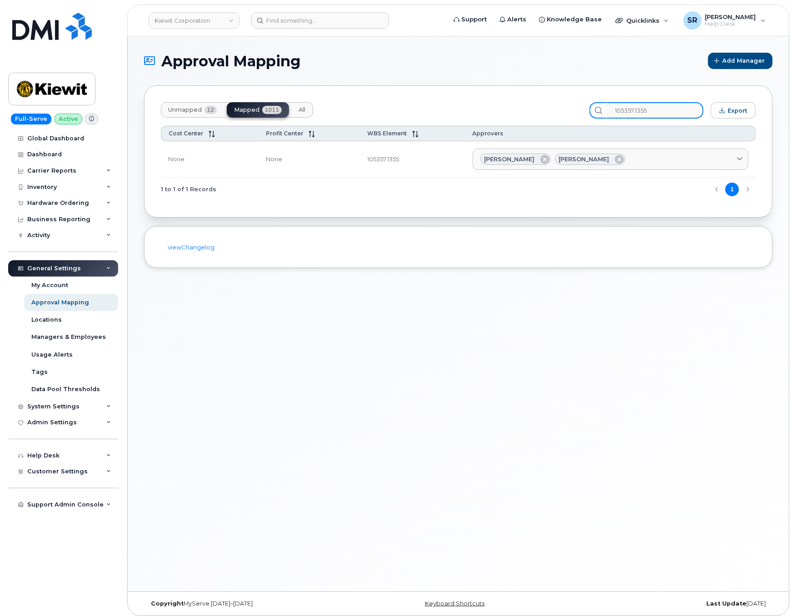
type input "105357.1355"
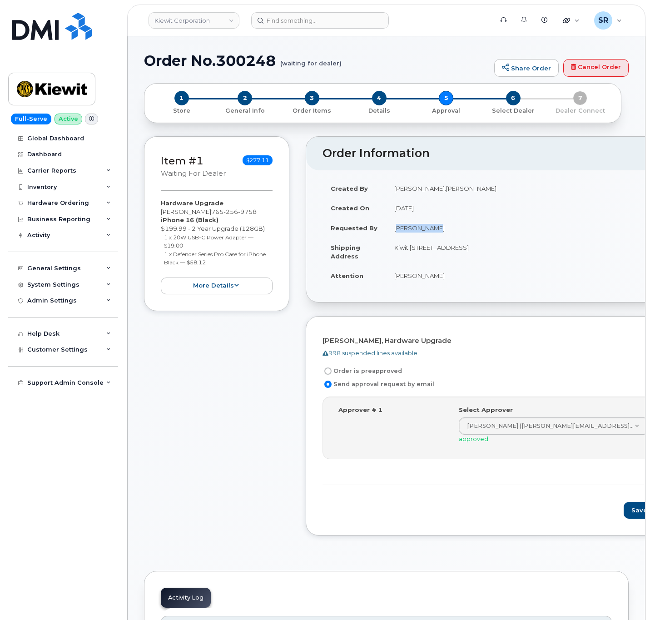
drag, startPoint x: 428, startPoint y: 229, endPoint x: 389, endPoint y: 230, distance: 39.5
click at [389, 230] on td "[PERSON_NAME]" at bounding box center [543, 228] width 315 height 20
copy td "[PERSON_NAME]"
drag, startPoint x: 279, startPoint y: 58, endPoint x: 147, endPoint y: 57, distance: 132.2
click at [147, 57] on h1 "Order No.300248 (waiting for dealer)" at bounding box center [317, 61] width 346 height 16
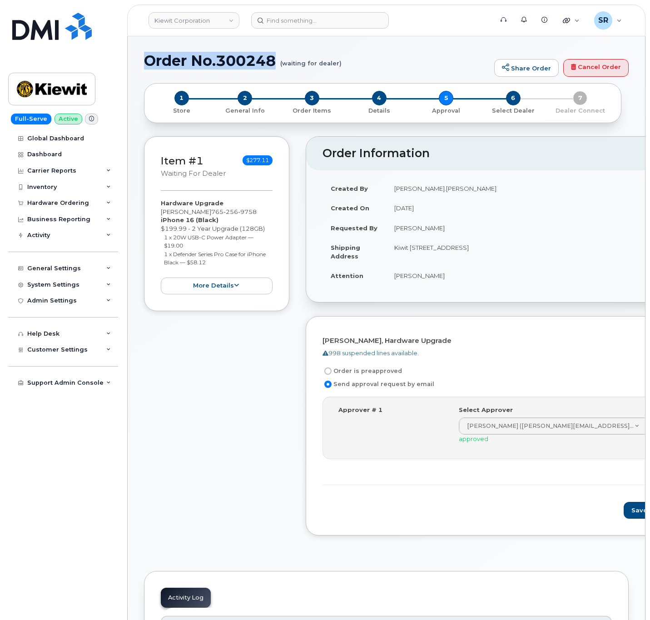
copy h1 "Order No.300248"
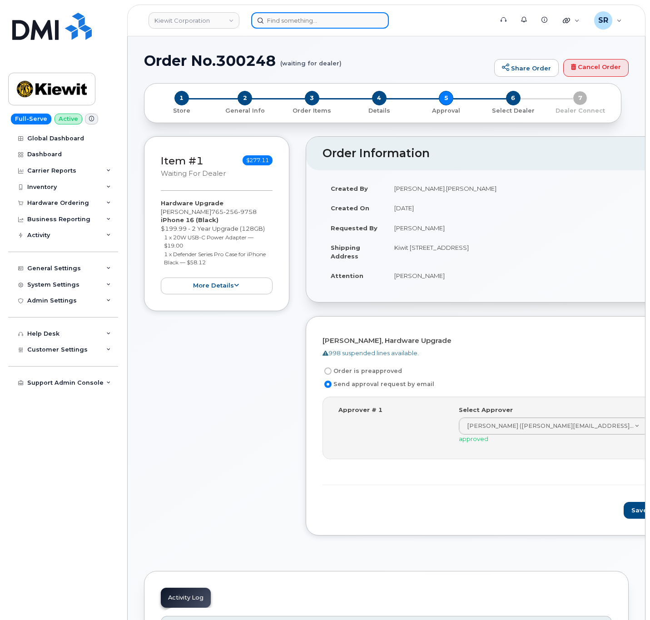
click at [290, 20] on input at bounding box center [320, 20] width 138 height 16
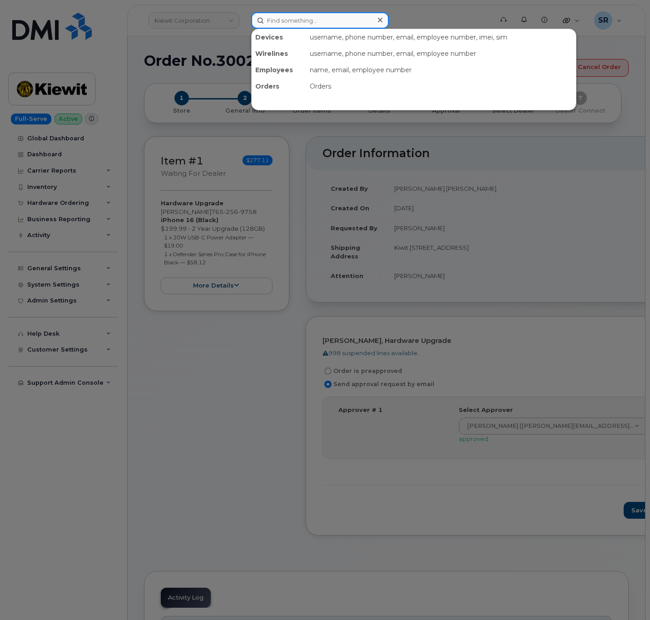
paste input "6178288993"
type input "6178288993"
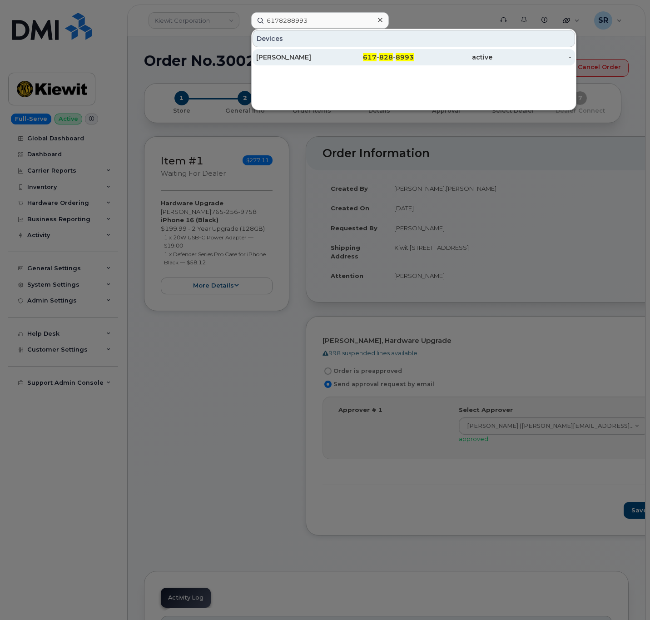
click at [361, 55] on div "617 - 828 - 8993" at bounding box center [374, 57] width 79 height 9
click at [317, 61] on div "[PERSON_NAME]" at bounding box center [295, 57] width 79 height 9
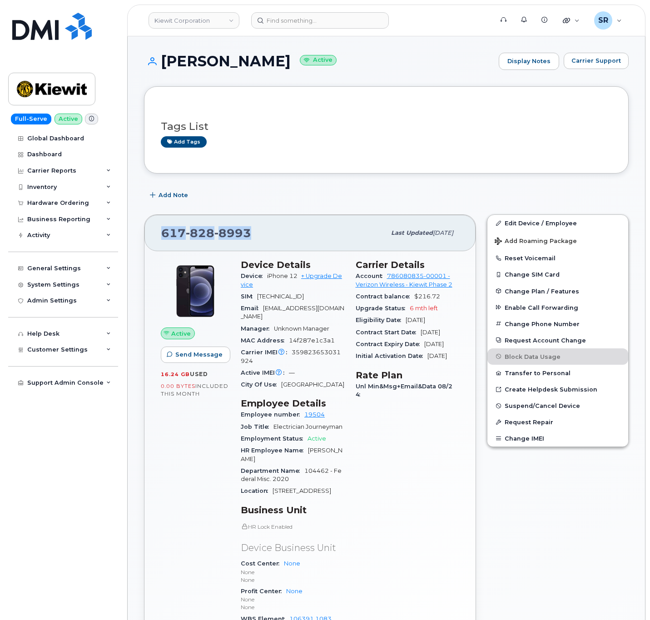
drag, startPoint x: 264, startPoint y: 229, endPoint x: 144, endPoint y: 234, distance: 120.0
click at [144, 234] on div "[PHONE_NUMBER] Last updated [DATE]" at bounding box center [309, 233] width 331 height 36
copy span "[PHONE_NUMBER]"
click at [387, 191] on div "Add Note" at bounding box center [386, 195] width 485 height 16
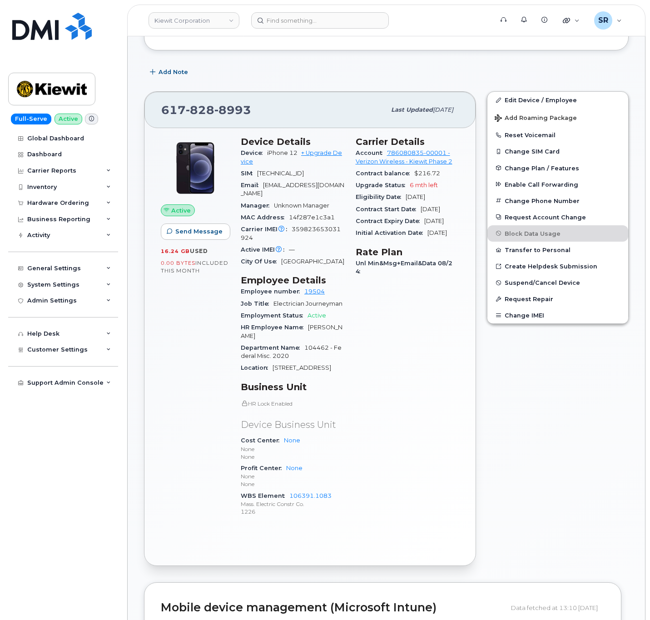
scroll to position [136, 0]
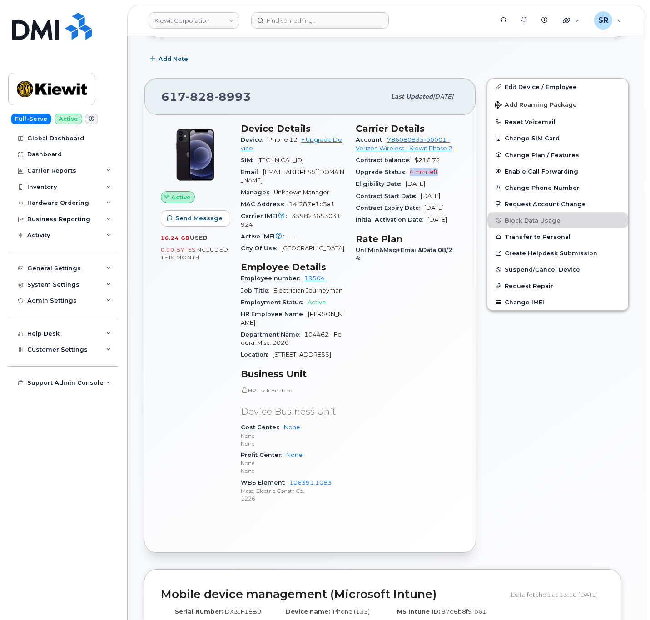
drag, startPoint x: 407, startPoint y: 175, endPoint x: 468, endPoint y: 179, distance: 60.6
click at [468, 179] on div "Active Send Message 16.24 GB  used 0.00 Bytes  included this month Device Detai…" at bounding box center [309, 333] width 331 height 437
click at [416, 354] on div "Carrier Details Account 786080835-00001 - Verizon Wireless - [PERSON_NAME] Phas…" at bounding box center [407, 317] width 115 height 399
click at [326, 145] on link "+ Upgrade Device" at bounding box center [291, 143] width 101 height 15
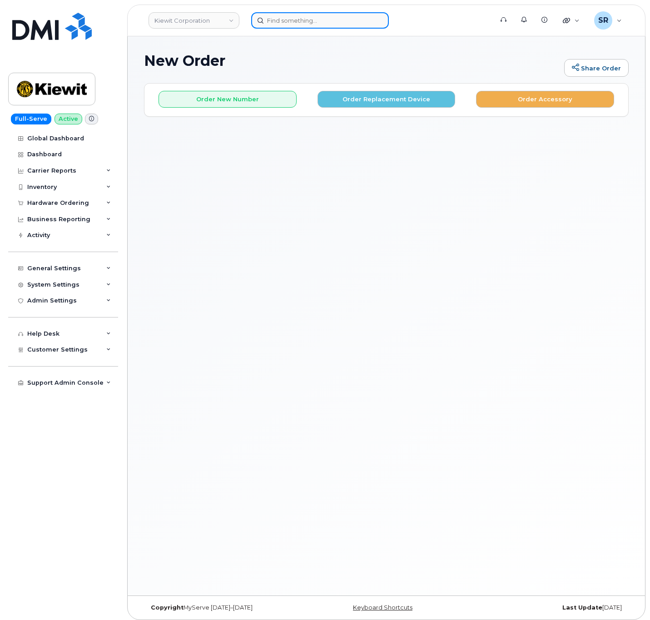
click at [293, 18] on input at bounding box center [320, 20] width 138 height 16
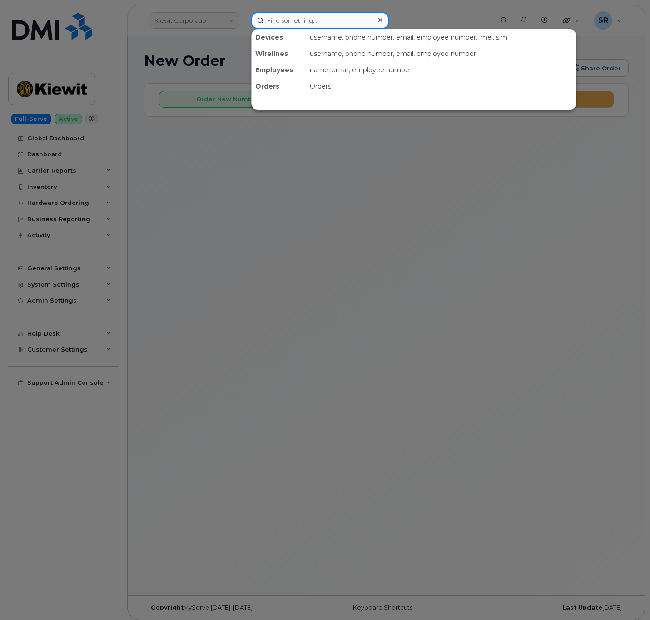
paste input "4328399003"
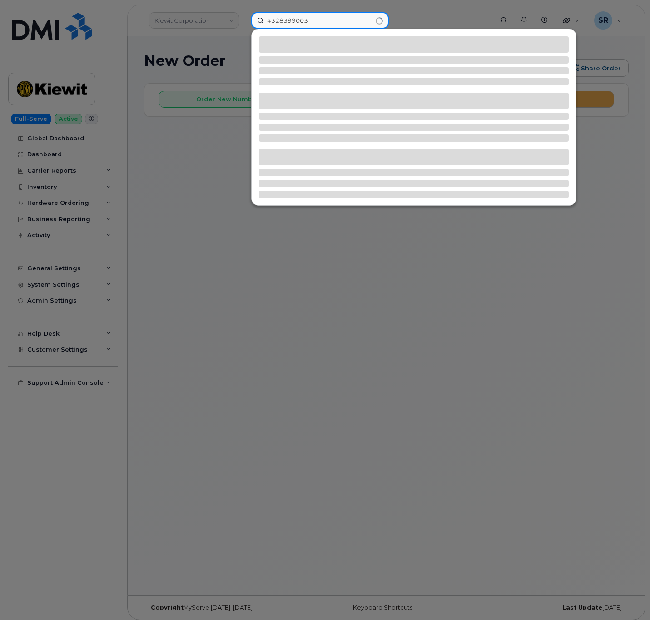
type input "4328399003"
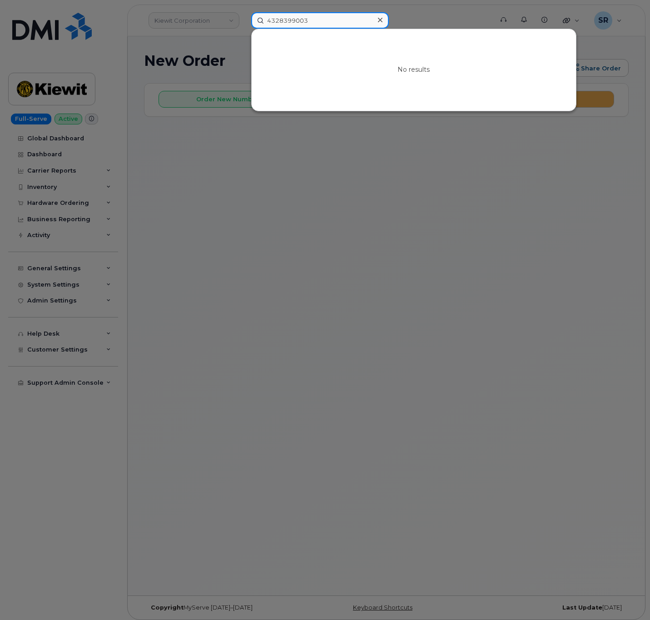
click at [347, 21] on input "4328399003" at bounding box center [320, 20] width 138 height 16
click at [333, 22] on input "4328399003" at bounding box center [320, 20] width 138 height 16
click at [375, 22] on div at bounding box center [379, 20] width 13 height 13
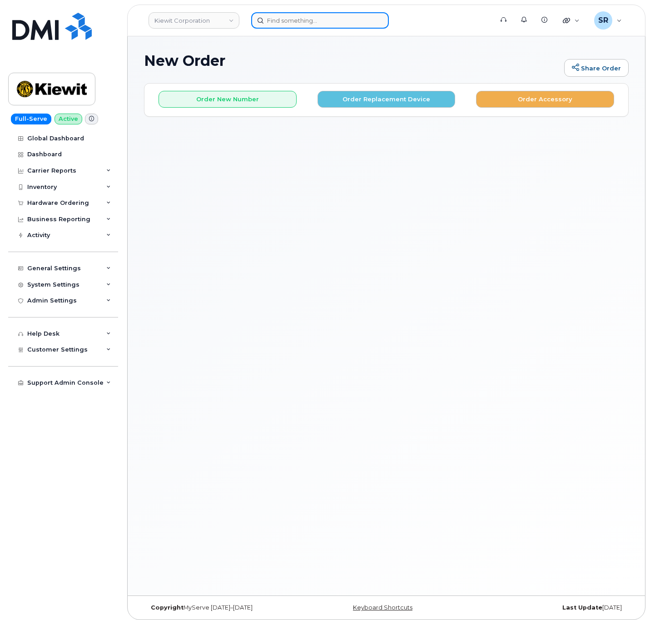
click at [365, 21] on input at bounding box center [320, 20] width 138 height 16
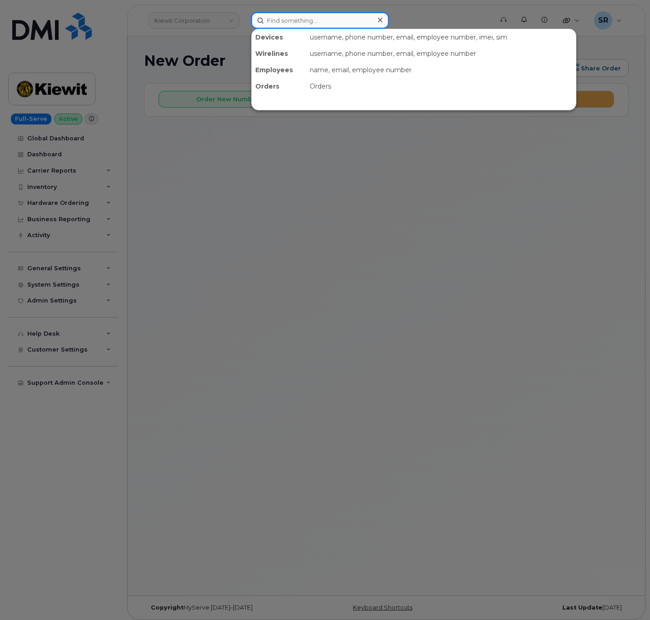
paste input "8483505992"
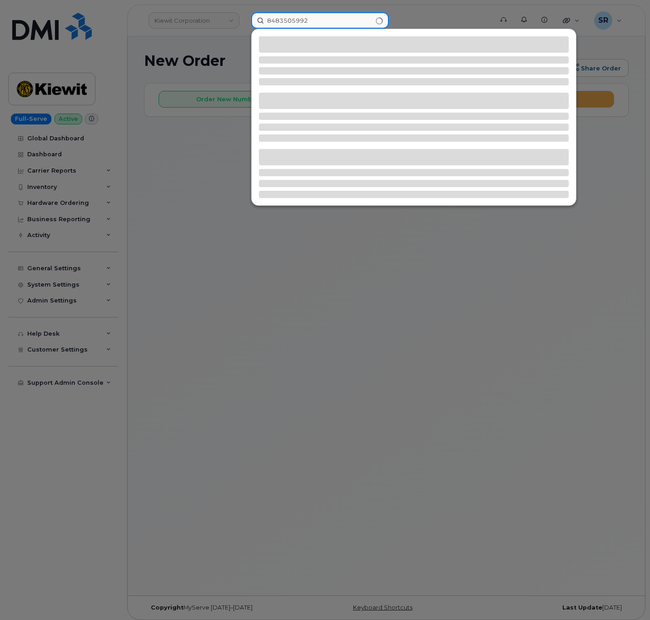
type input "8483505992"
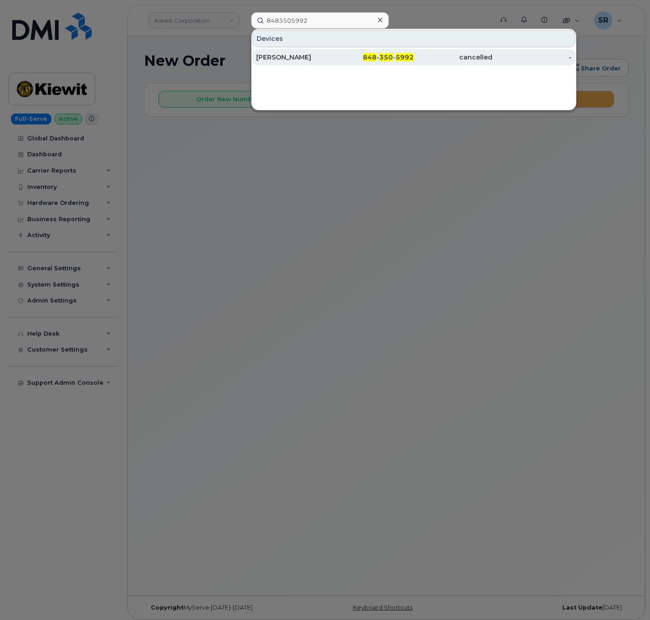
click at [341, 58] on div "848 - 350 - 5992" at bounding box center [374, 57] width 79 height 9
click at [320, 52] on div "JENNIFER BUCKLEY" at bounding box center [295, 57] width 79 height 16
click at [317, 61] on div "JENNIFER BUCKLEY" at bounding box center [295, 57] width 79 height 9
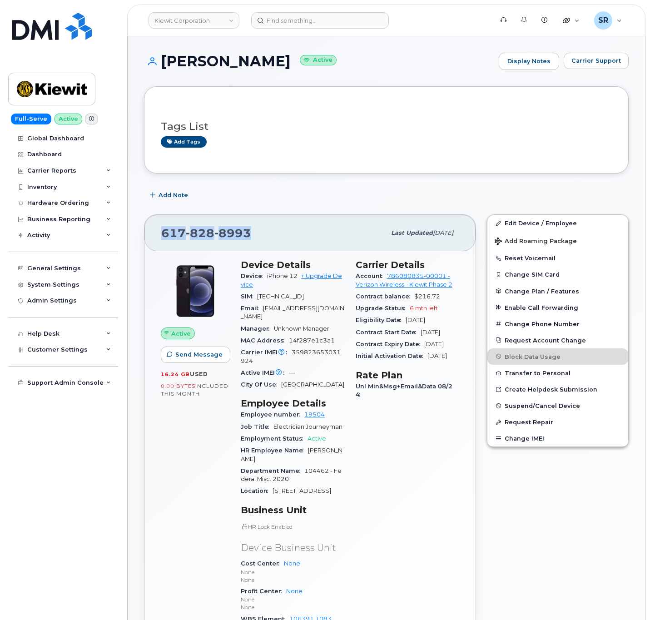
drag, startPoint x: 259, startPoint y: 230, endPoint x: 144, endPoint y: 240, distance: 114.9
click at [144, 240] on div "[PHONE_NUMBER] Last updated [DATE]" at bounding box center [309, 233] width 331 height 36
copy span "[PHONE_NUMBER]"
click at [299, 215] on div "[PHONE_NUMBER] Last updated [DATE] Active Send Message 16.24 GB  used 0.00 Byte…" at bounding box center [310, 451] width 332 height 475
click at [298, 162] on div "Tags List Add tags" at bounding box center [386, 129] width 485 height 87
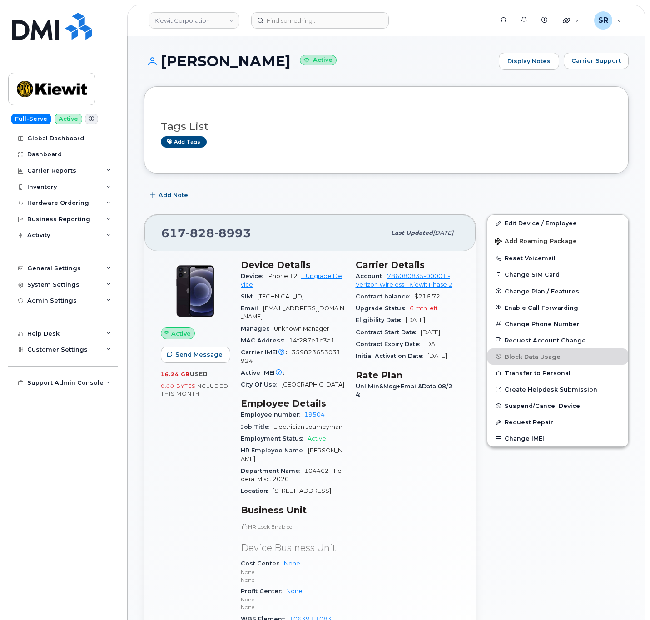
drag, startPoint x: 285, startPoint y: 61, endPoint x: 166, endPoint y: 63, distance: 119.0
click at [166, 63] on h1 "WALTER WRIGHT Active" at bounding box center [319, 61] width 350 height 16
click at [407, 490] on div "Carrier Details Account 786080835-00001 - Verizon Wireless - Kiewit Phase 2 Con…" at bounding box center [407, 453] width 115 height 399
drag, startPoint x: 291, startPoint y: 61, endPoint x: 160, endPoint y: 71, distance: 131.2
click at [160, 71] on div "WALTER WRIGHT Active Display Notes Carrier Support" at bounding box center [386, 70] width 485 height 34
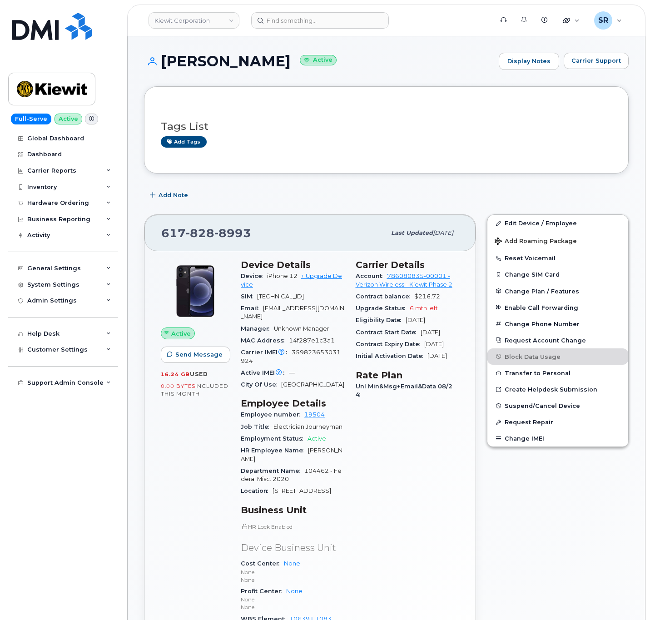
copy h1 "WALTER WRIGHT"
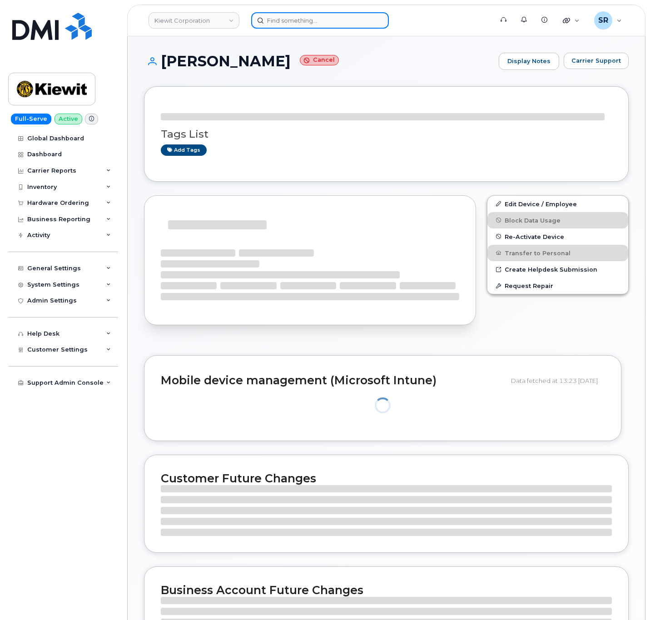
click at [281, 18] on input at bounding box center [320, 20] width 138 height 16
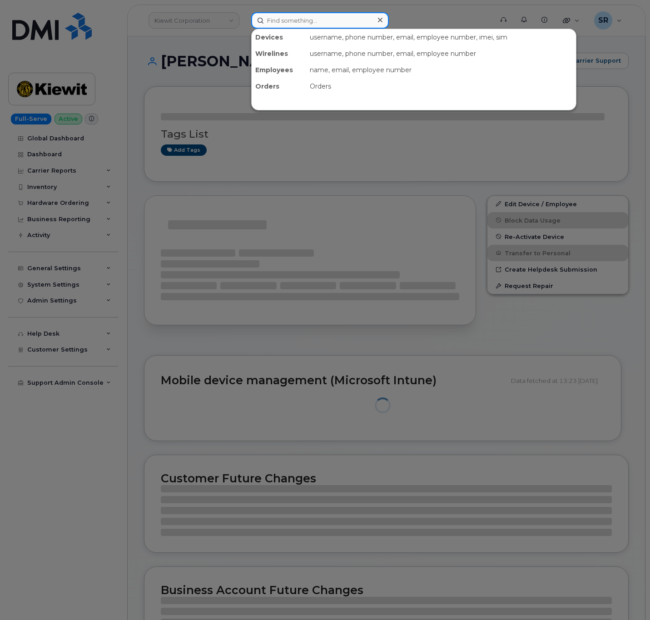
paste input "[PERSON_NAME]"
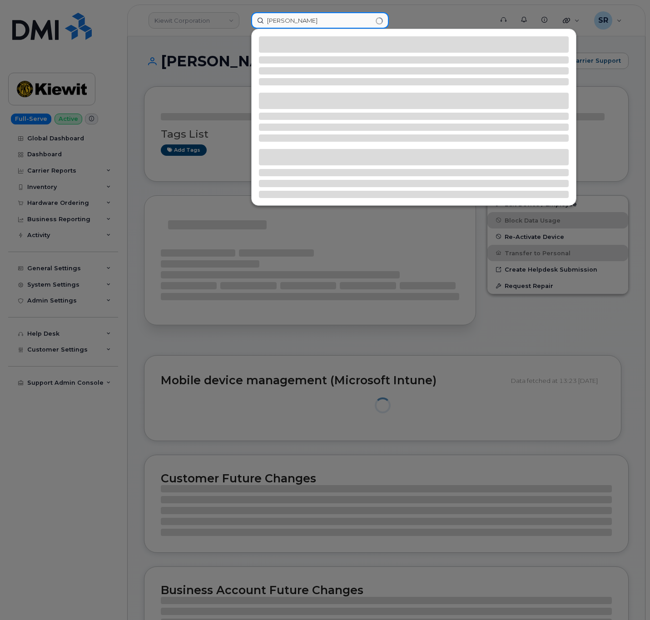
type input "[PERSON_NAME]"
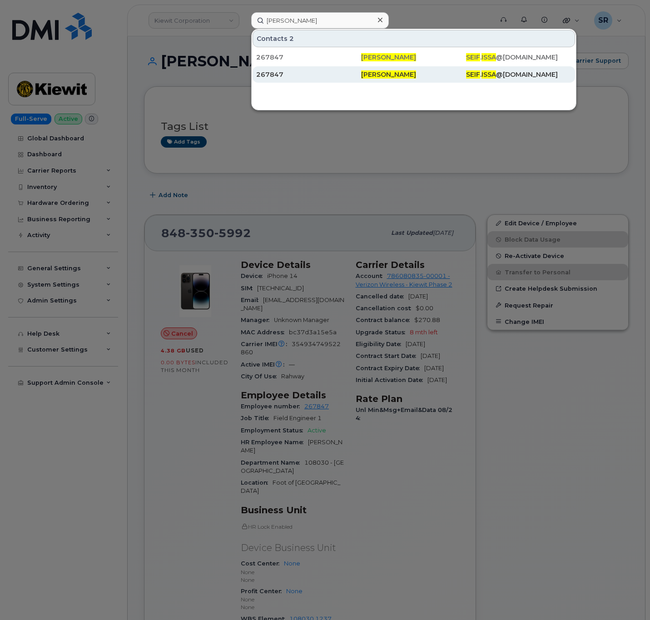
click at [320, 81] on div "267847" at bounding box center [308, 74] width 105 height 16
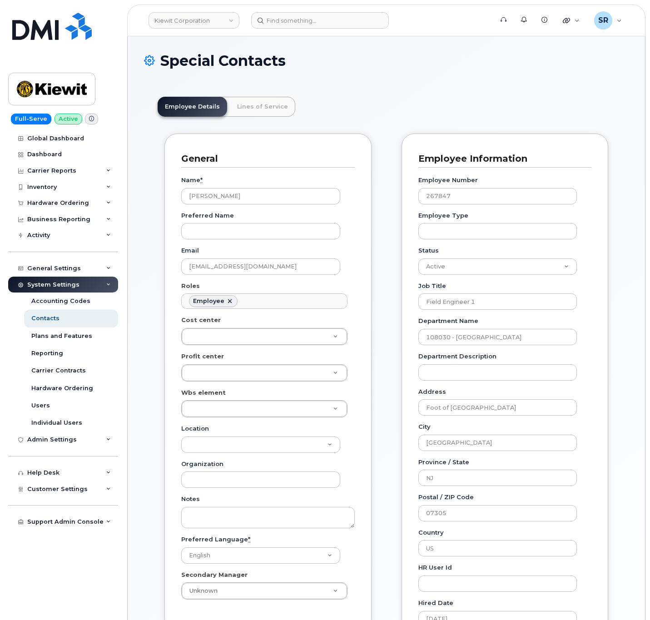
scroll to position [27, 0]
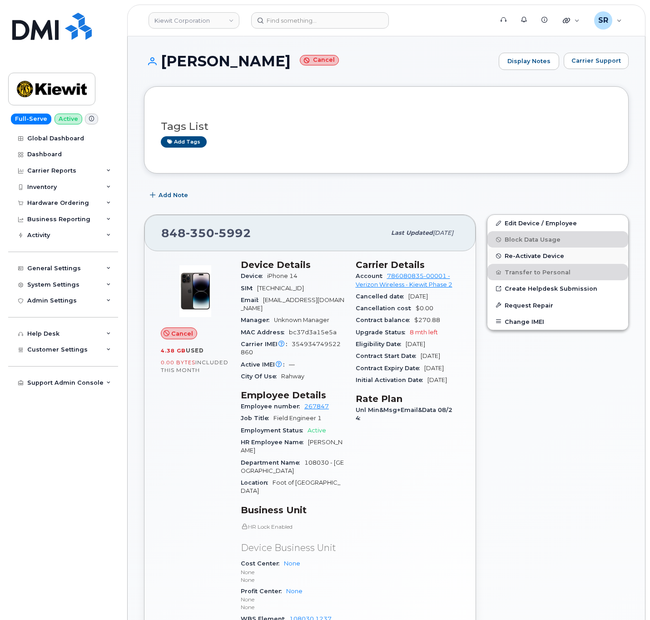
click at [529, 263] on button "Re-Activate Device" at bounding box center [557, 256] width 141 height 16
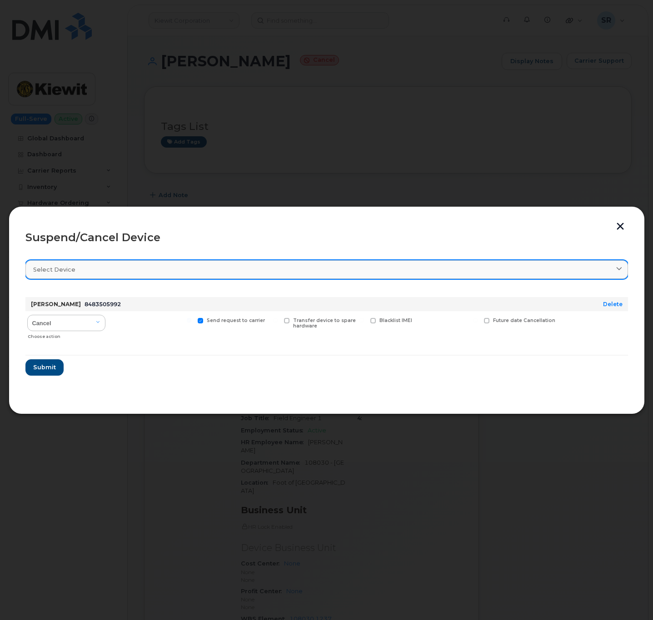
click at [167, 273] on div "Select device" at bounding box center [326, 269] width 587 height 9
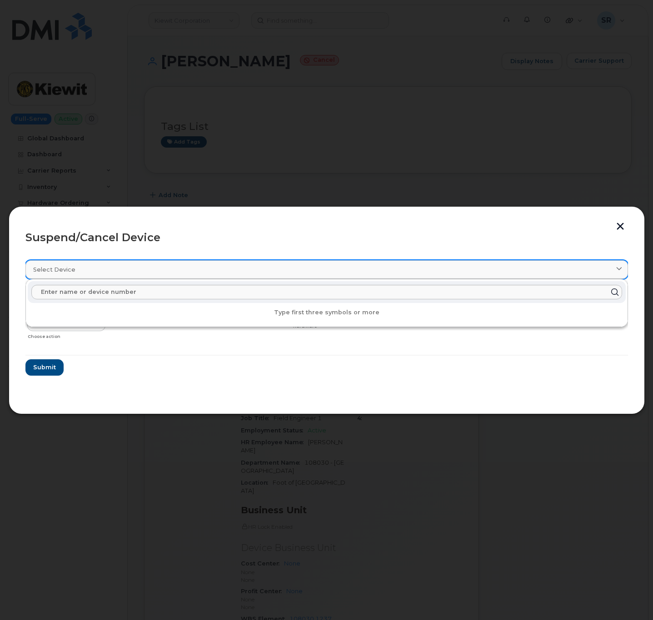
click at [166, 275] on link "Select device" at bounding box center [326, 269] width 602 height 19
paste input "8483505992"
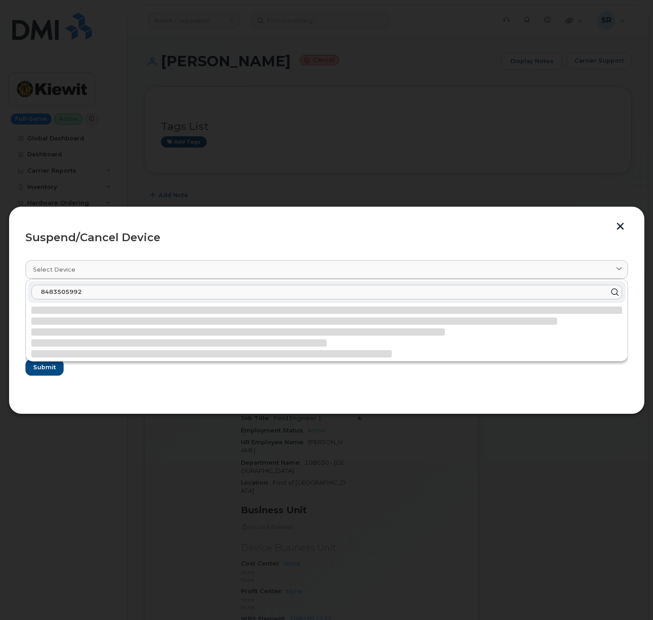
type input "8483505992"
click at [619, 225] on button "button" at bounding box center [620, 228] width 14 height 10
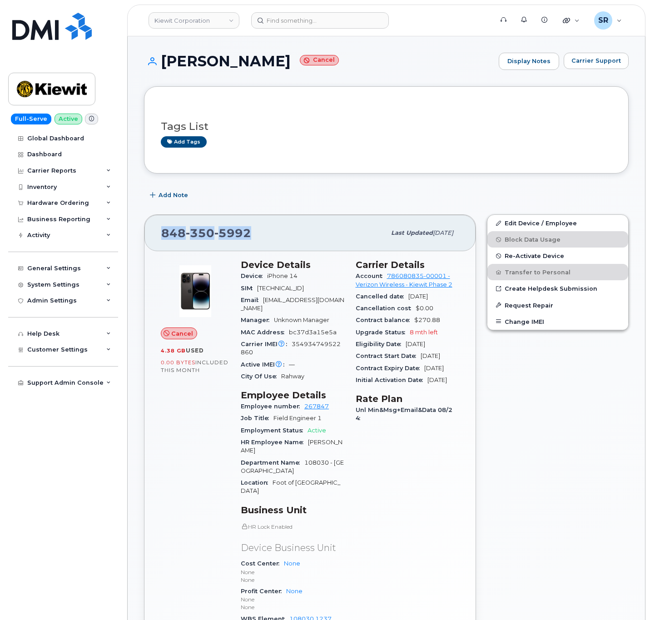
drag, startPoint x: 263, startPoint y: 231, endPoint x: 148, endPoint y: 246, distance: 116.8
click at [148, 246] on div "[PHONE_NUMBER] Last updated [DATE]" at bounding box center [309, 233] width 331 height 36
copy span "[PHONE_NUMBER]"
click at [531, 258] on span "Re-Activate Device" at bounding box center [535, 256] width 60 height 7
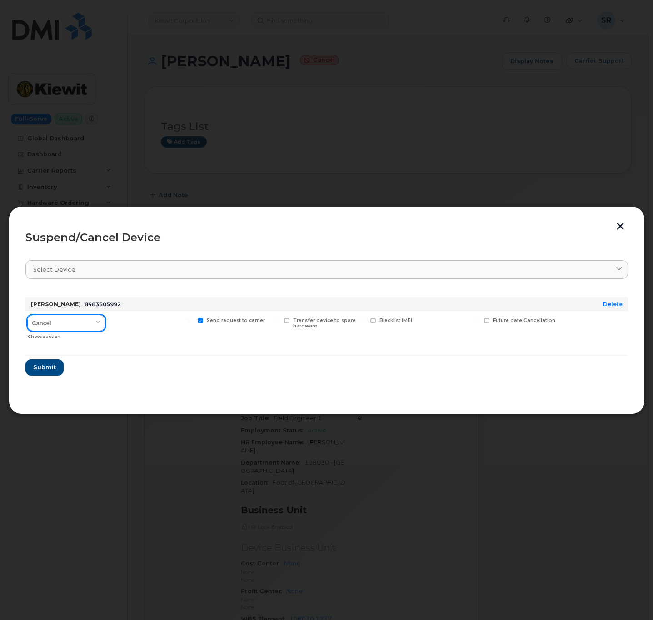
click at [93, 323] on select "Cancel Suspend - Reduced Rate Suspend - Full Rate Suspend - Lost Device/Stolen …" at bounding box center [66, 323] width 78 height 16
select select "[object Object]"
click at [27, 315] on select "Cancel Suspend - Reduced Rate Suspend - Full Rate Suspend - Lost Device/Stolen …" at bounding box center [66, 323] width 78 height 16
click at [41, 369] on span "Submit" at bounding box center [44, 367] width 23 height 9
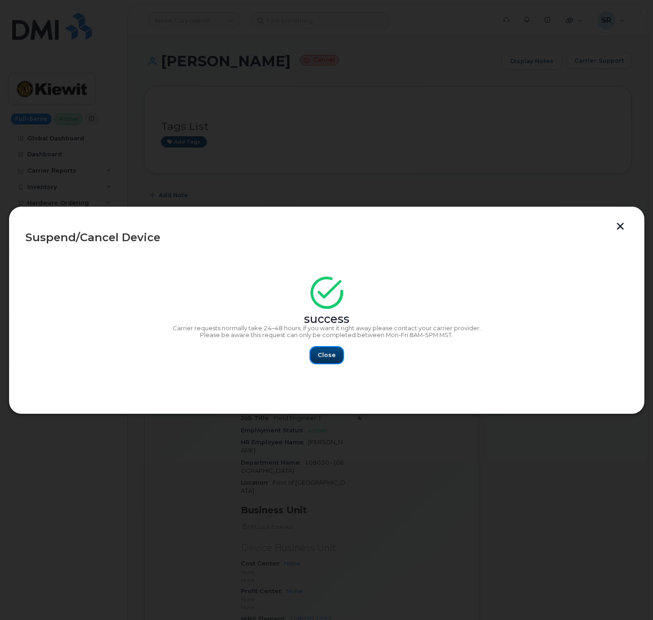
click at [330, 362] on button "Close" at bounding box center [326, 355] width 33 height 16
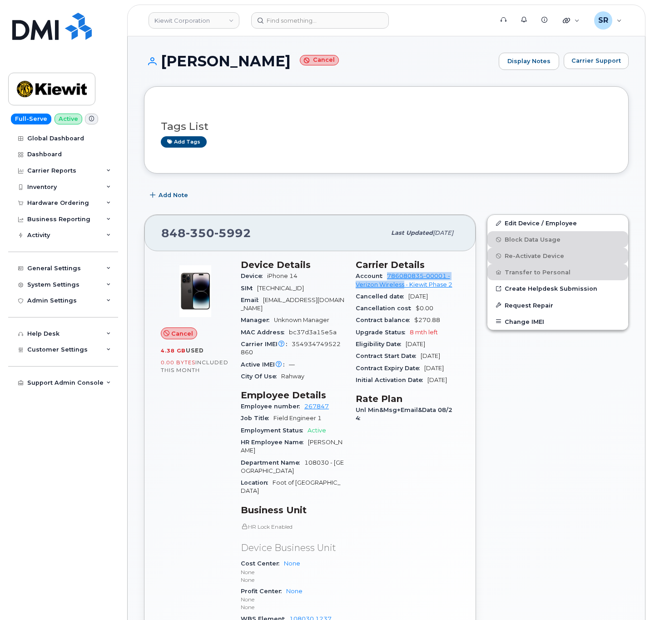
drag, startPoint x: 385, startPoint y: 277, endPoint x: 404, endPoint y: 287, distance: 21.3
click at [402, 289] on div "Account 786080835-00001 - Verizon Wireless - Kiewit Phase 2" at bounding box center [408, 280] width 104 height 20
copy link "786080835-00001 - Verizon Wireless"
click at [278, 16] on input at bounding box center [320, 20] width 138 height 16
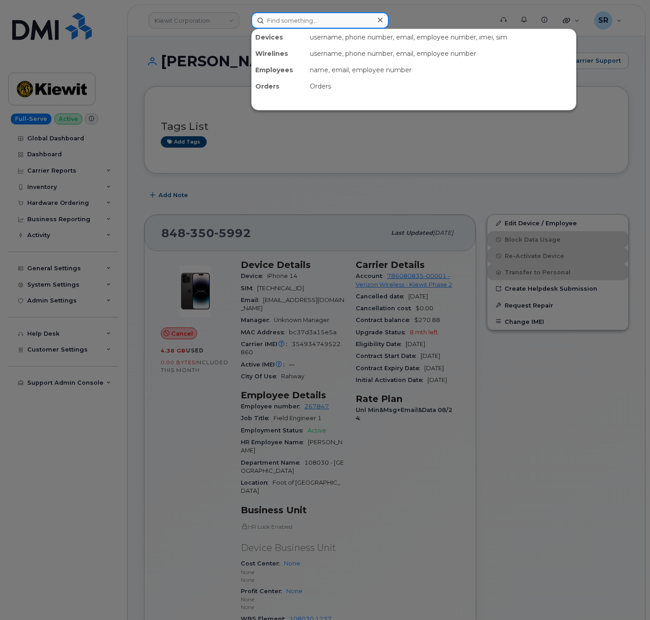
paste input "2897958982"
type input "2897958982"
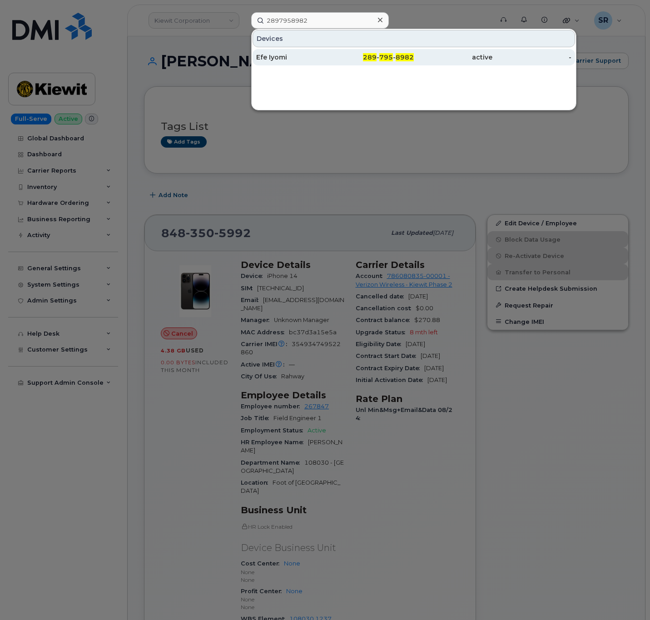
click at [329, 52] on div "Efe Iyomi" at bounding box center [295, 57] width 79 height 16
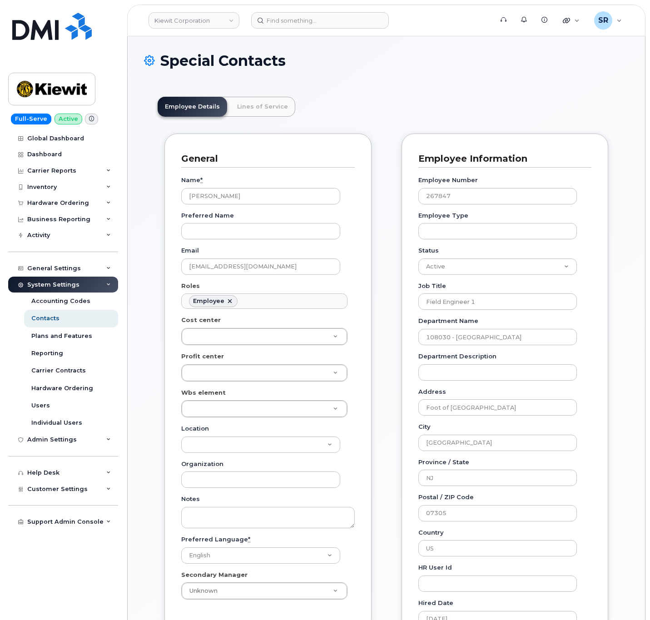
scroll to position [27, 0]
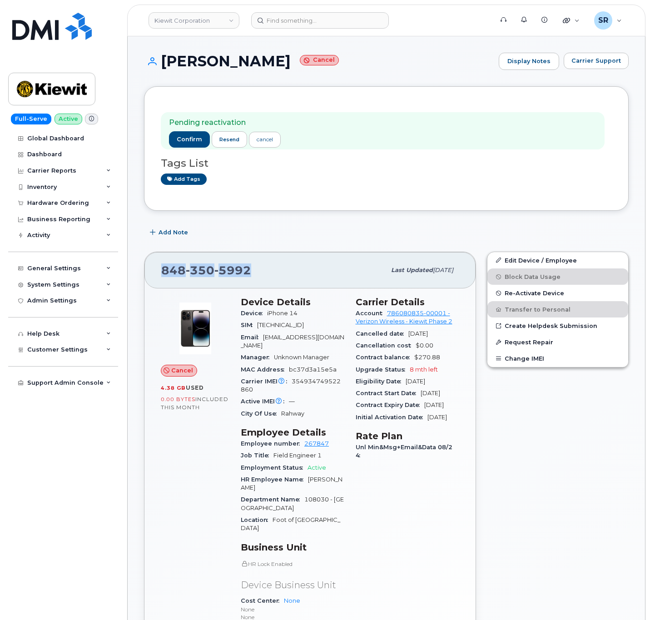
drag, startPoint x: 250, startPoint y: 267, endPoint x: 157, endPoint y: 278, distance: 93.3
click at [157, 278] on div "[PHONE_NUMBER] Last updated [DATE]" at bounding box center [309, 270] width 331 height 36
copy span "[PHONE_NUMBER]"
click at [258, 273] on div "[PHONE_NUMBER]" at bounding box center [273, 270] width 224 height 19
drag, startPoint x: 256, startPoint y: 271, endPoint x: 132, endPoint y: 271, distance: 124.0
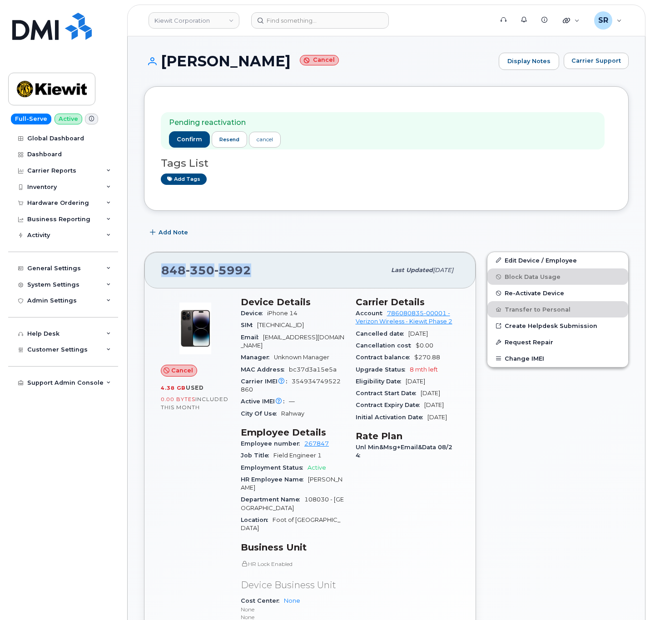
copy span "[PHONE_NUMBER]"
click at [531, 293] on span "Re-Activate Device" at bounding box center [535, 293] width 60 height 7
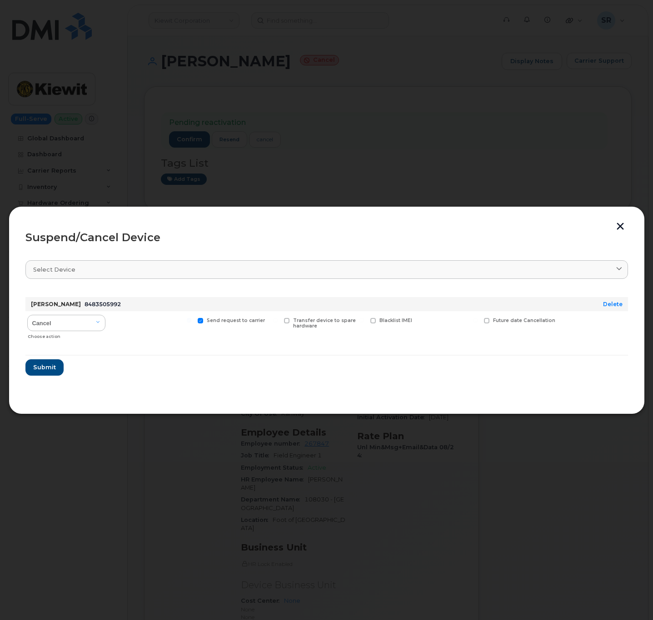
click at [627, 221] on div "Suspend/Cancel Device Select device Type first three symbols or more [PERSON_NA…" at bounding box center [327, 310] width 636 height 208
click at [625, 223] on button "button" at bounding box center [620, 228] width 14 height 10
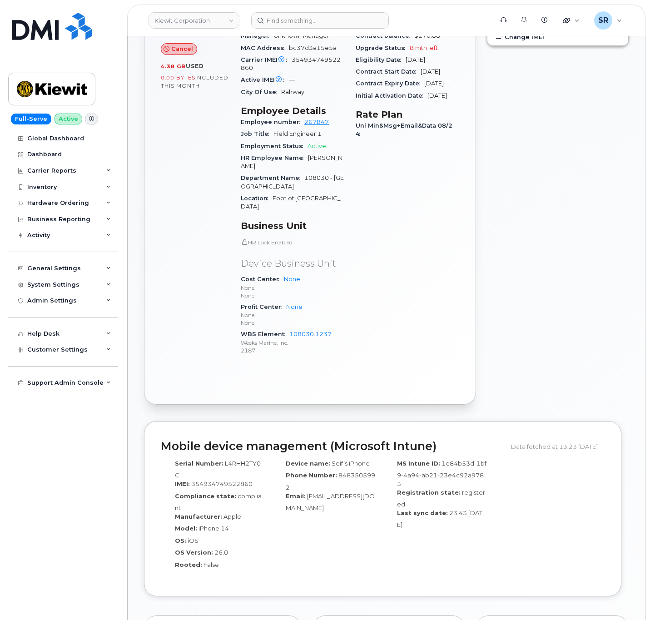
scroll to position [886, 0]
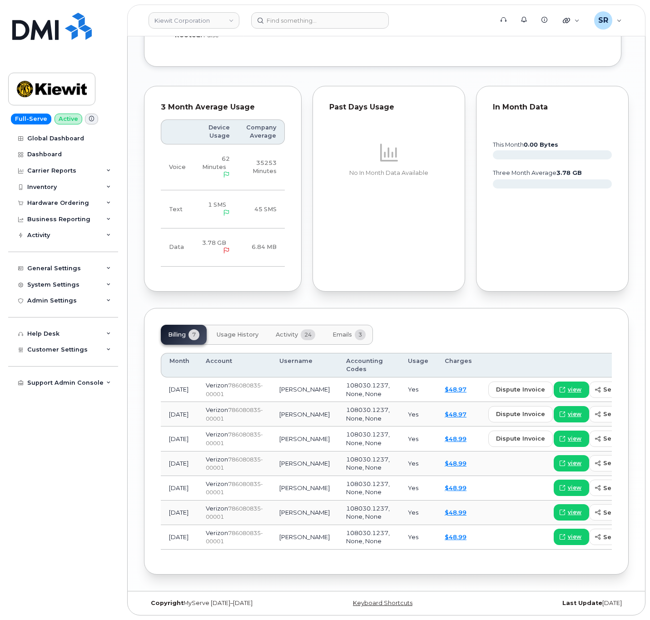
click at [360, 329] on span "3" at bounding box center [360, 334] width 11 height 11
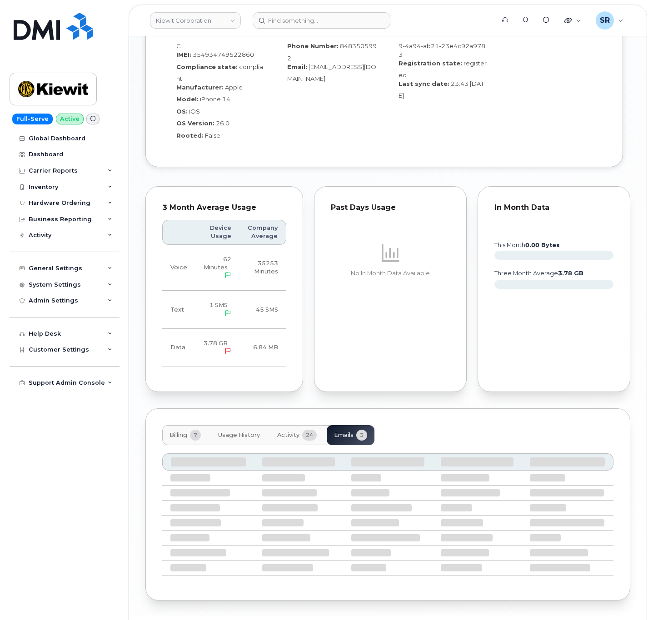
scroll to position [693, 0]
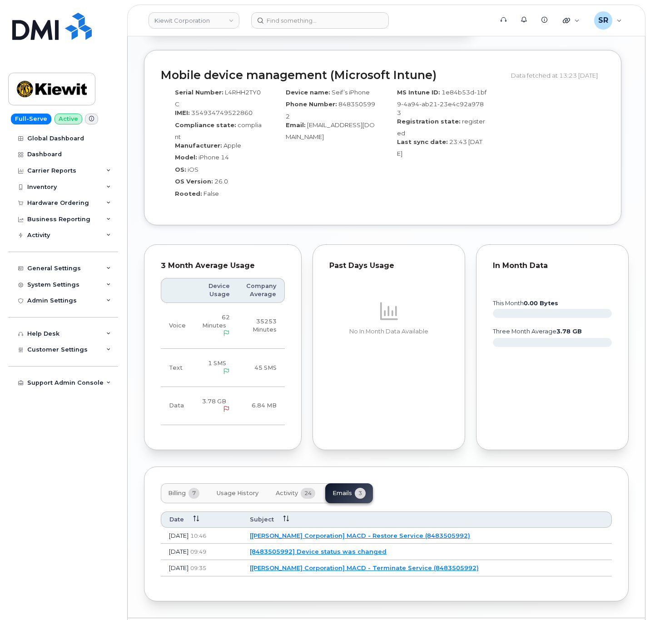
click at [427, 532] on link "[[PERSON_NAME] Corporation] MACD - Restore Service (8483505992)" at bounding box center [360, 535] width 220 height 7
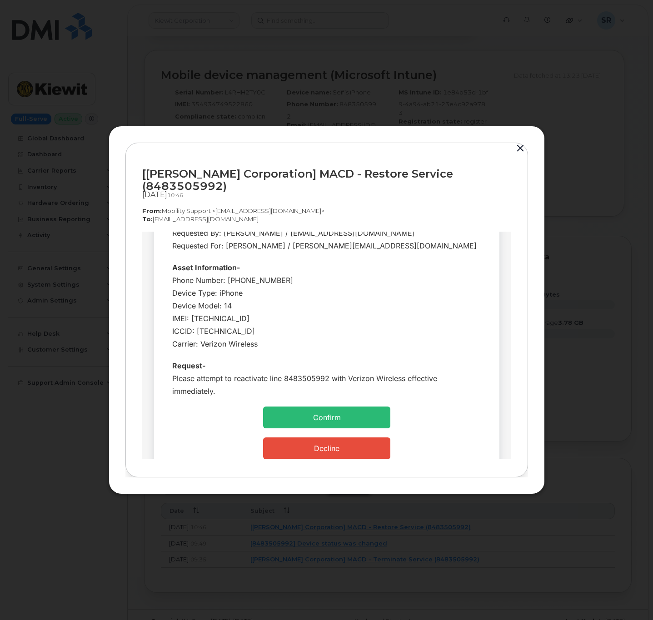
scroll to position [136, 0]
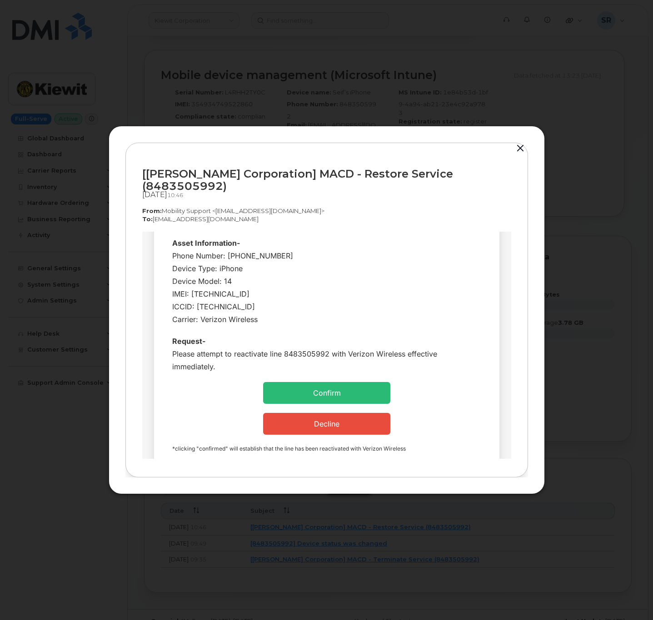
click at [329, 393] on link "Confirm" at bounding box center [327, 392] width 28 height 9
click at [521, 150] on button "button" at bounding box center [520, 148] width 14 height 13
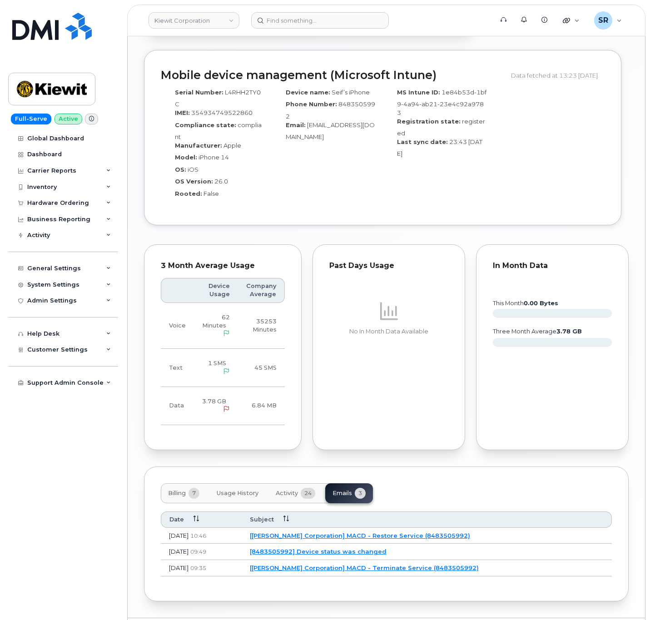
click at [379, 528] on td "[[PERSON_NAME] Corporation] MACD - Restore Service (8483505992)" at bounding box center [427, 536] width 370 height 16
click at [378, 532] on link "[[PERSON_NAME] Corporation] MACD - Restore Service (8483505992)" at bounding box center [360, 535] width 220 height 7
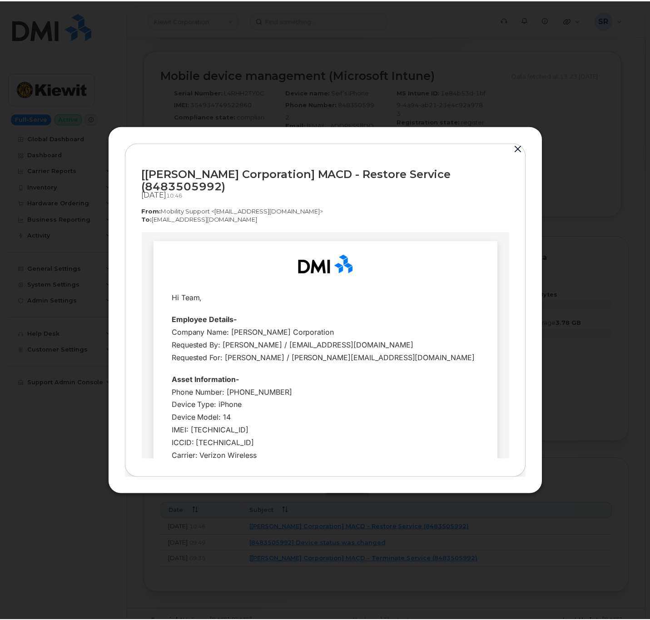
scroll to position [0, 0]
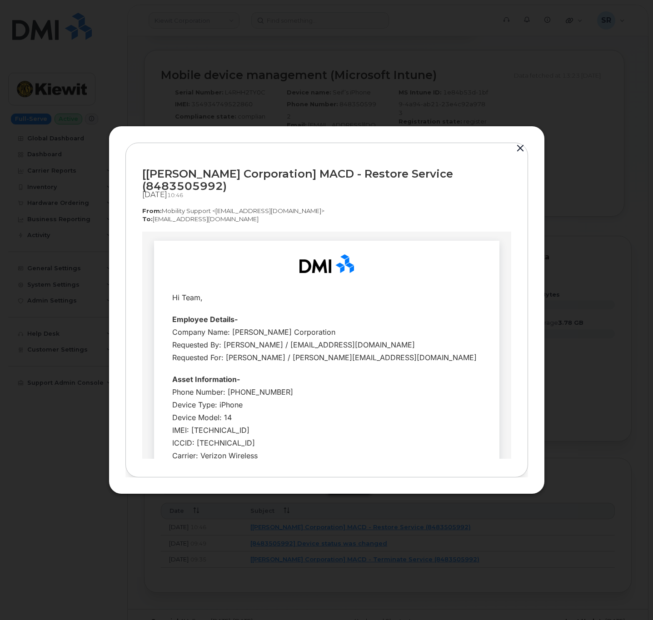
click at [520, 149] on button "button" at bounding box center [520, 148] width 14 height 13
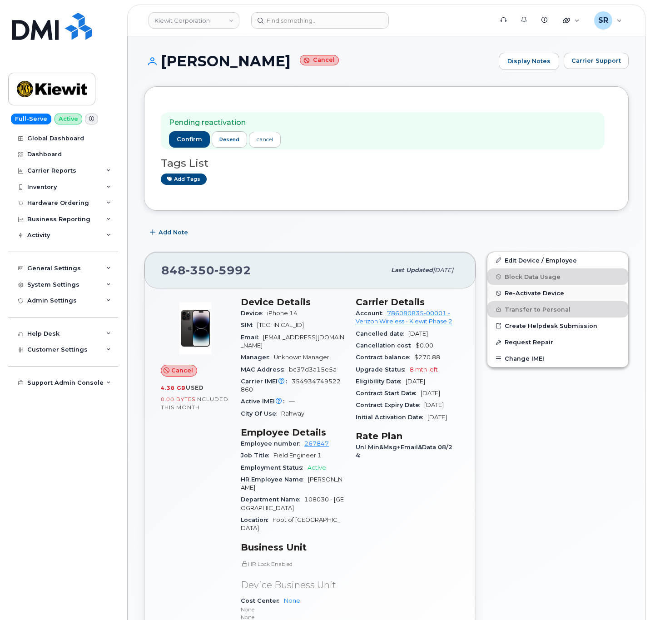
click at [522, 291] on button "Re-Activate Device" at bounding box center [557, 293] width 141 height 16
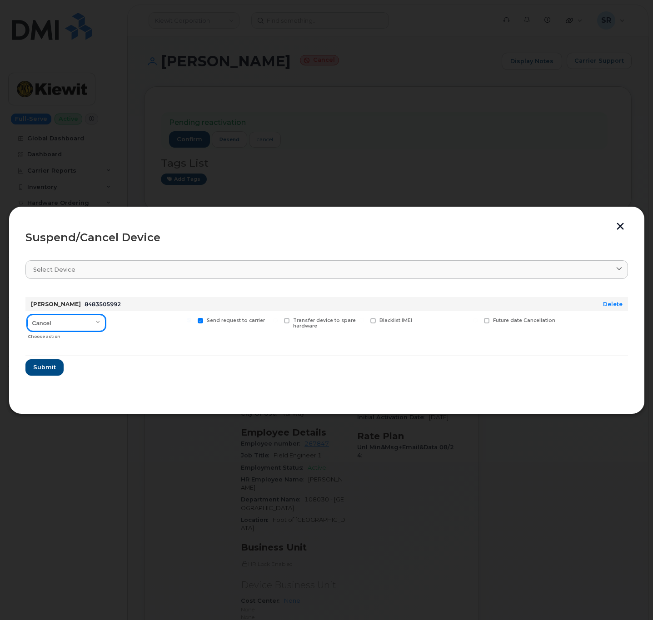
click at [86, 324] on select "Cancel Suspend - Reduced Rate Suspend - Full Rate Suspend - Lost Device/Stolen …" at bounding box center [66, 323] width 78 height 16
select select "[object Object]"
click at [27, 315] on select "Cancel Suspend - Reduced Rate Suspend - Full Rate Suspend - Lost Device/Stolen …" at bounding box center [66, 323] width 78 height 16
click at [54, 366] on span "Submit" at bounding box center [44, 367] width 23 height 9
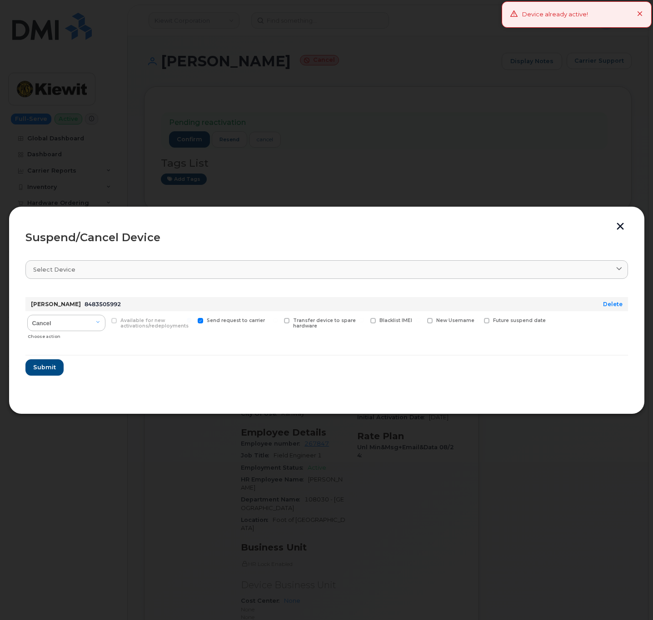
click at [618, 220] on div "Suspend/Cancel Device Select device Type first three symbols or more [PERSON_NA…" at bounding box center [327, 310] width 636 height 208
click at [616, 223] on button "button" at bounding box center [620, 228] width 14 height 10
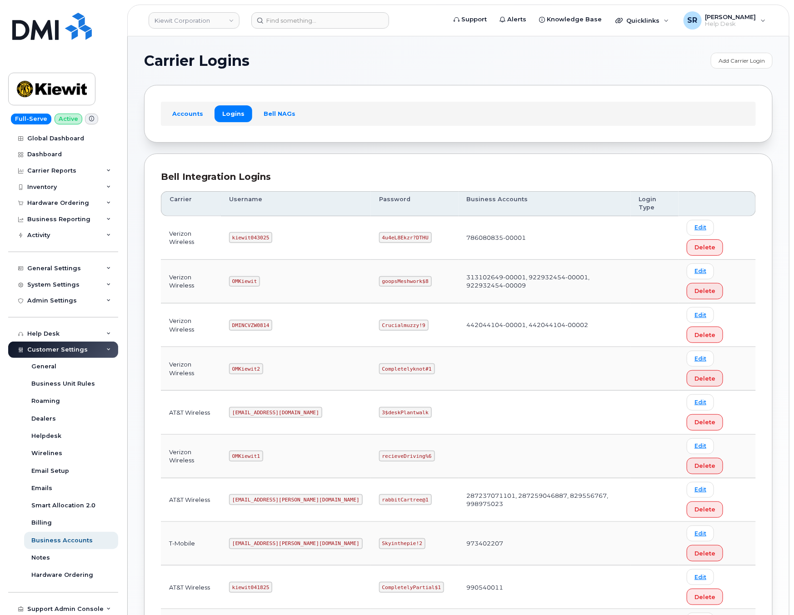
click at [259, 232] on code "kiewit043025" at bounding box center [250, 237] width 43 height 11
copy code "kiewit043025"
click at [379, 232] on code "4u4eL8Ekzr?DTHU" at bounding box center [405, 237] width 53 height 11
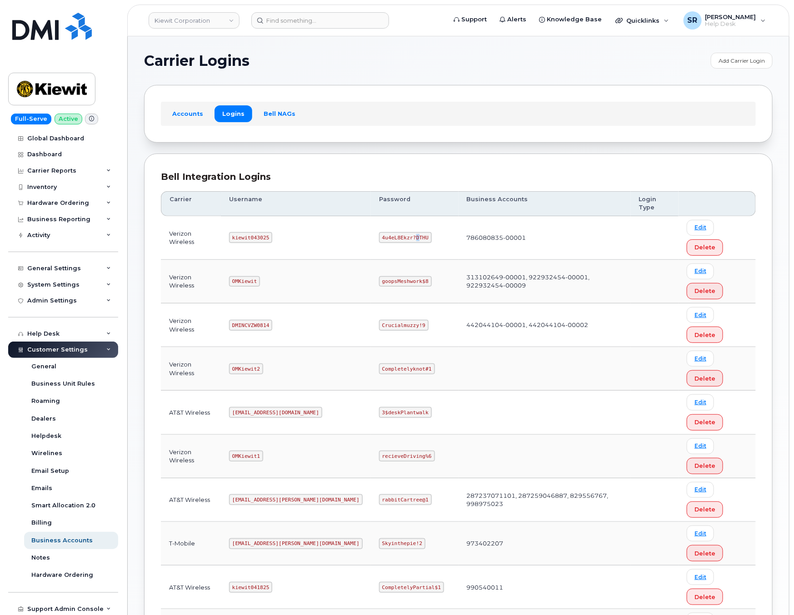
click at [379, 232] on code "4u4eL8Ekzr?DTHU" at bounding box center [405, 237] width 53 height 11
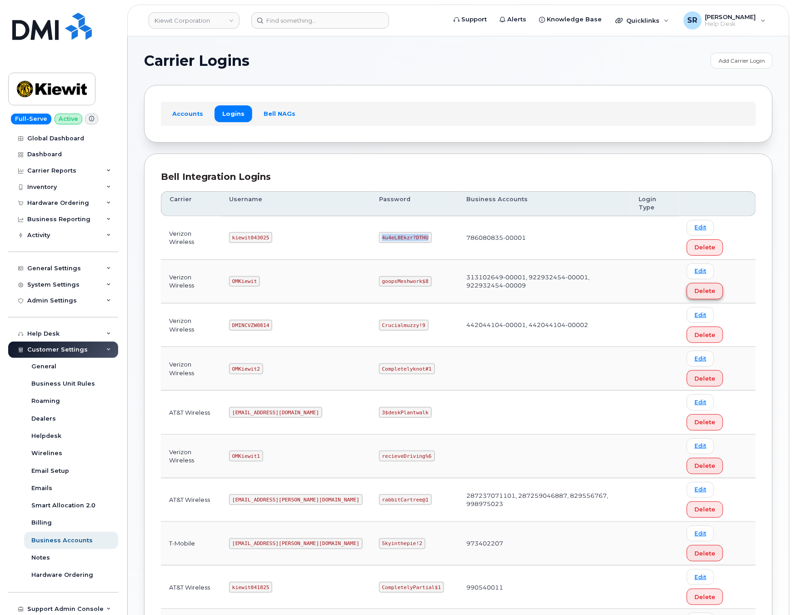
copy code "4u4eL8Ekzr?DTHU"
click at [250, 276] on code "OMKiewit" at bounding box center [244, 281] width 31 height 11
copy code "OMKiewit"
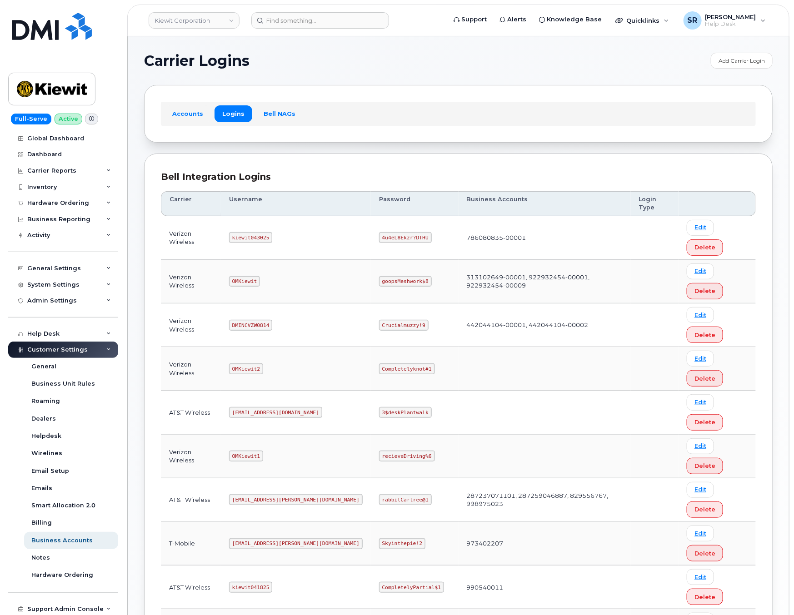
click at [379, 276] on code "goopsMeshwork$8" at bounding box center [405, 281] width 53 height 11
copy code "goopsMeshwork$8"
click at [263, 232] on code "kiewit043025" at bounding box center [250, 237] width 43 height 11
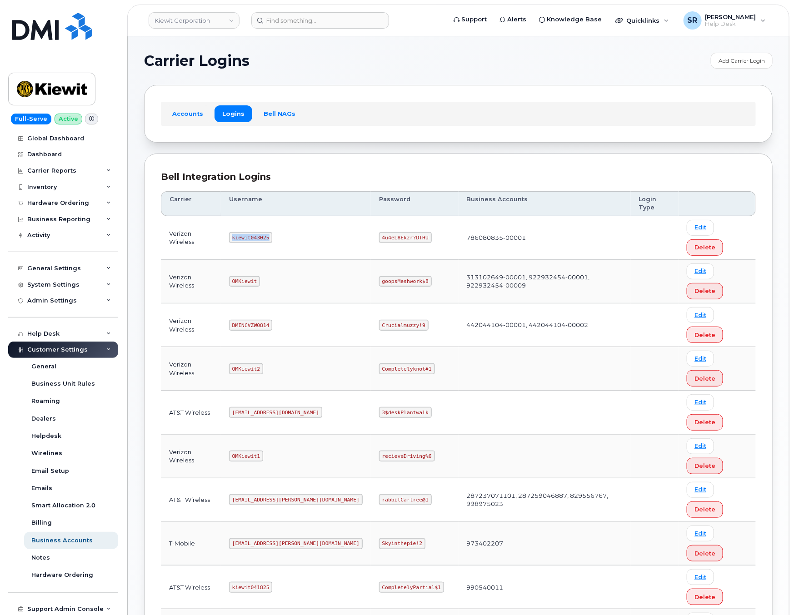
click at [262, 232] on code "kiewit043025" at bounding box center [250, 237] width 43 height 11
copy code "kiewit043025"
click at [379, 232] on code "4u4eL8Ekzr?DTHU" at bounding box center [405, 237] width 53 height 11
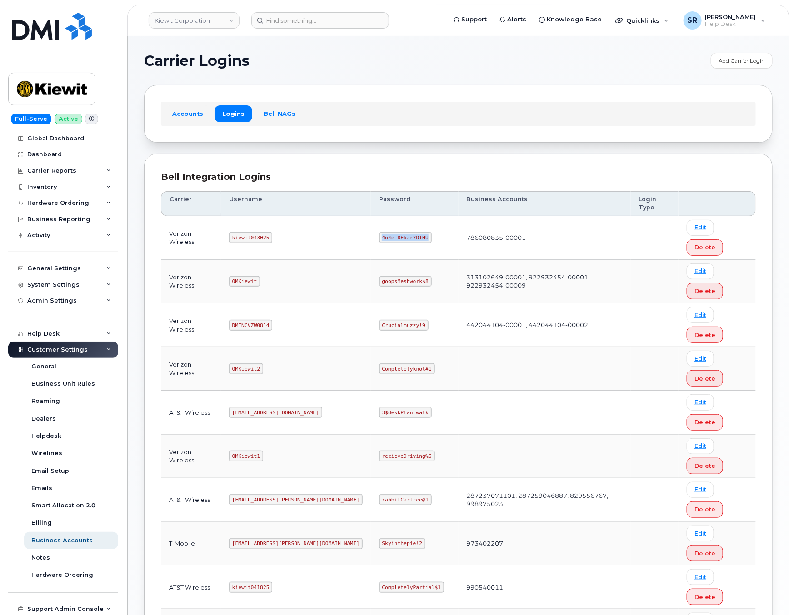
click at [379, 232] on code "4u4eL8Ekzr?DTHU" at bounding box center [405, 237] width 53 height 11
copy code "4u4eL8Ekzr?DTHU"
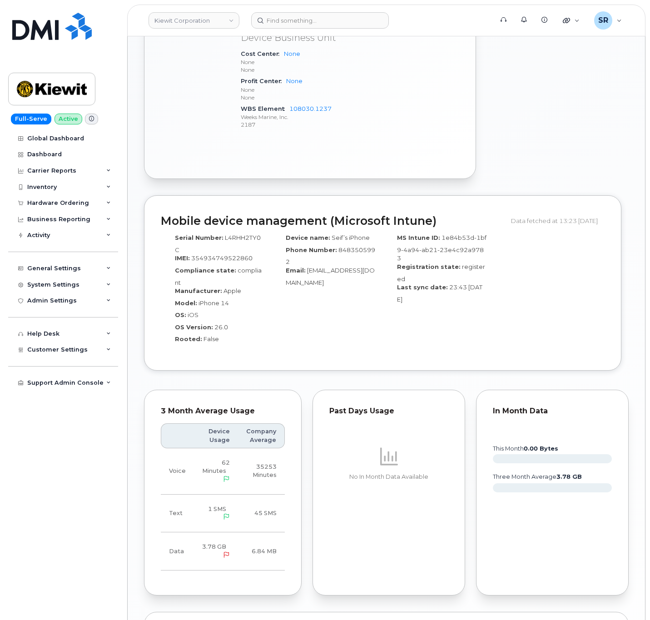
scroll to position [721, 0]
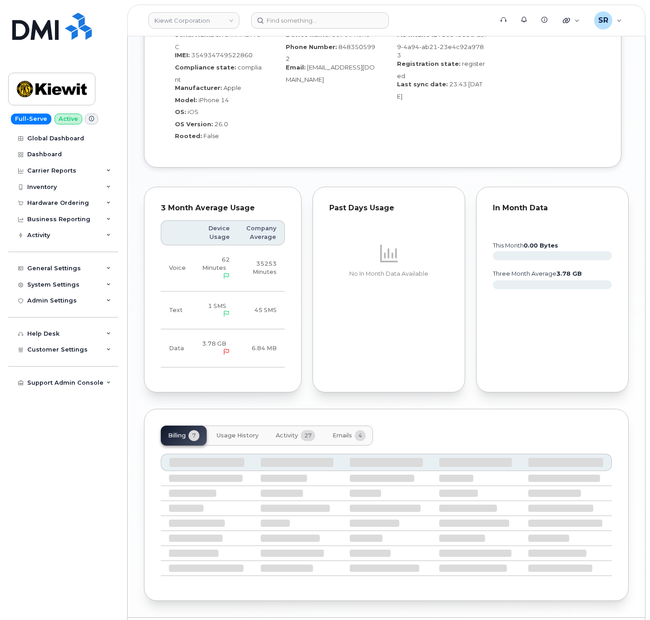
click at [367, 426] on button "Emails 4" at bounding box center [349, 436] width 48 height 20
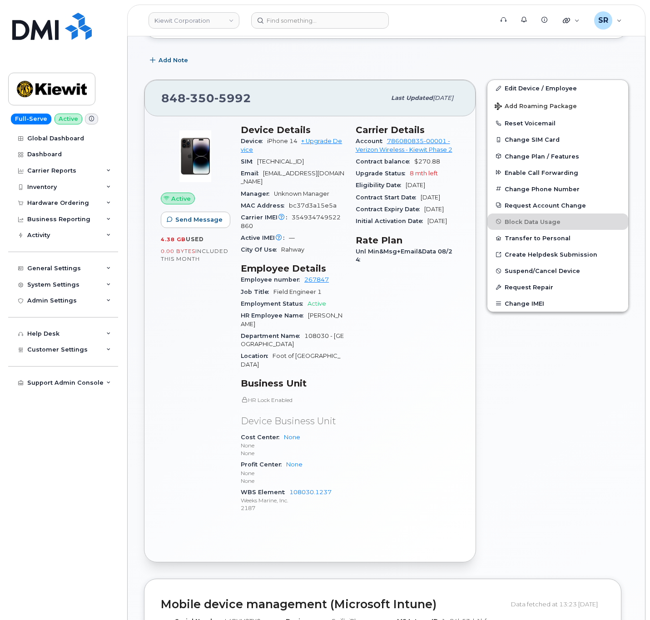
scroll to position [0, 0]
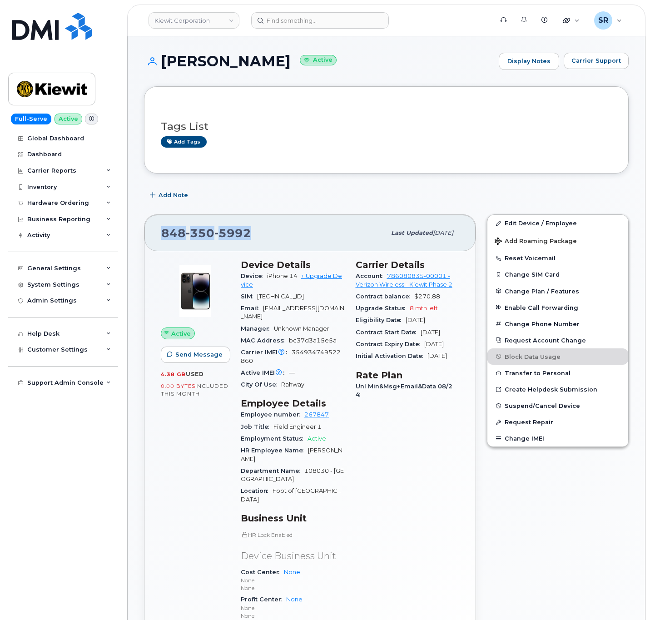
drag, startPoint x: 202, startPoint y: 235, endPoint x: 145, endPoint y: 243, distance: 57.3
click at [145, 243] on div "848 350 5992 Last updated Sep 22, 2025" at bounding box center [309, 233] width 331 height 36
copy span "848 350 5992"
click at [354, 455] on div "Carrier Details Account 786080835-00001 - Verizon Wireless - Kiewit Phase 2 Con…" at bounding box center [407, 457] width 115 height 407
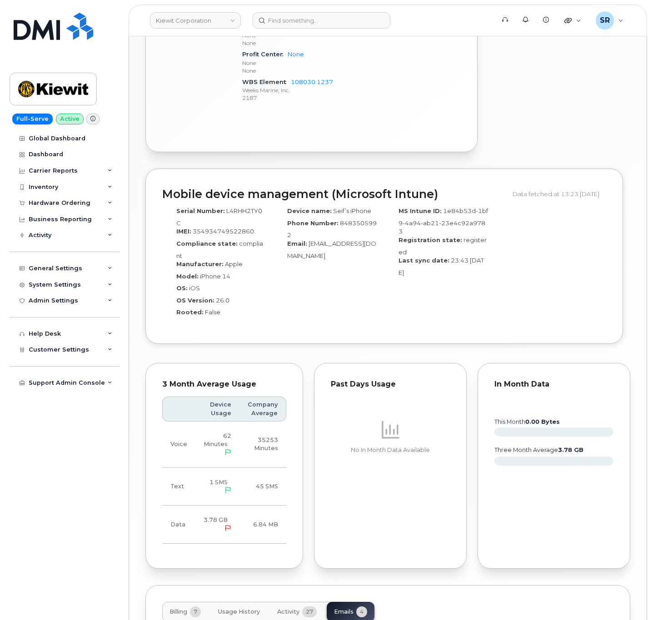
scroll to position [680, 0]
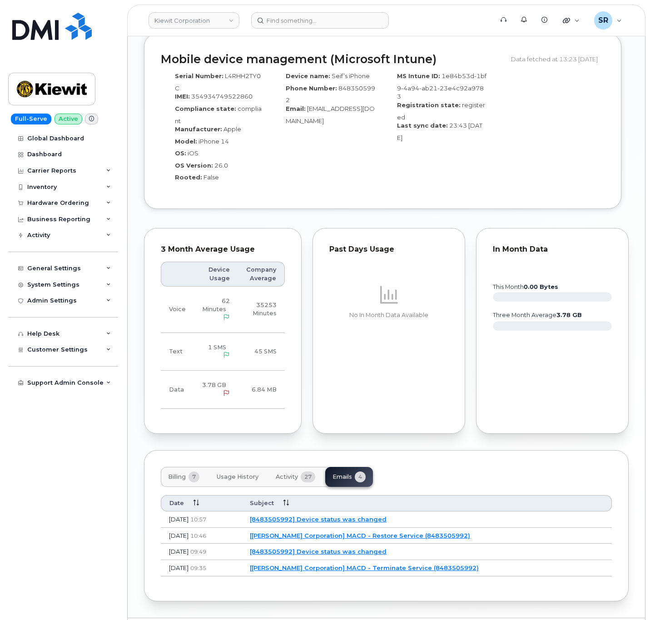
click at [361, 516] on link "[8483505992] Device status was changed" at bounding box center [318, 519] width 137 height 7
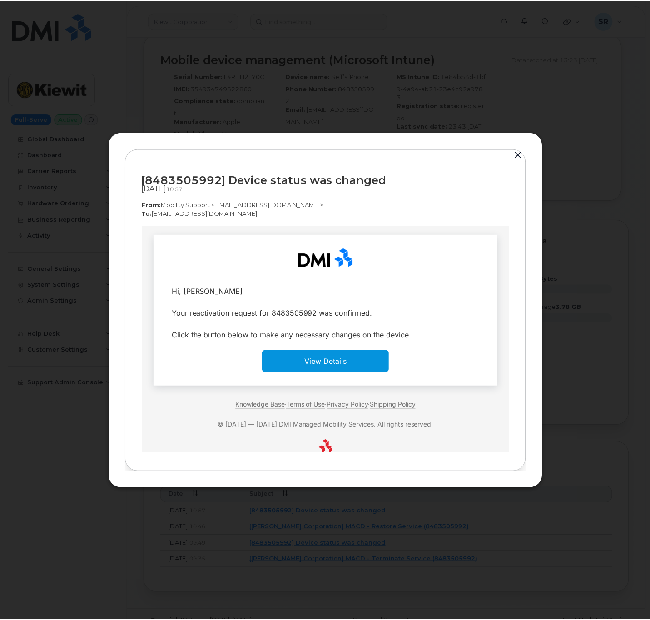
scroll to position [0, 0]
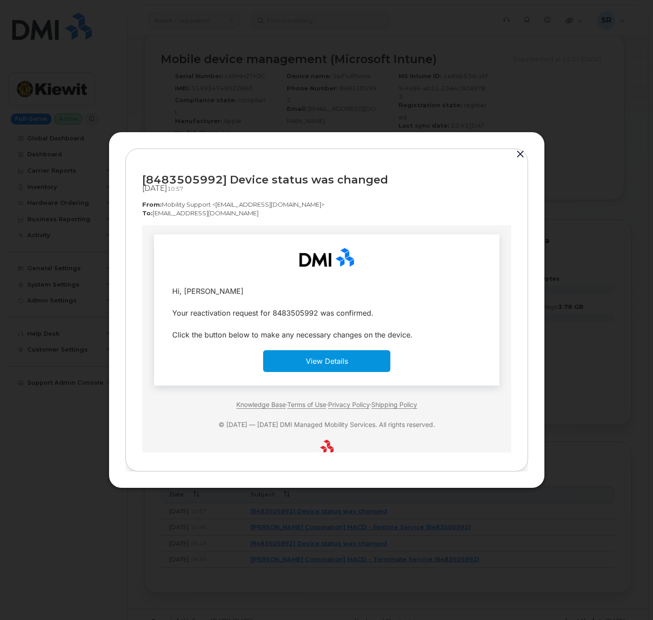
click at [577, 360] on div at bounding box center [326, 310] width 653 height 620
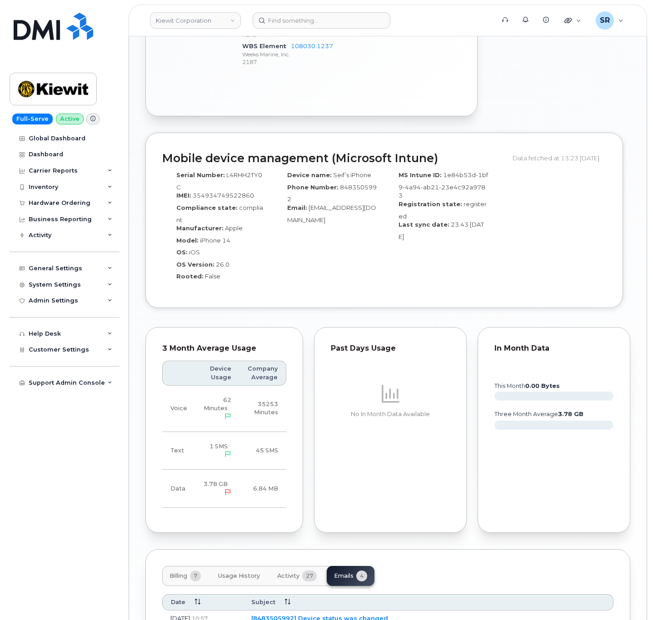
scroll to position [680, 0]
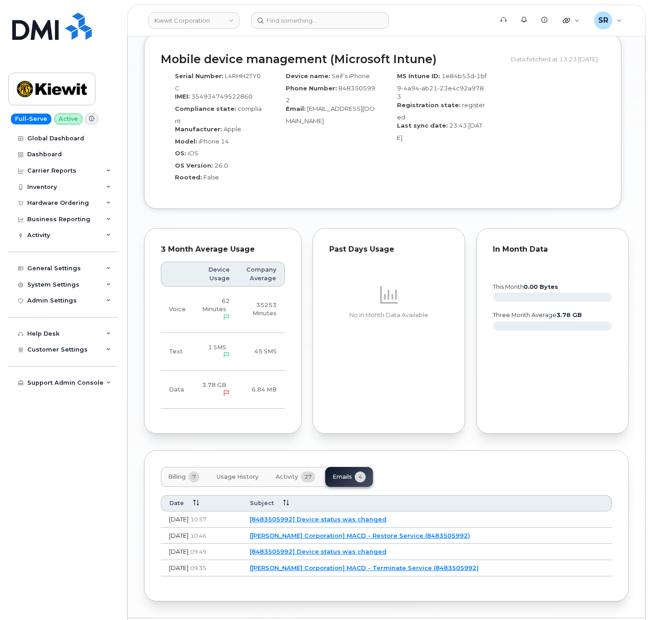
click at [345, 532] on link "[Kiewit Corporation] MACD - Restore Service (8483505992)" at bounding box center [360, 535] width 220 height 7
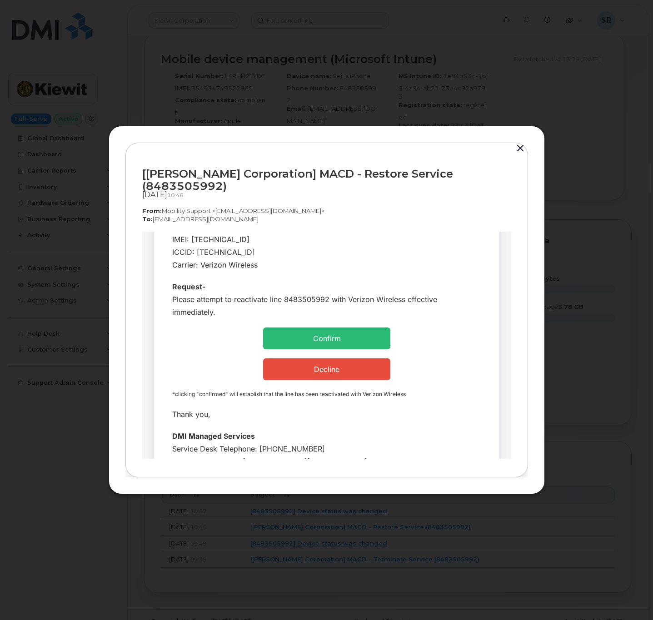
scroll to position [168, 0]
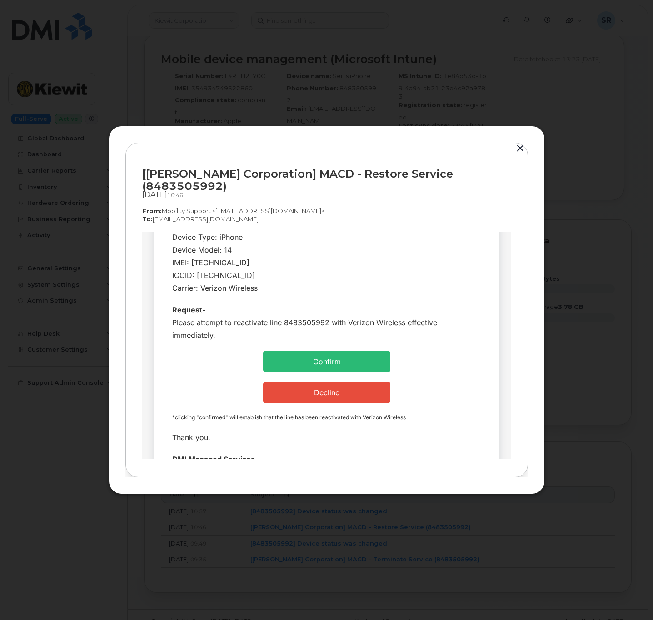
click at [316, 397] on td "Decline" at bounding box center [326, 392] width 127 height 22
click at [316, 392] on link "Decline" at bounding box center [325, 391] width 25 height 9
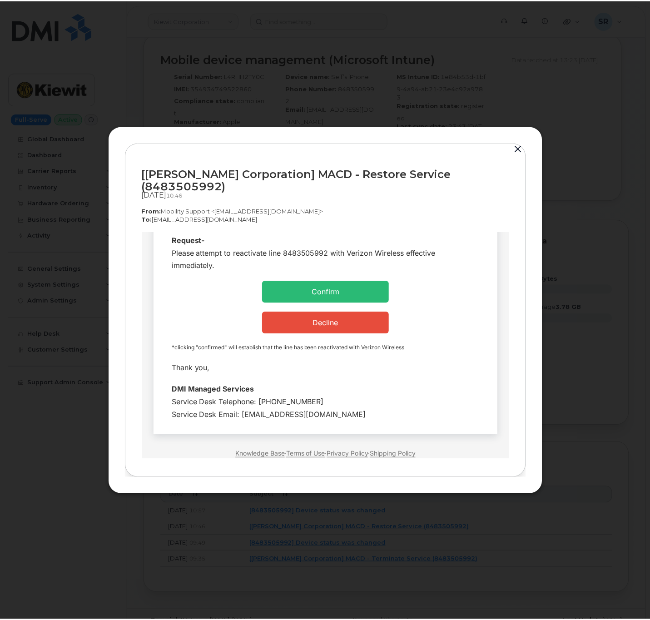
scroll to position [304, 0]
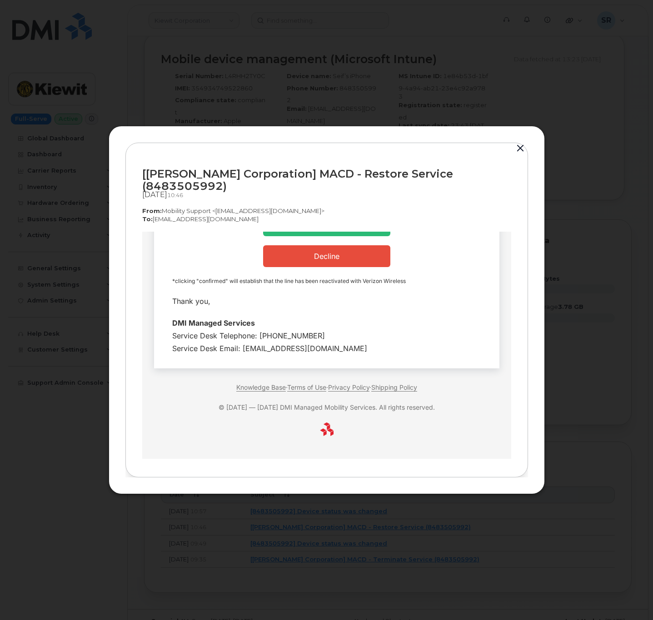
click at [518, 155] on button "button" at bounding box center [520, 148] width 14 height 13
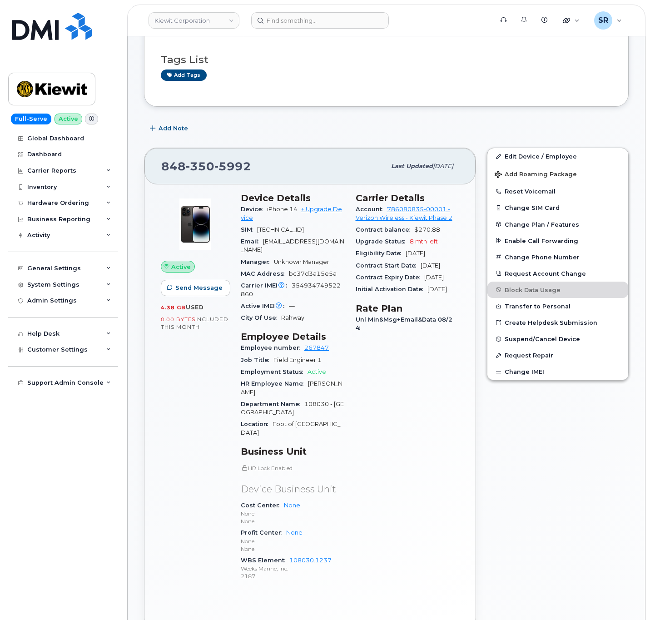
scroll to position [0, 0]
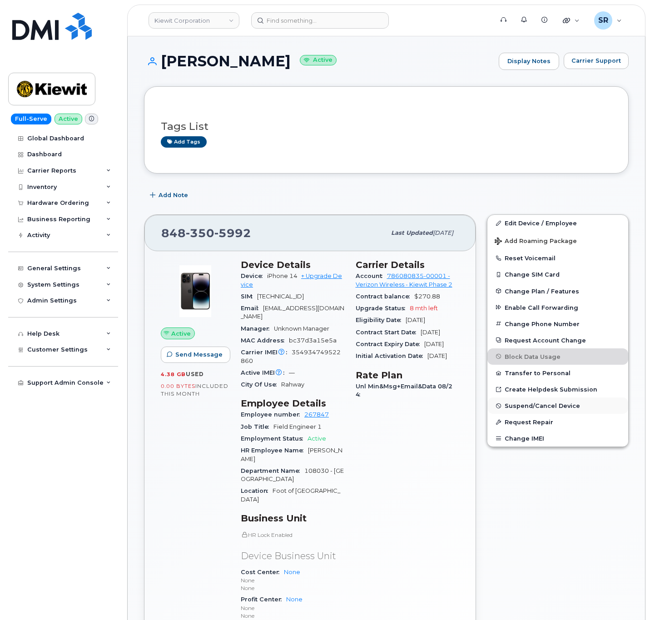
click at [544, 405] on button "Suspend/Cancel Device" at bounding box center [557, 405] width 141 height 16
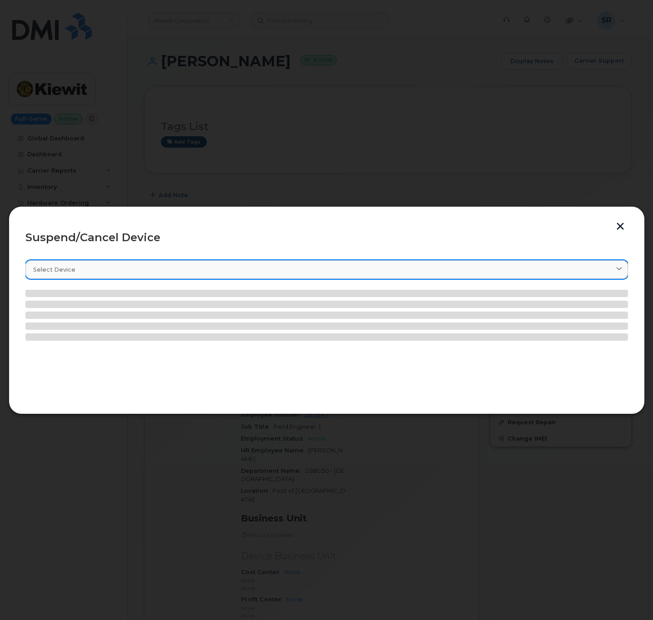
click at [131, 270] on div "Select device" at bounding box center [326, 269] width 587 height 9
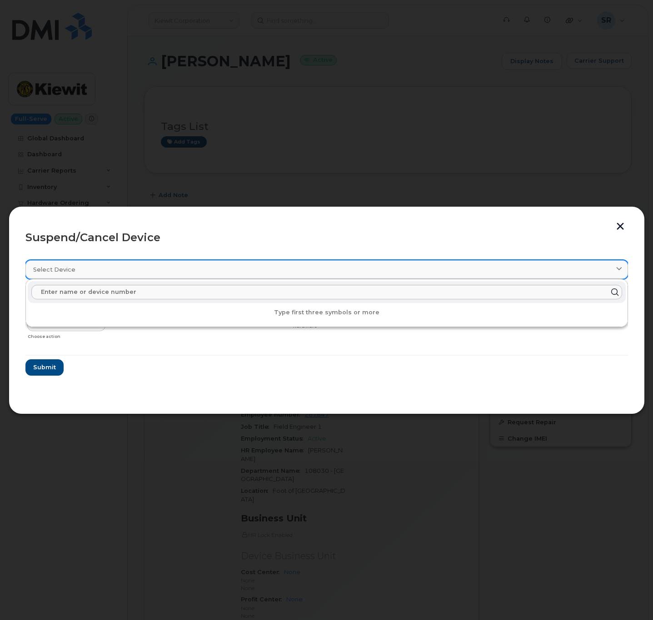
click at [135, 270] on div "Select device" at bounding box center [326, 269] width 587 height 9
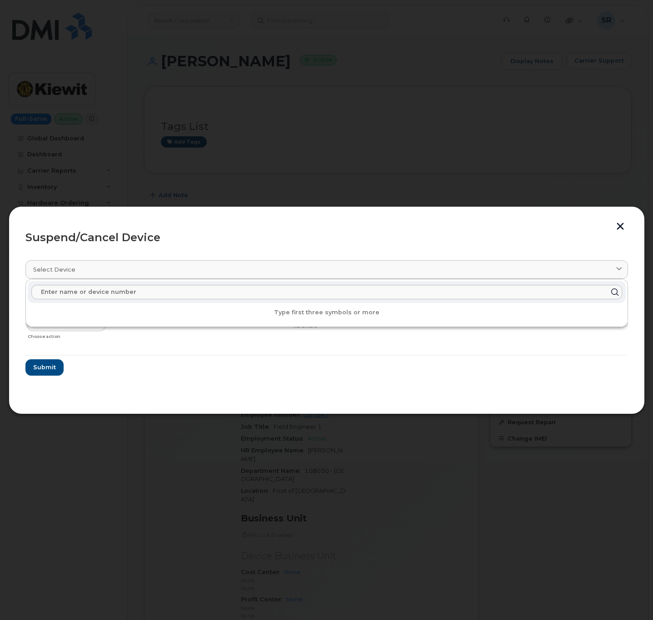
click at [119, 350] on form "JENNIFER BUCKLEY 8483505992 Delete Cancel Suspend - Reduced Rate Suspend - Full…" at bounding box center [326, 333] width 602 height 86
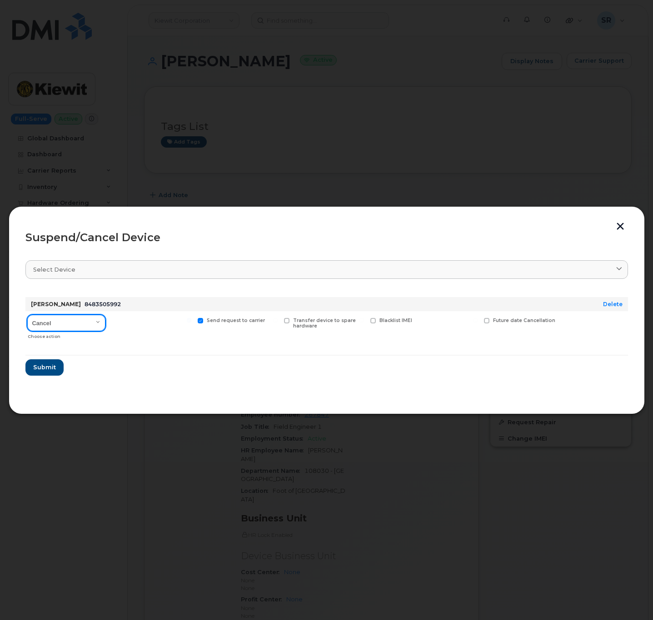
click at [91, 322] on select "Cancel Suspend - Reduced Rate Suspend - Full Rate Suspend - Lost Device/Stolen …" at bounding box center [66, 323] width 78 height 16
click at [75, 322] on select "Cancel Suspend - Reduced Rate Suspend - Full Rate Suspend - Lost Device/Stolen …" at bounding box center [66, 323] width 78 height 16
click at [205, 322] on label "Send request to carrier" at bounding box center [232, 321] width 68 height 6
click at [191, 322] on input "Send request to carrier" at bounding box center [189, 320] width 5 height 5
checkbox input "false"
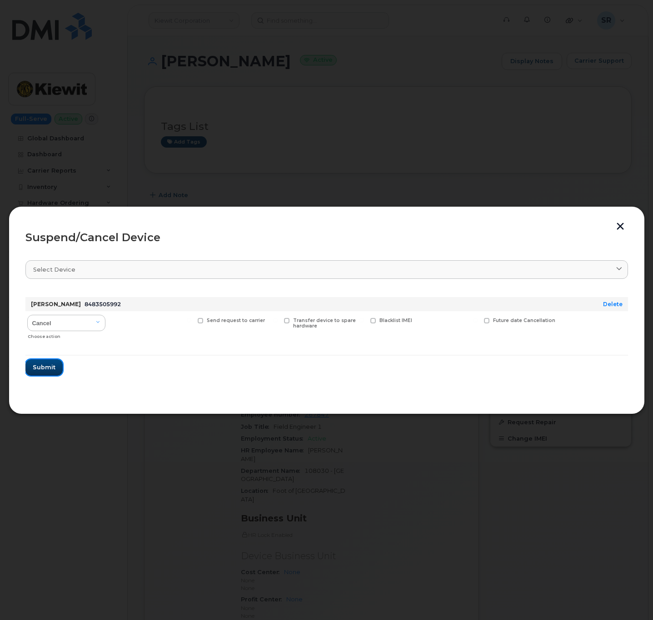
click at [54, 369] on span "Submit" at bounding box center [44, 367] width 23 height 9
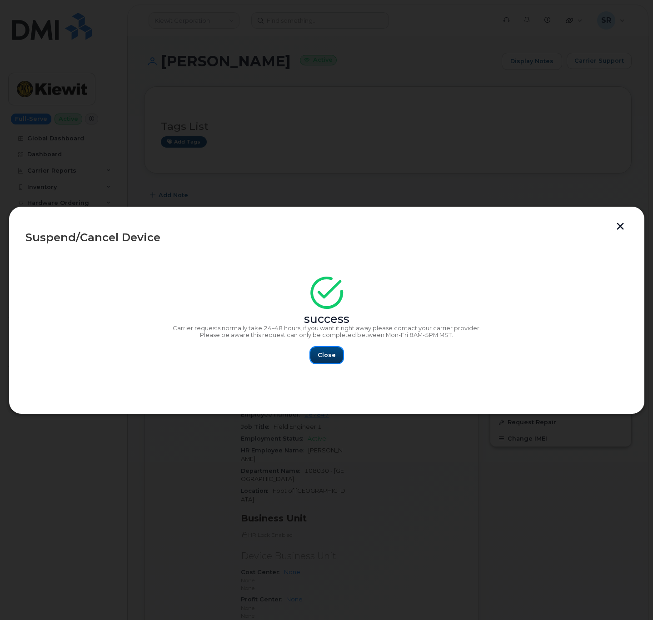
click at [326, 360] on button "Close" at bounding box center [326, 355] width 33 height 16
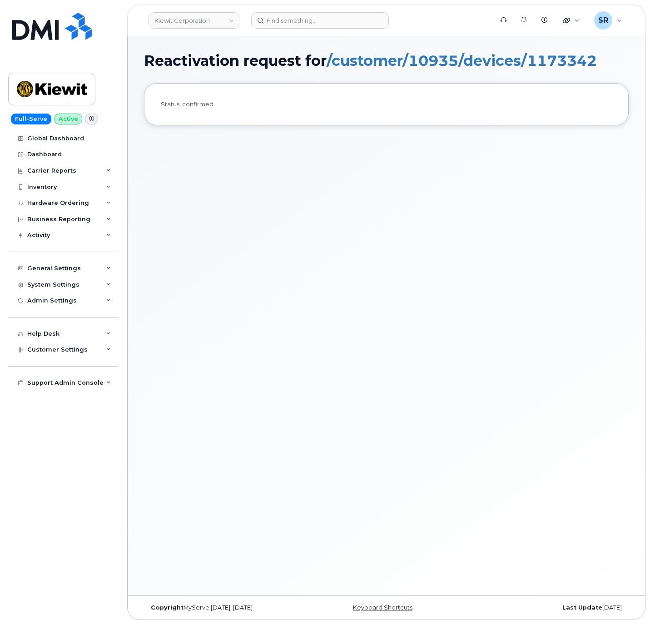
click at [209, 103] on div "Status: confirmed" at bounding box center [386, 104] width 451 height 9
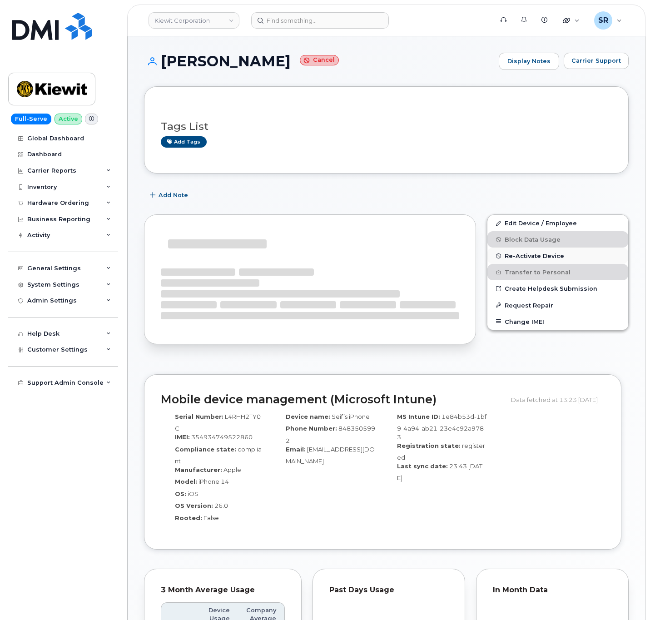
click at [536, 259] on span "Re-Activate Device" at bounding box center [535, 256] width 60 height 7
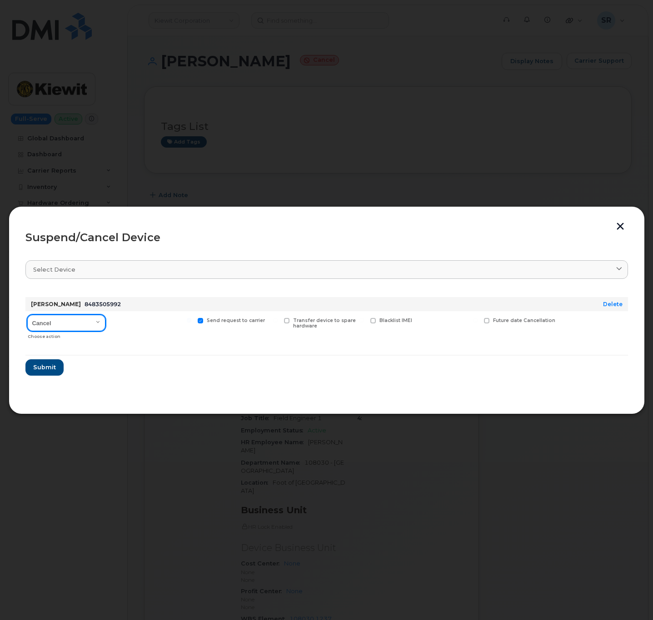
click at [69, 326] on select "Cancel Suspend - Reduced Rate Suspend - Full Rate Suspend - Lost Device/Stolen …" at bounding box center [66, 323] width 78 height 16
select select "[object Object]"
click at [27, 315] on select "Cancel Suspend - Reduced Rate Suspend - Full Rate Suspend - Lost Device/Stolen …" at bounding box center [66, 323] width 78 height 16
click at [46, 370] on span "Submit" at bounding box center [44, 367] width 23 height 9
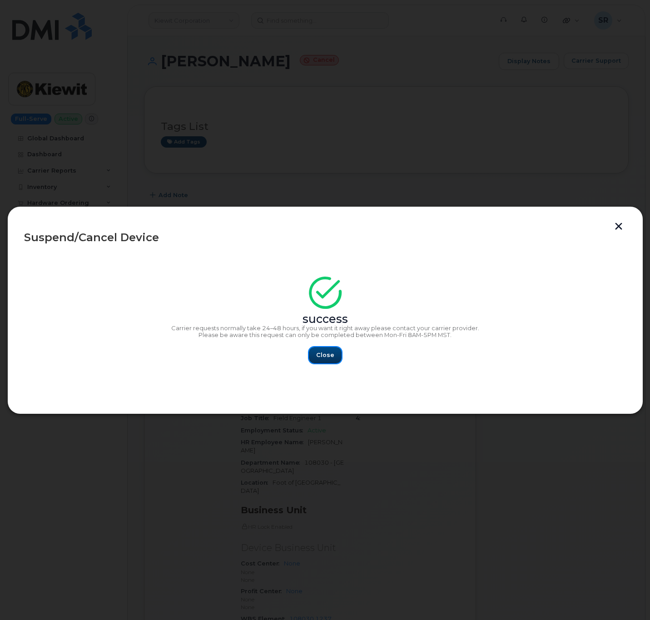
click at [326, 349] on button "Close" at bounding box center [325, 355] width 33 height 16
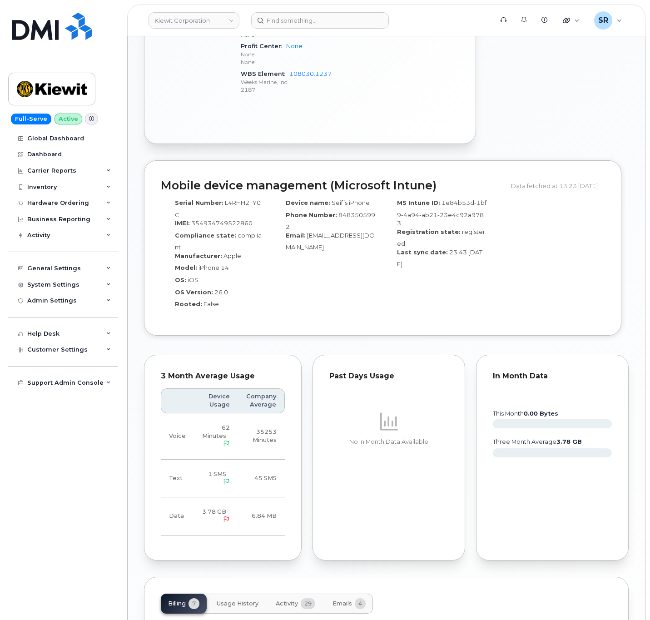
scroll to position [850, 0]
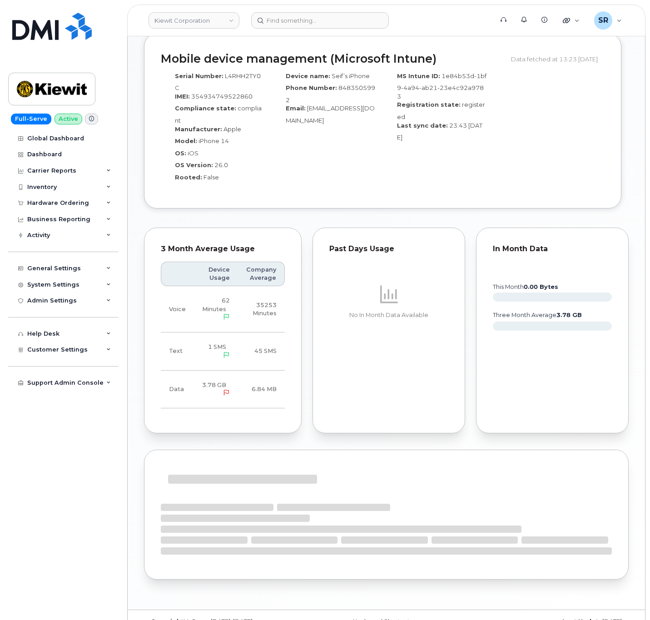
scroll to position [384, 0]
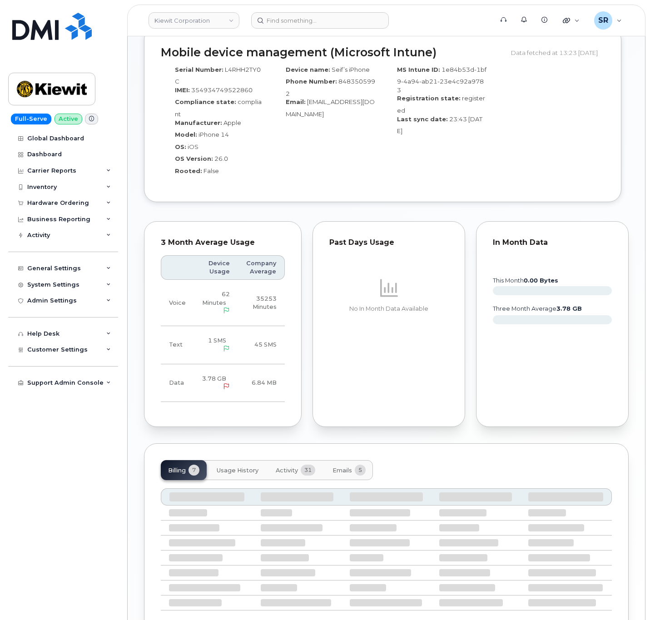
click at [354, 460] on button "Emails 5" at bounding box center [349, 470] width 48 height 20
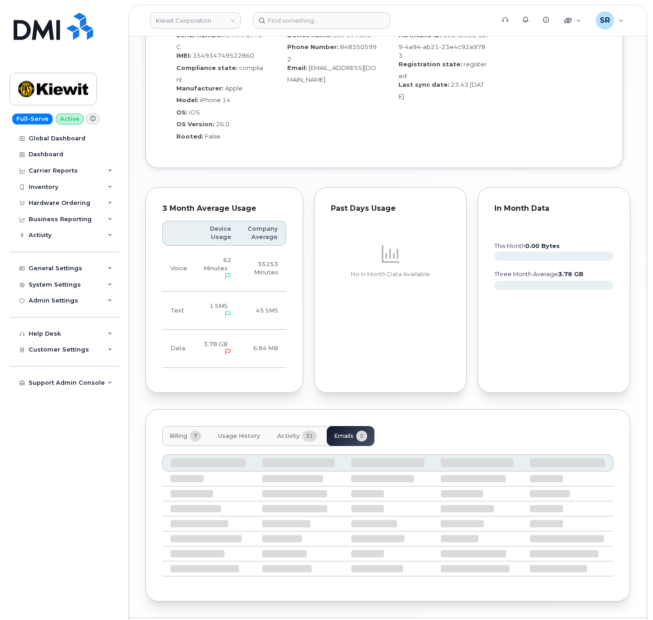
scroll to position [725, 0]
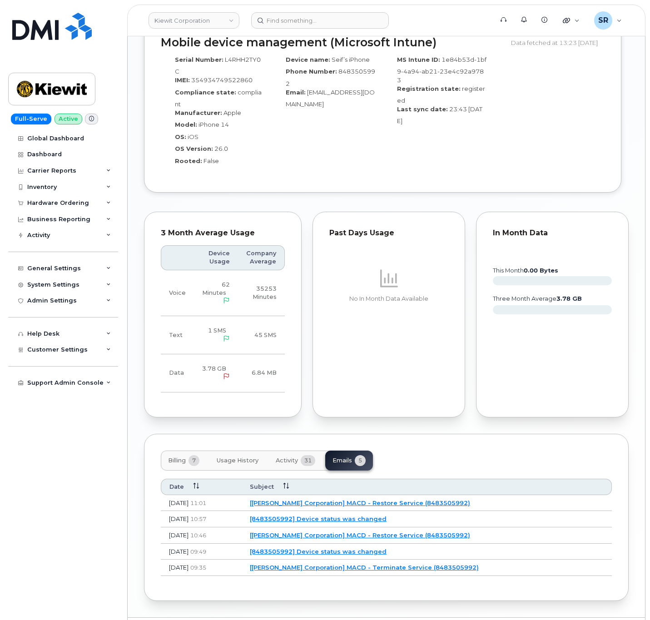
click at [304, 499] on link "[[PERSON_NAME] Corporation] MACD - Restore Service (8483505992)" at bounding box center [360, 502] width 220 height 7
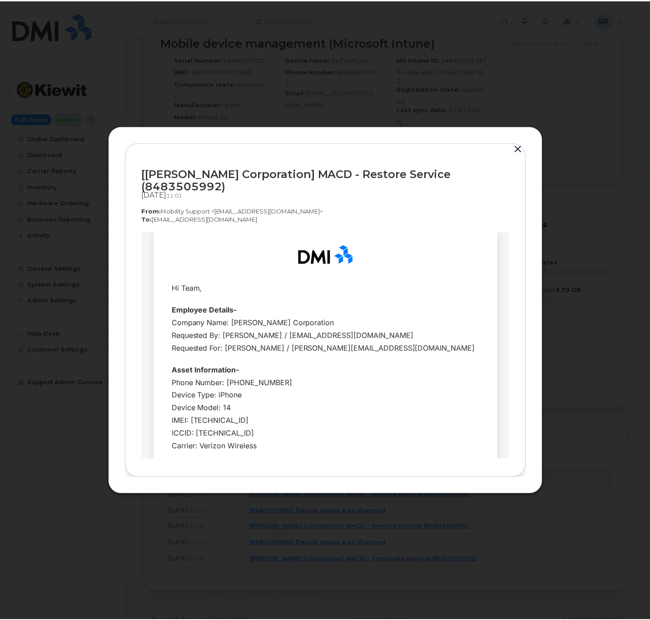
scroll to position [0, 0]
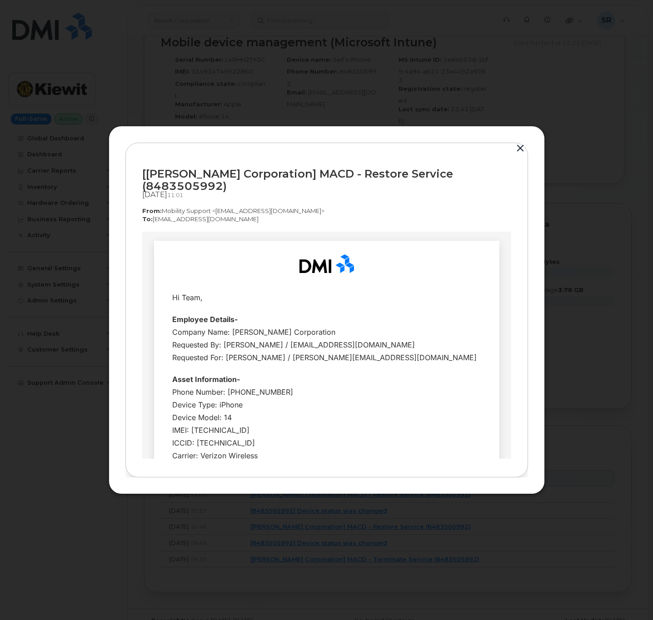
click at [513, 155] on button "button" at bounding box center [520, 148] width 14 height 13
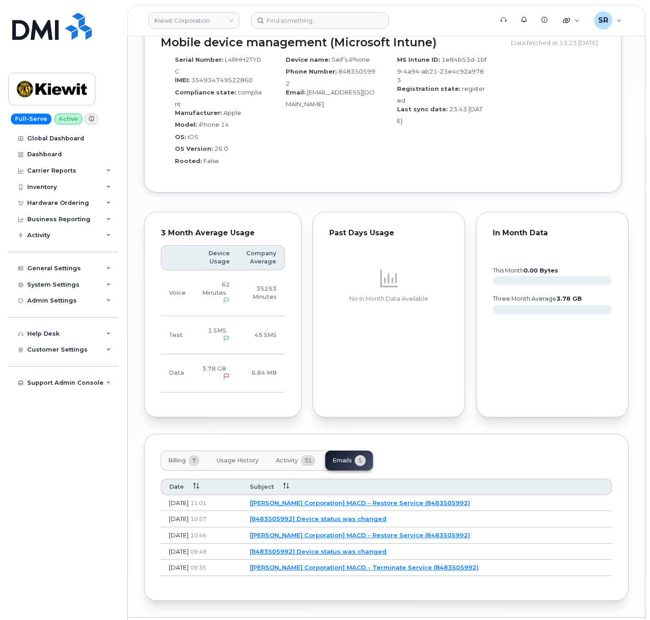
click at [286, 451] on button "Activity 31" at bounding box center [295, 461] width 54 height 20
